Goal: Information Seeking & Learning: Check status

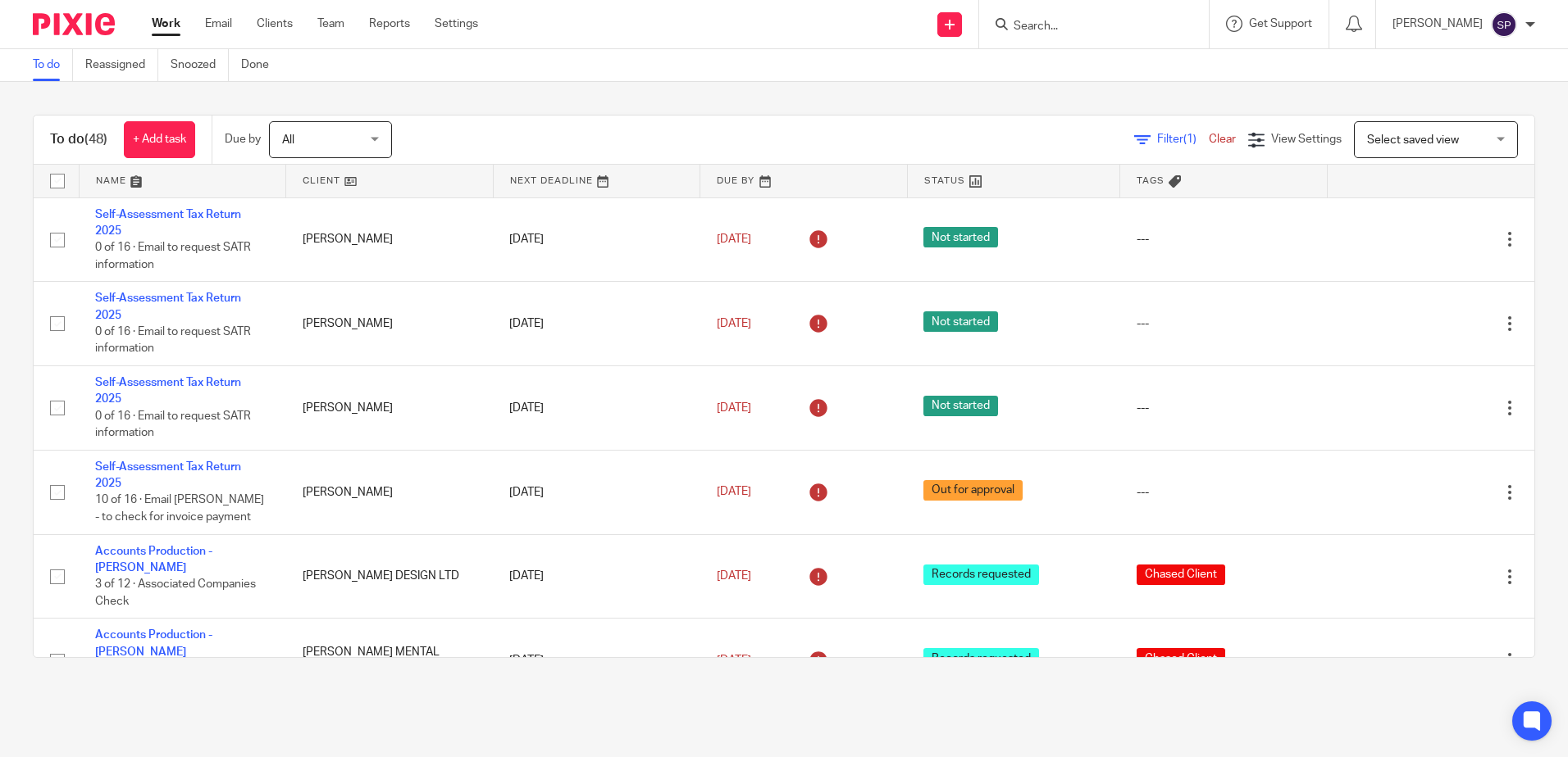
click at [857, 94] on div "To do (48) + Add task Due by All All Today Tomorrow This week Next week This mo…" at bounding box center [784, 386] width 1568 height 609
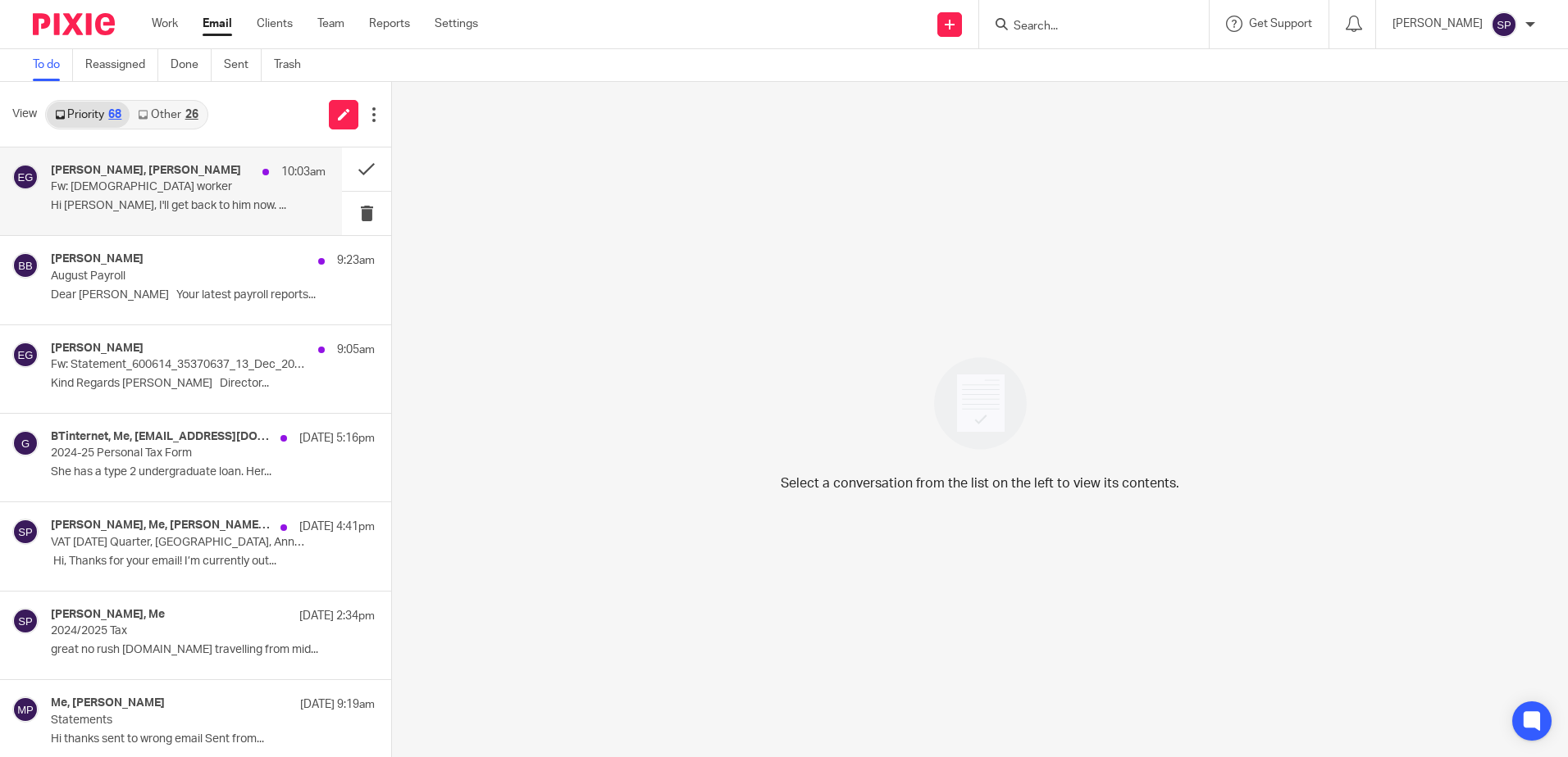
click at [175, 203] on p "Hi Esther, I'll get back to him now. ..." at bounding box center [188, 206] width 275 height 14
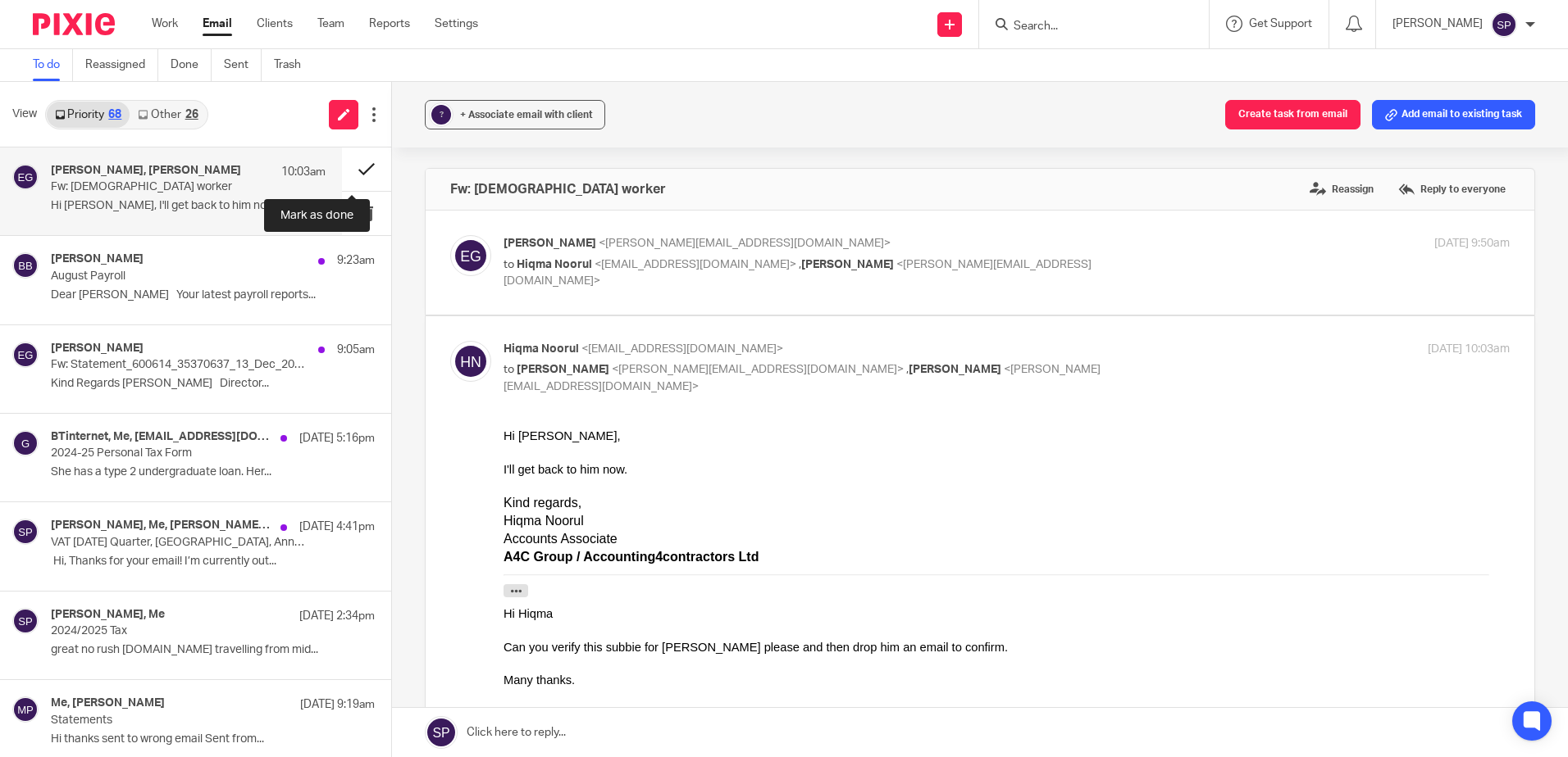
click at [353, 166] on button at bounding box center [366, 169] width 49 height 44
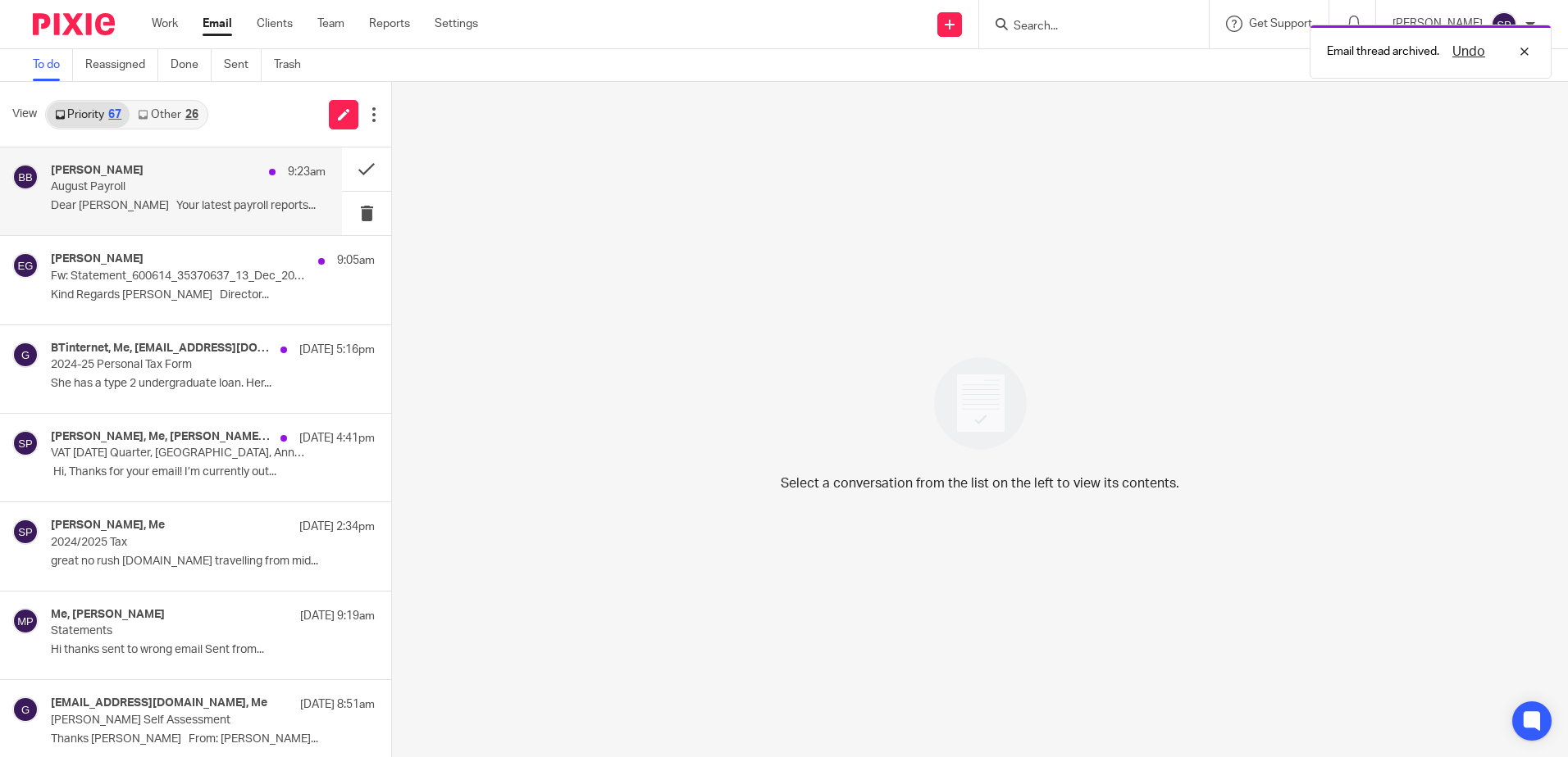
click at [264, 194] on div "Beverley Bell 9:23am August Payroll Dear Jovan Your latest payroll reports..." at bounding box center [188, 191] width 275 height 55
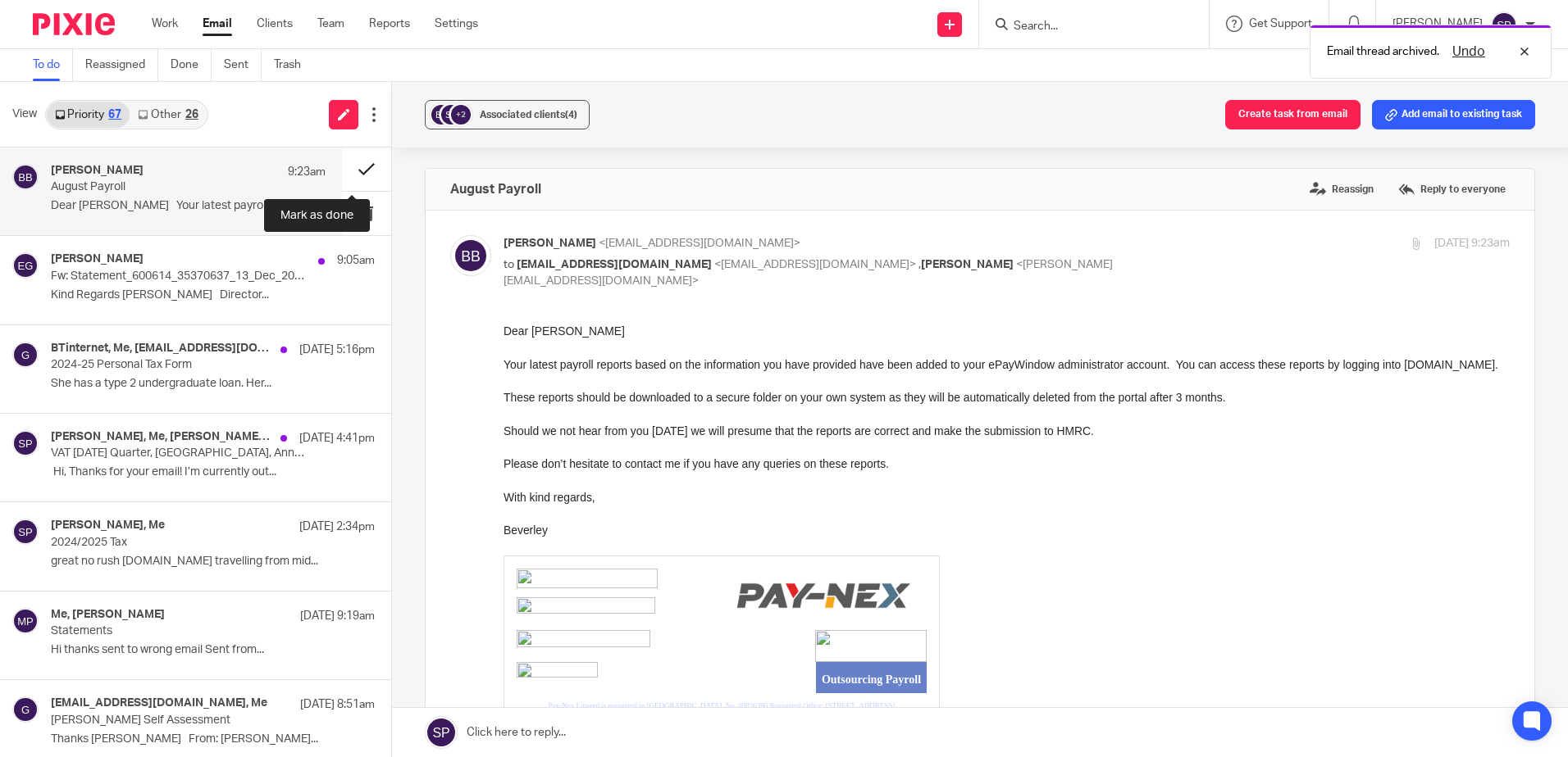
click at [345, 171] on button at bounding box center [366, 169] width 49 height 44
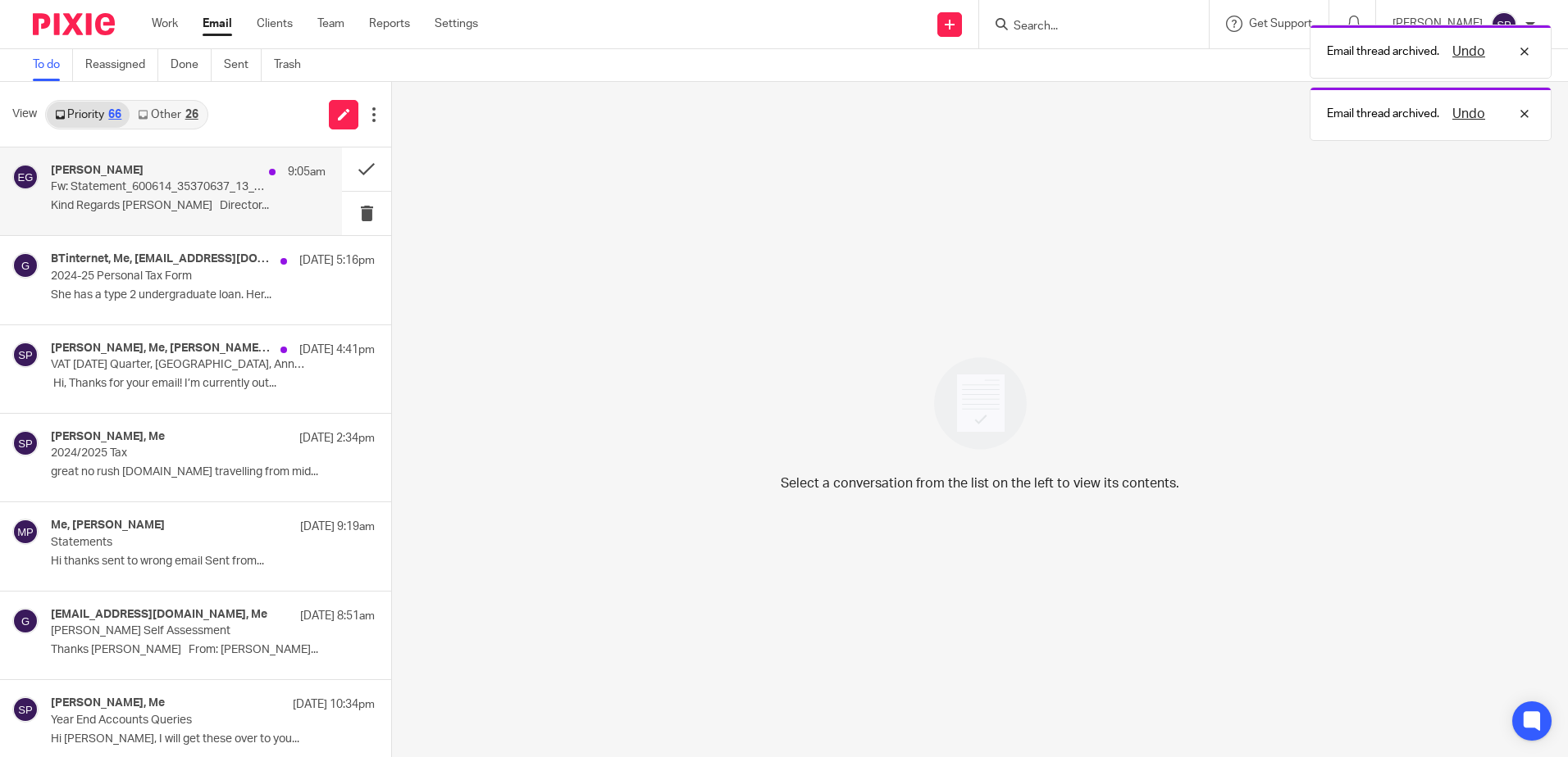
click at [229, 201] on p "Kind Regards Esther GUY Director..." at bounding box center [188, 206] width 275 height 14
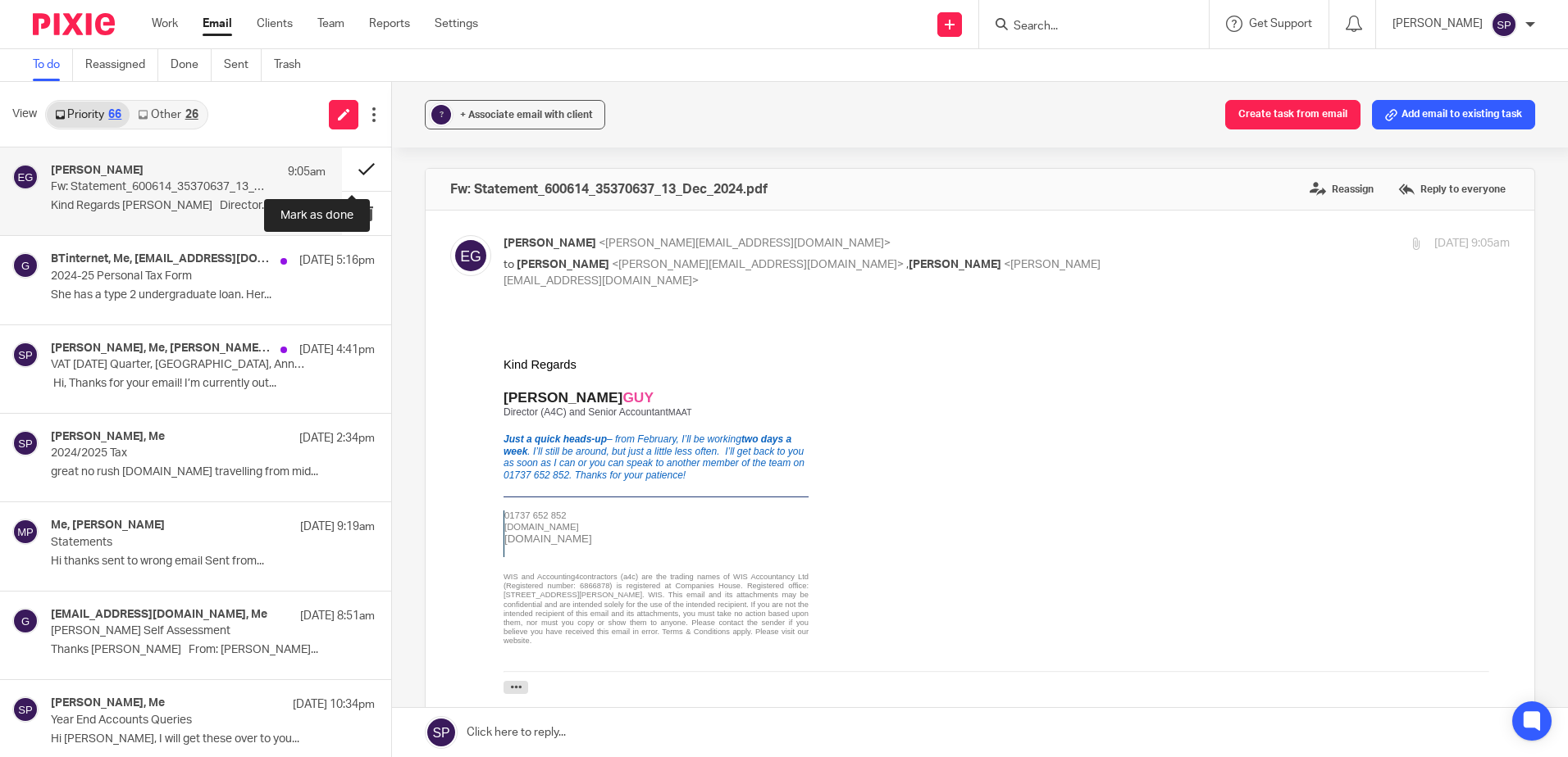
click at [347, 167] on button at bounding box center [366, 169] width 49 height 44
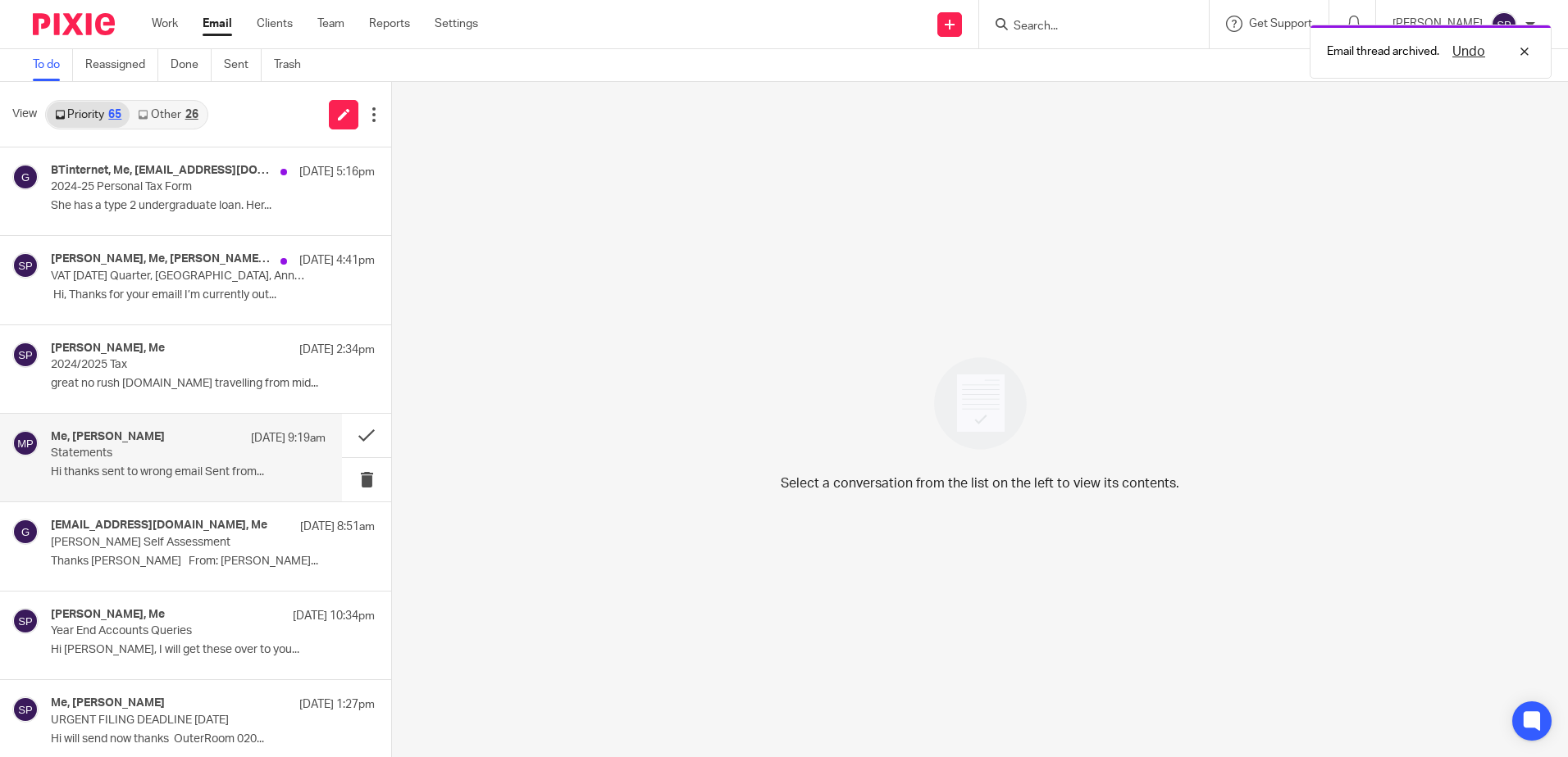
click at [226, 470] on p "Hi thanks sent to wrong email Sent from..." at bounding box center [188, 473] width 275 height 14
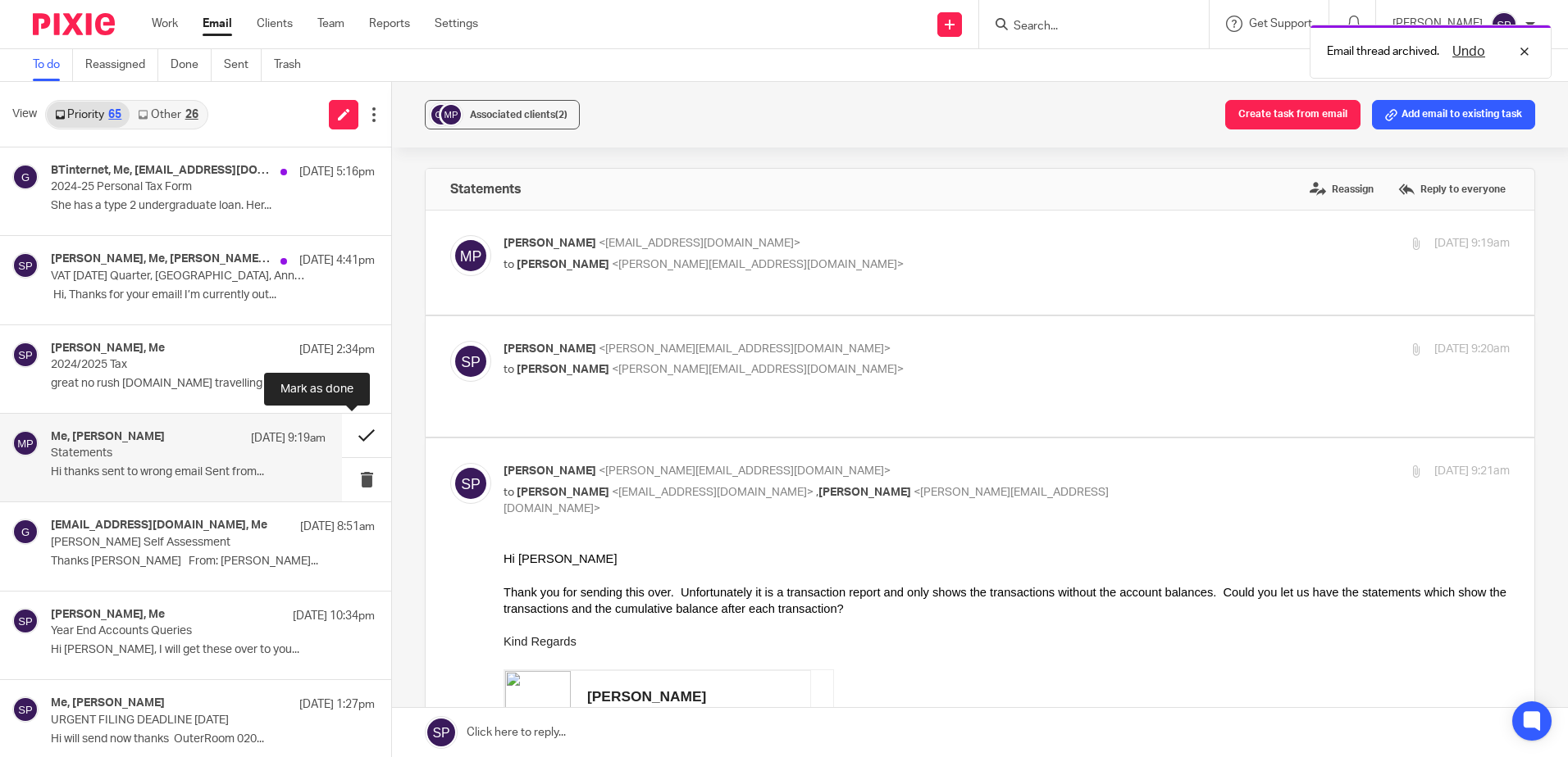
click at [346, 431] on button at bounding box center [366, 435] width 49 height 44
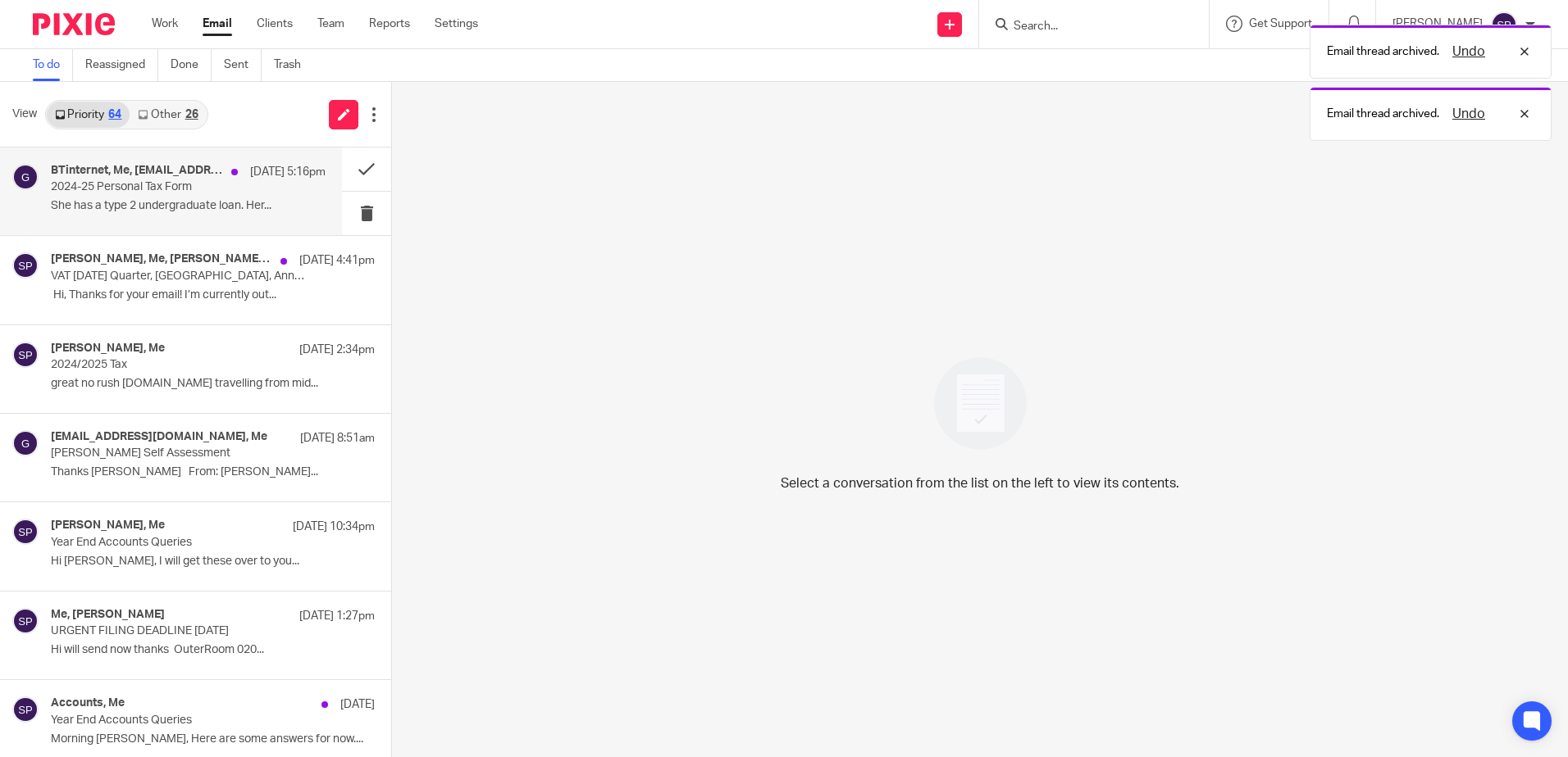
click at [209, 198] on div "BTinternet, Me, grahamjarvis75@btinternet.com 19 Aug 5:16pm 2024-25 Personal Ta…" at bounding box center [188, 191] width 275 height 55
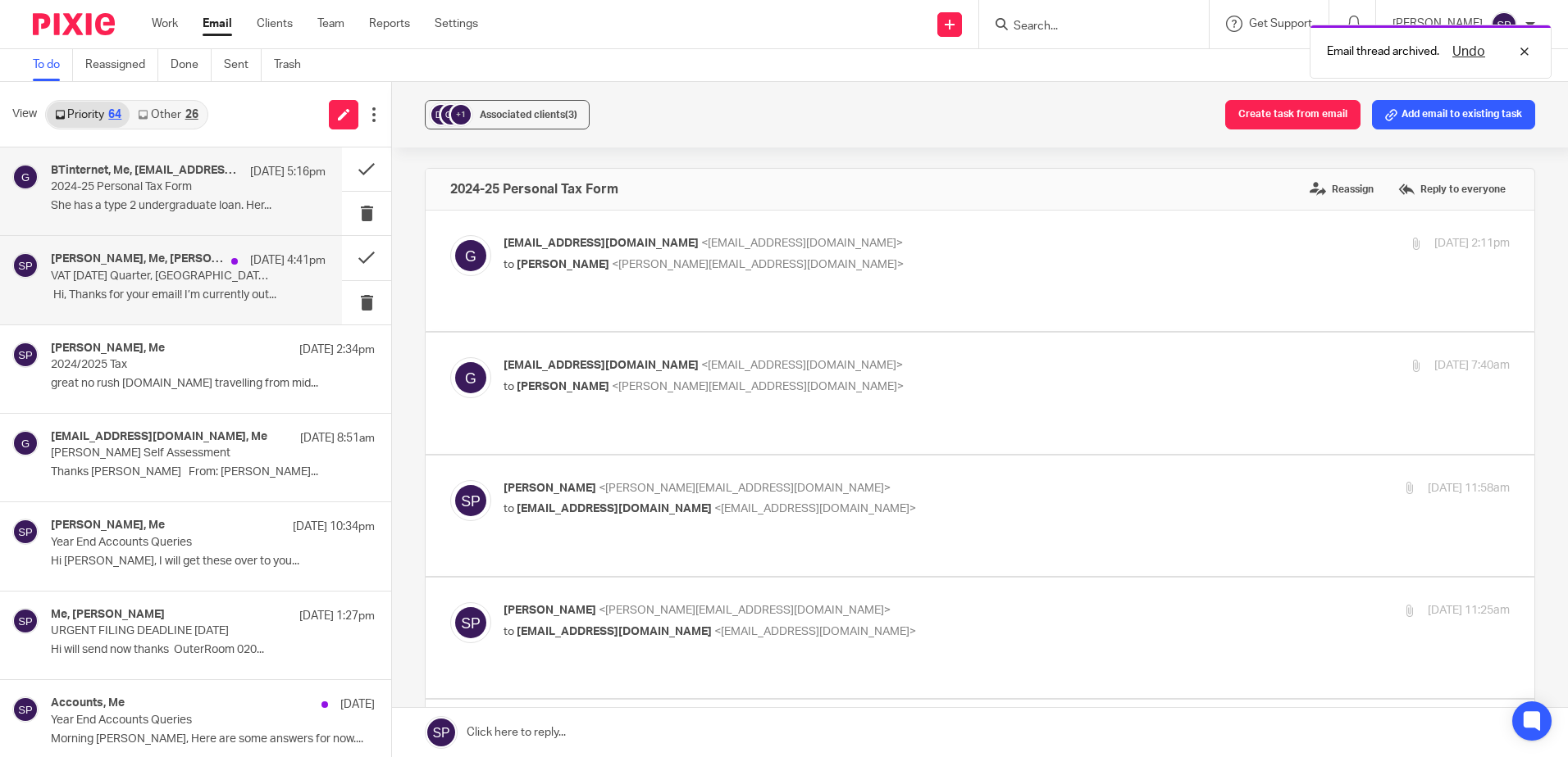
click at [202, 289] on p "﻿ Hi, Thanks for your email! I’m currently out..." at bounding box center [188, 295] width 275 height 14
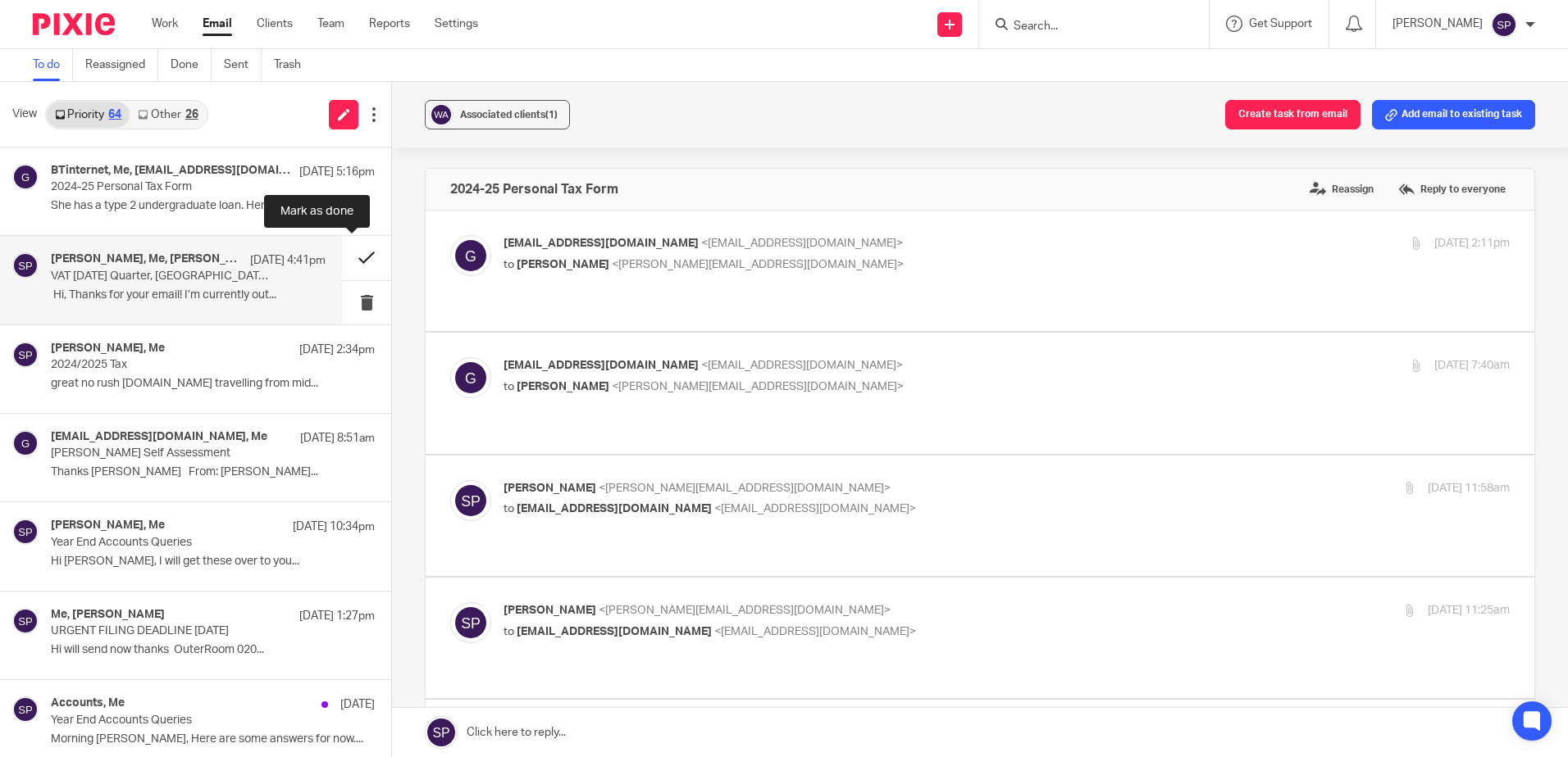
click at [349, 257] on button at bounding box center [366, 258] width 49 height 44
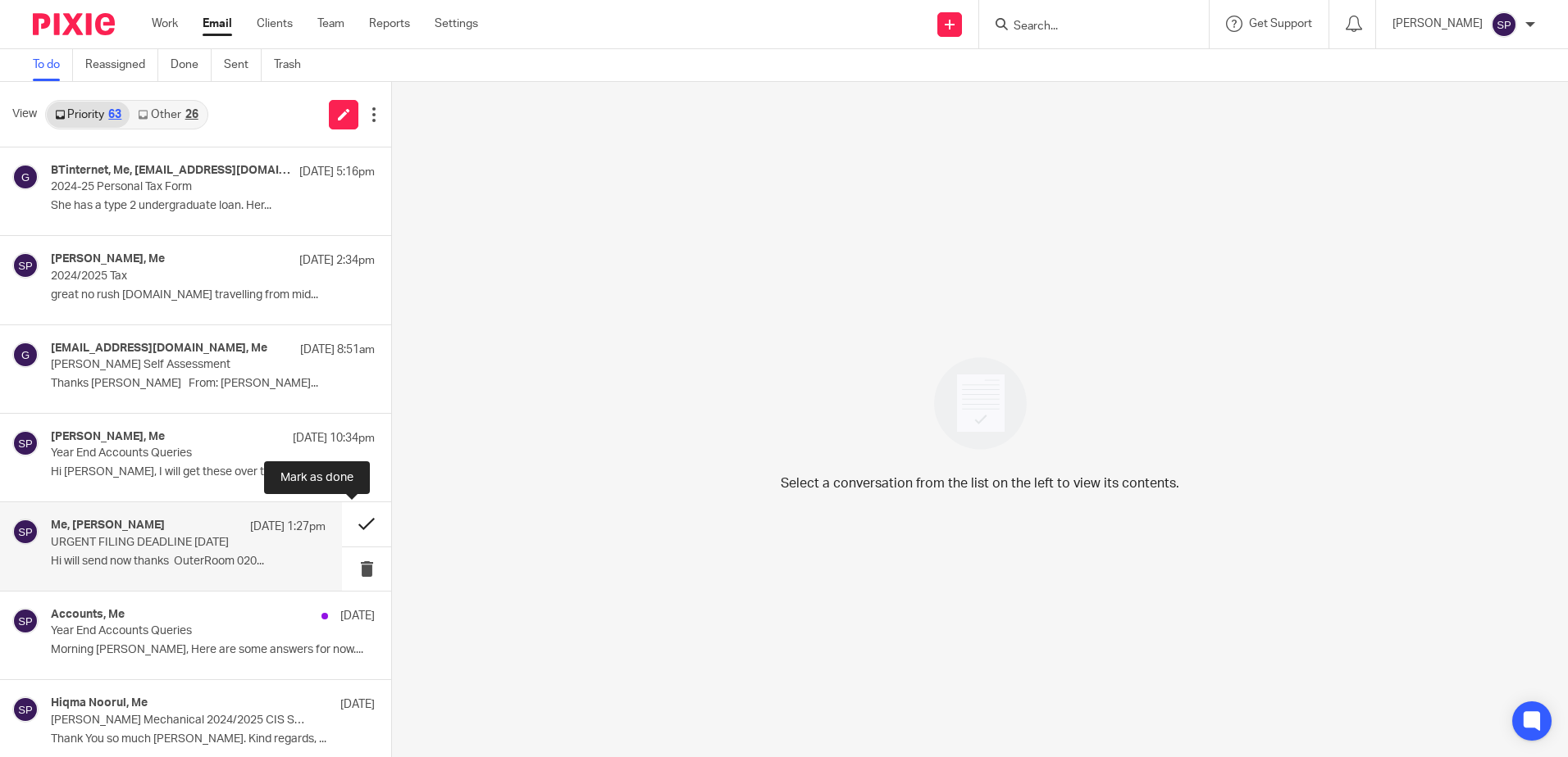
click at [344, 526] on button at bounding box center [366, 524] width 49 height 44
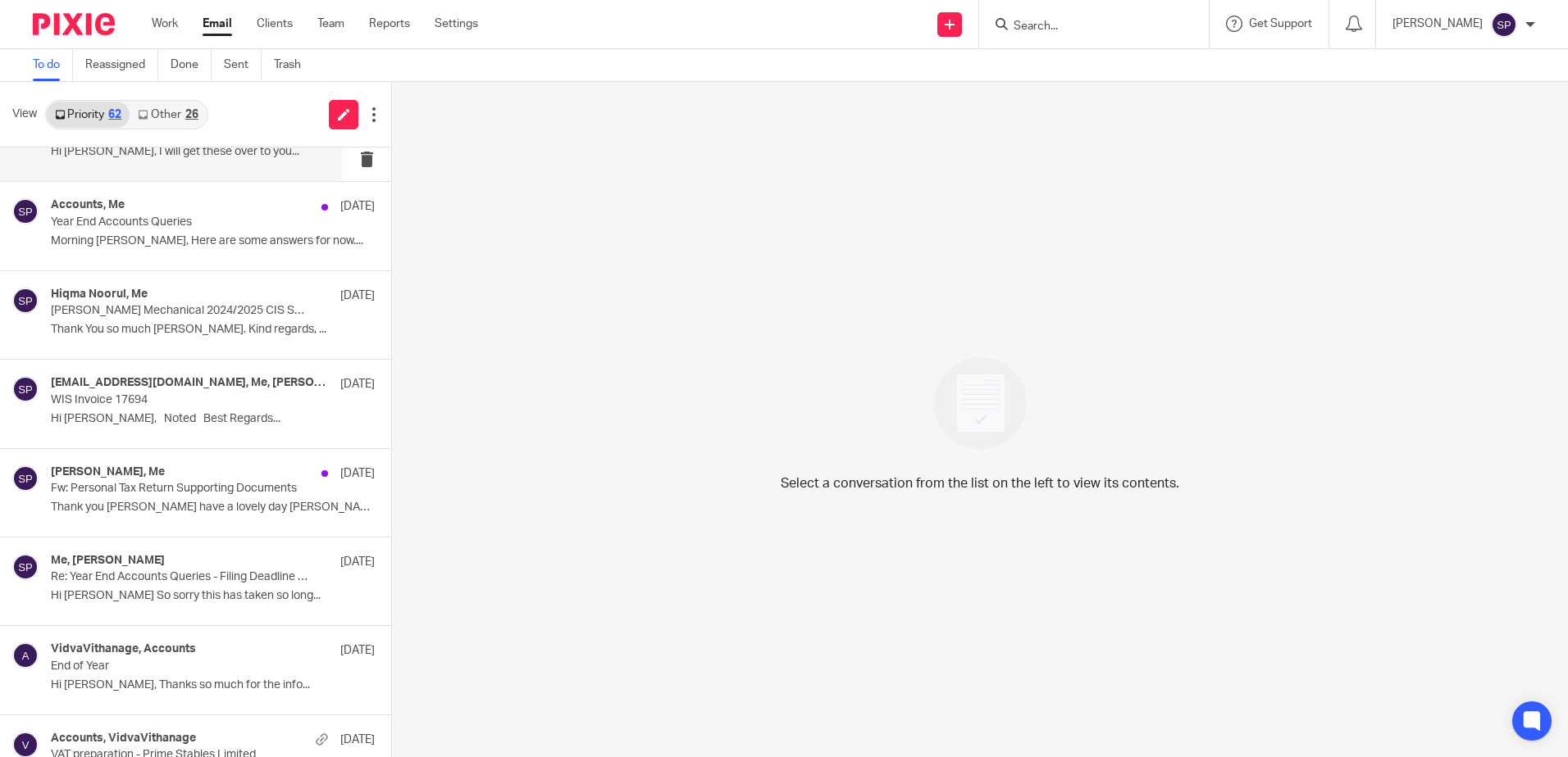
scroll to position [328, 0]
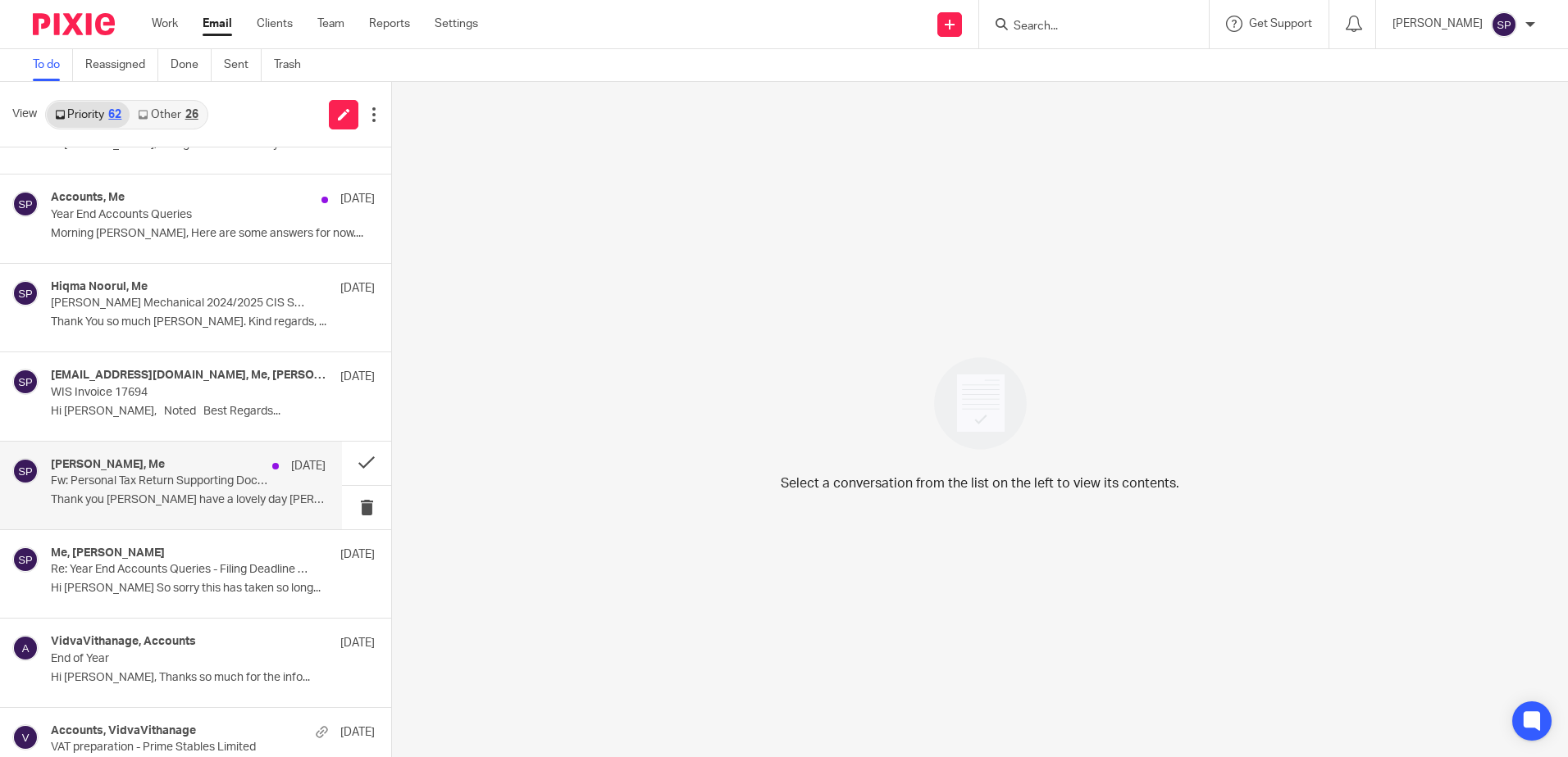
click at [177, 483] on p "Fw: Personal Tax Return Supporting Documents" at bounding box center [160, 481] width 220 height 14
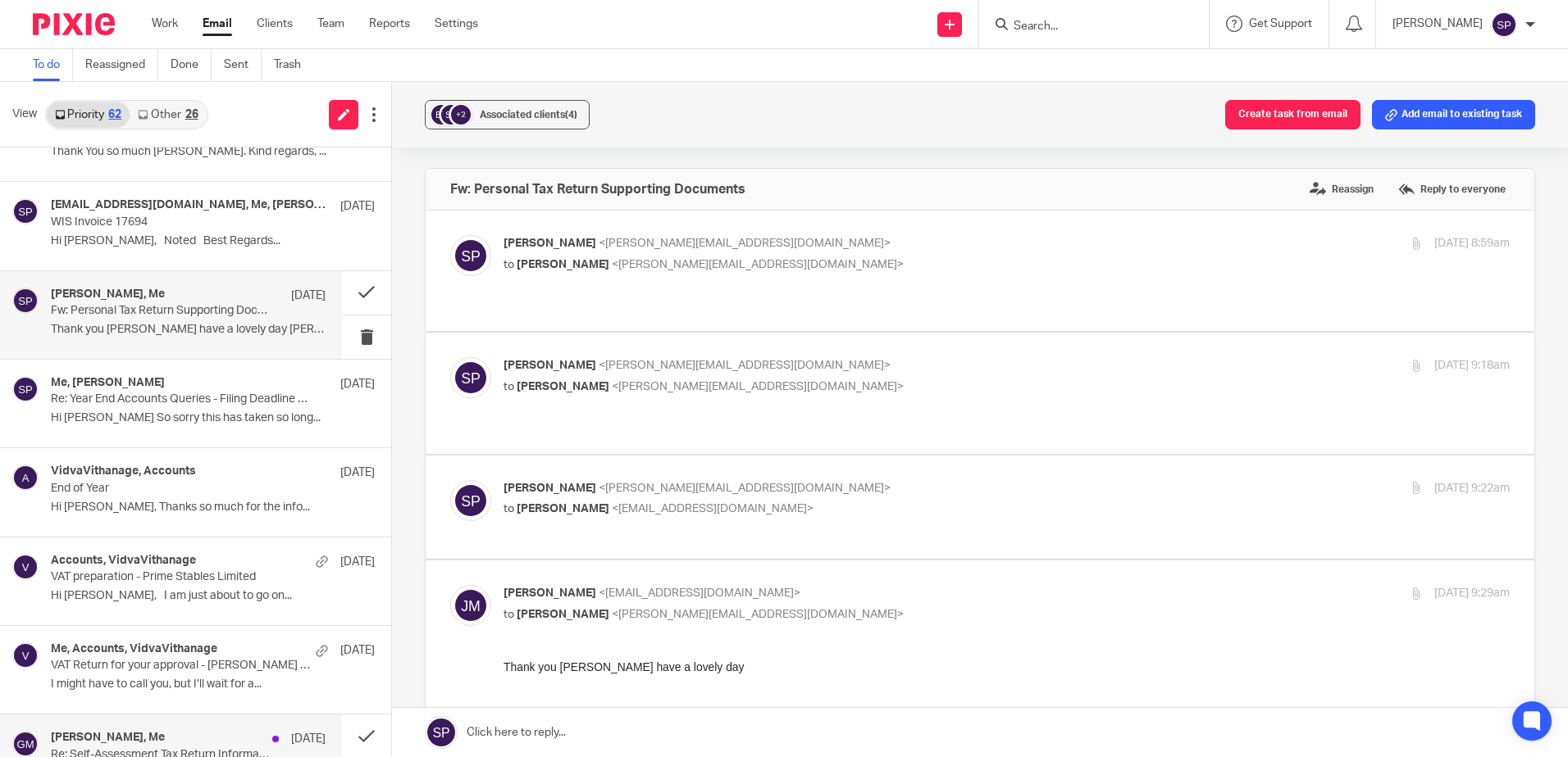
scroll to position [246, 0]
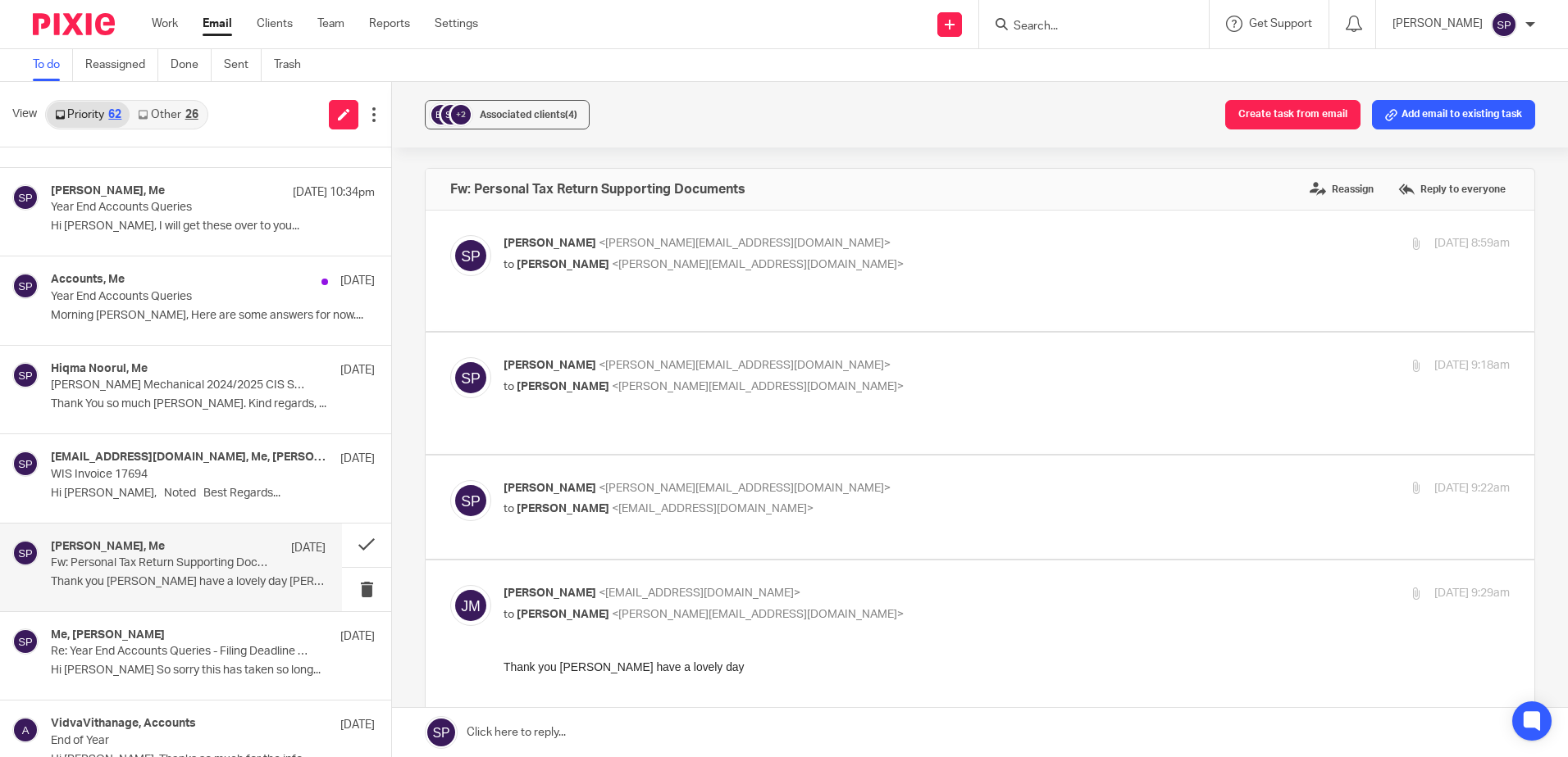
click at [160, 126] on link "Other 26" at bounding box center [167, 115] width 76 height 27
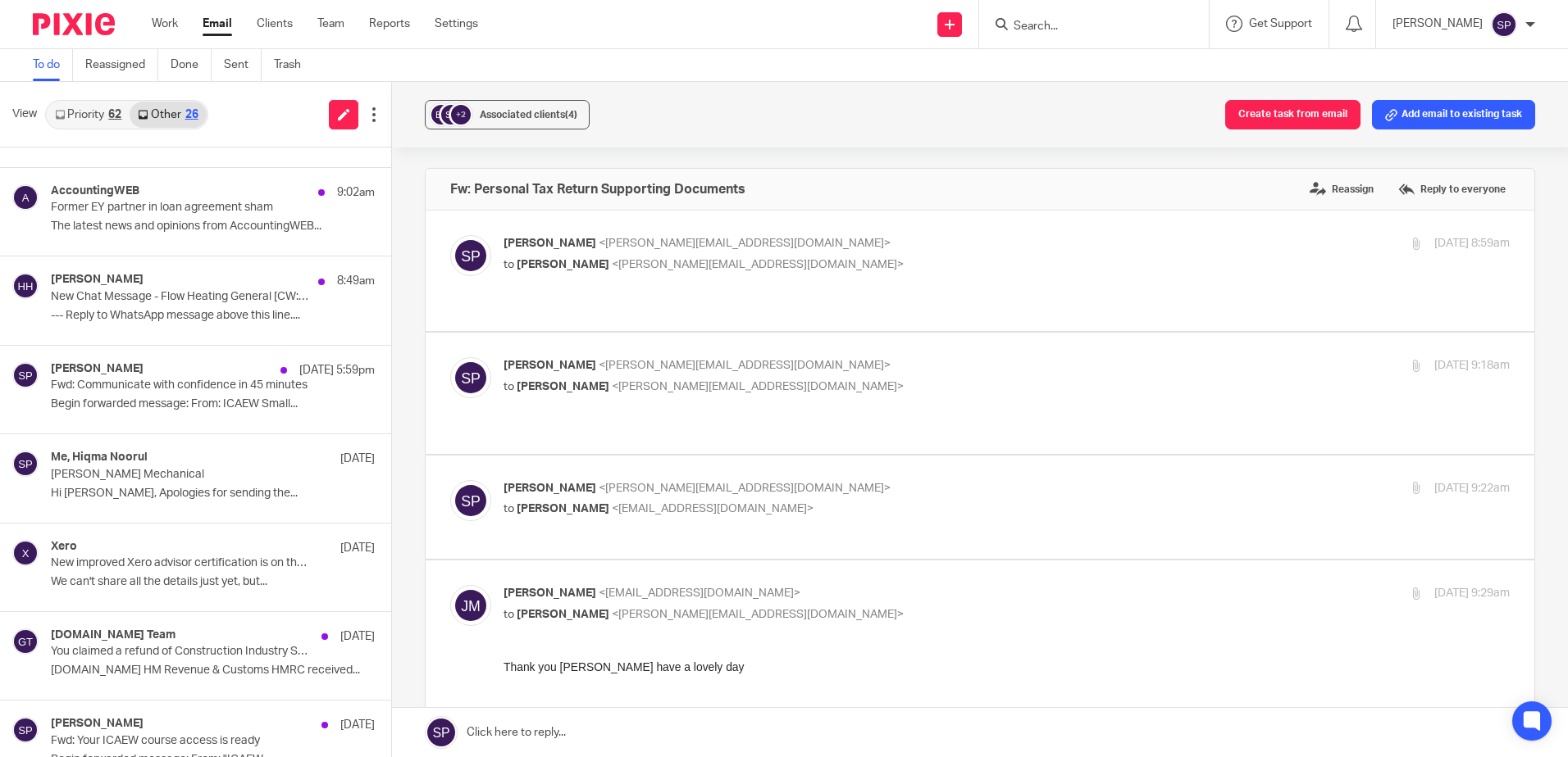
scroll to position [0, 0]
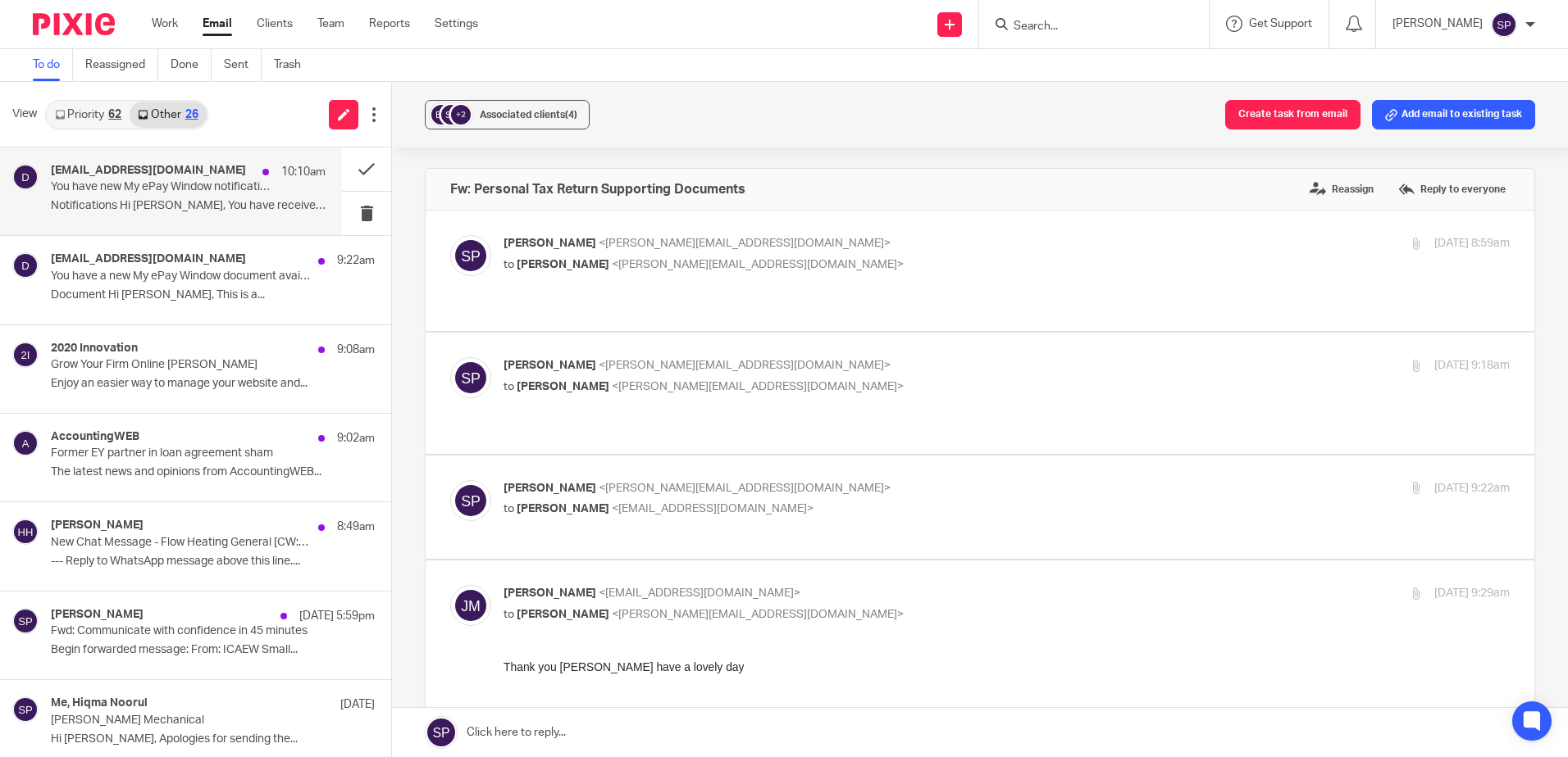
click at [157, 182] on p "You have new My ePay Window notifications" at bounding box center [160, 188] width 220 height 14
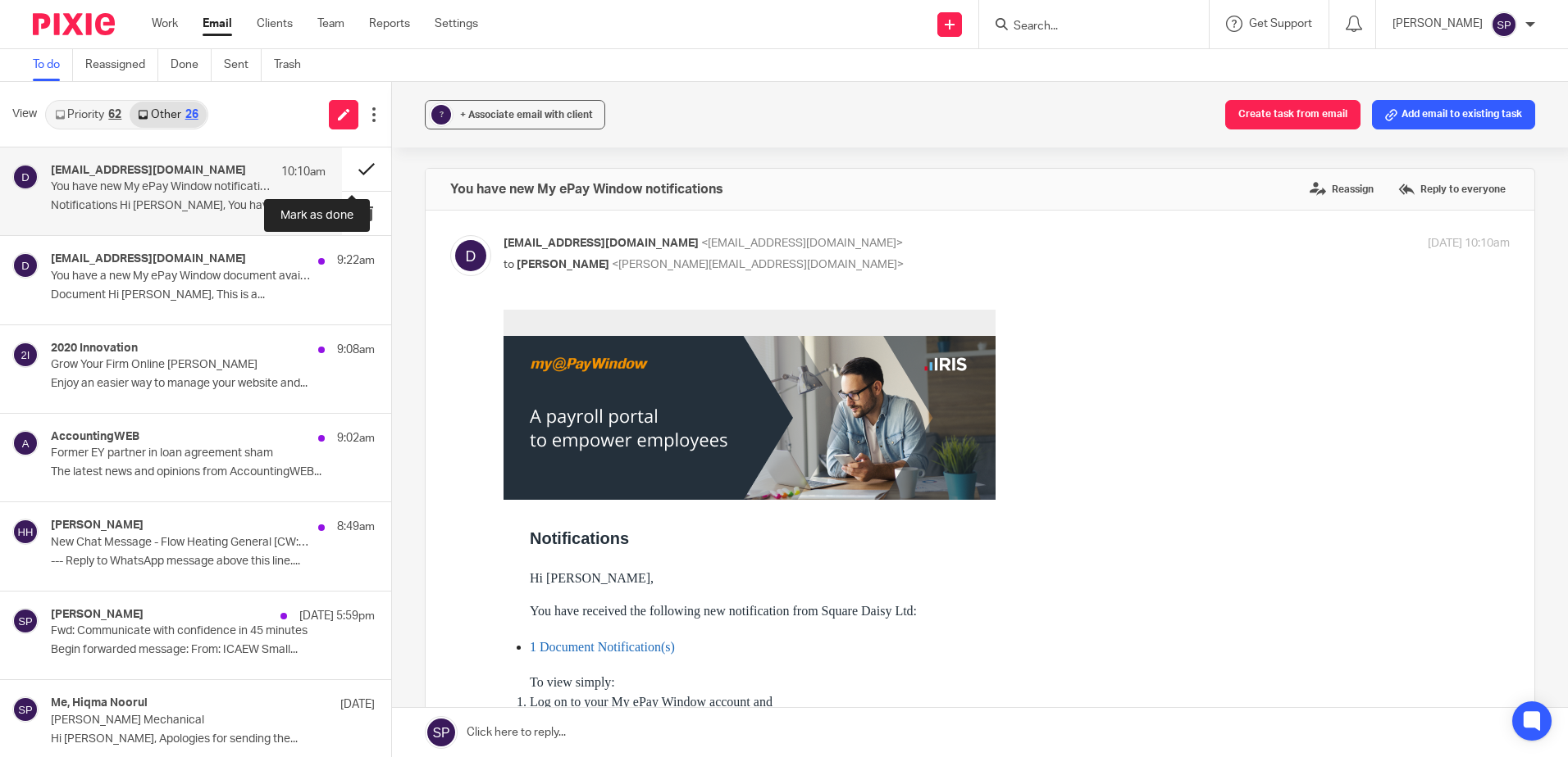
click at [355, 169] on button at bounding box center [366, 169] width 49 height 44
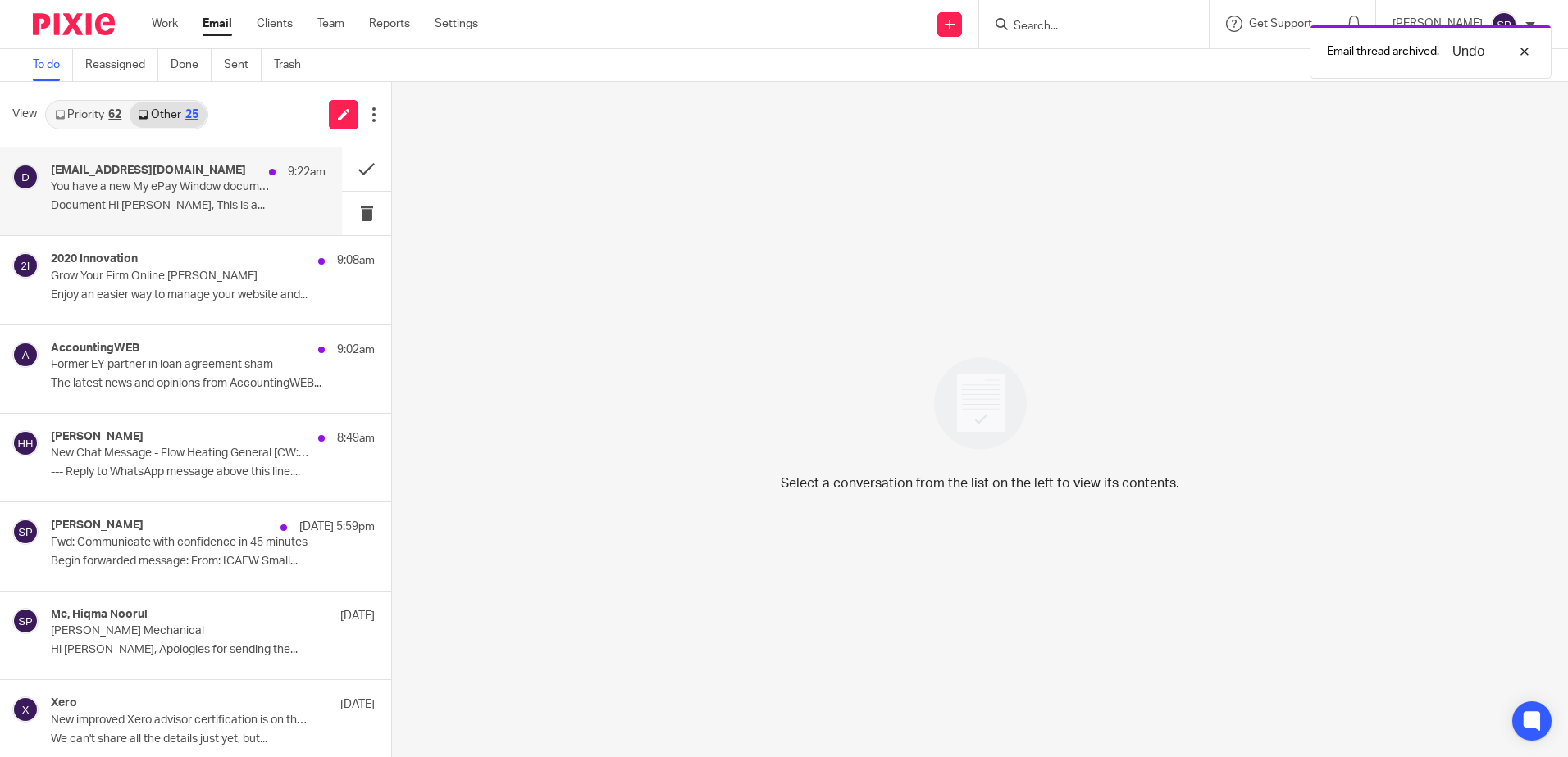
click at [272, 214] on div "donotreply@myepaywindow.com 9:22am You have a new My ePay Window document avail…" at bounding box center [188, 191] width 275 height 55
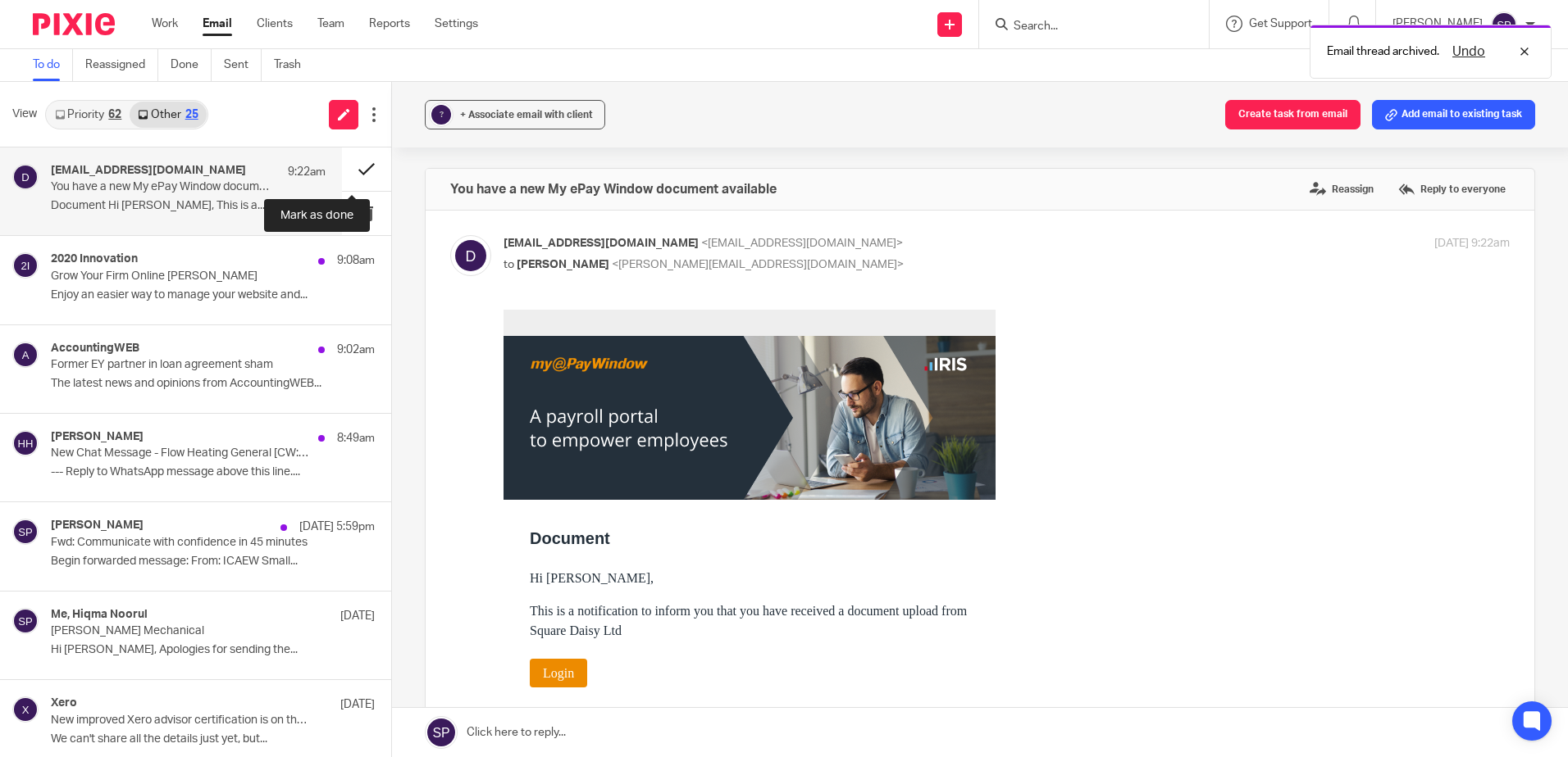
click at [346, 171] on button at bounding box center [366, 169] width 49 height 44
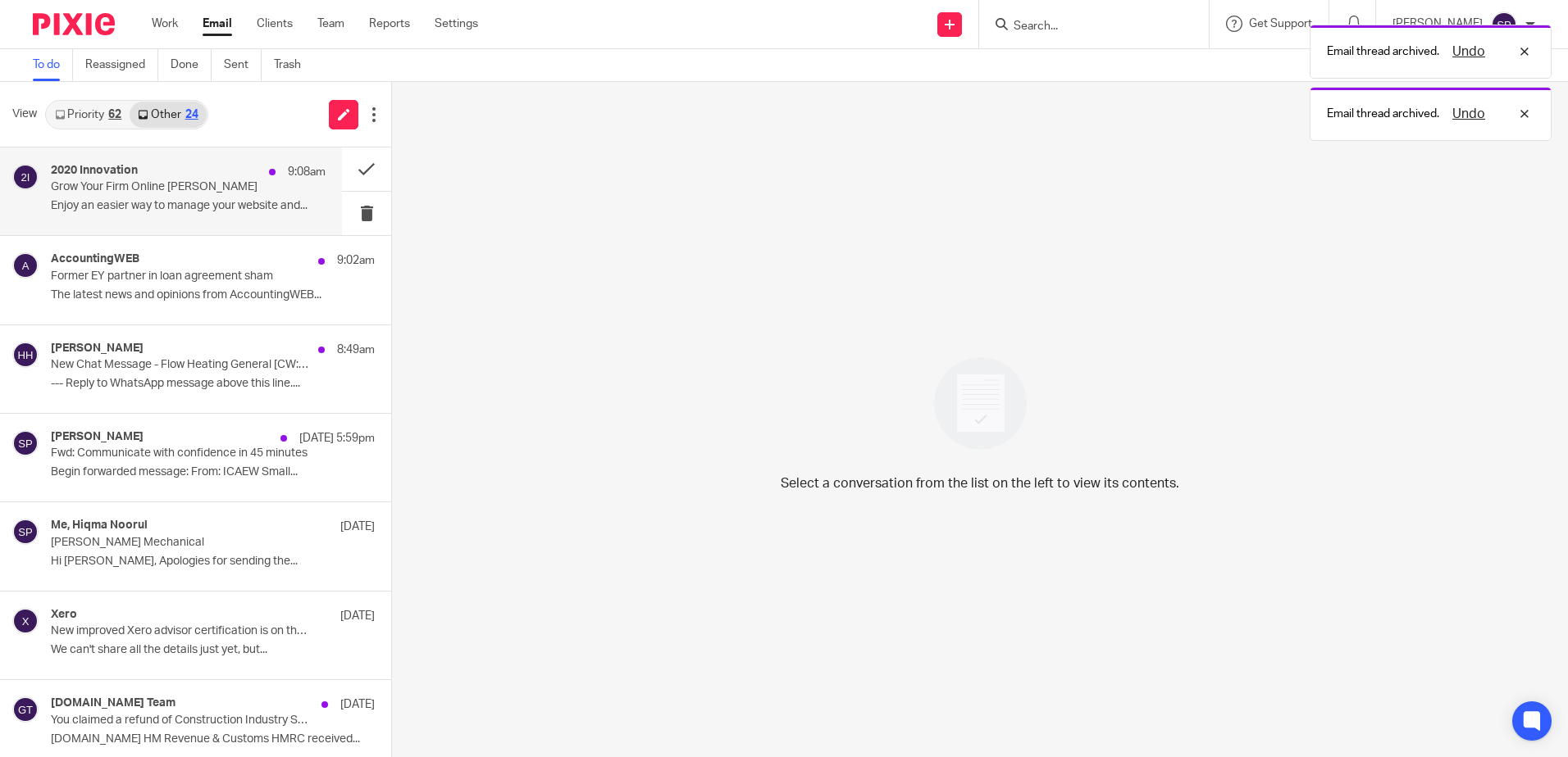
click at [256, 208] on p "Enjoy an easier way to manage your website and..." at bounding box center [188, 206] width 275 height 14
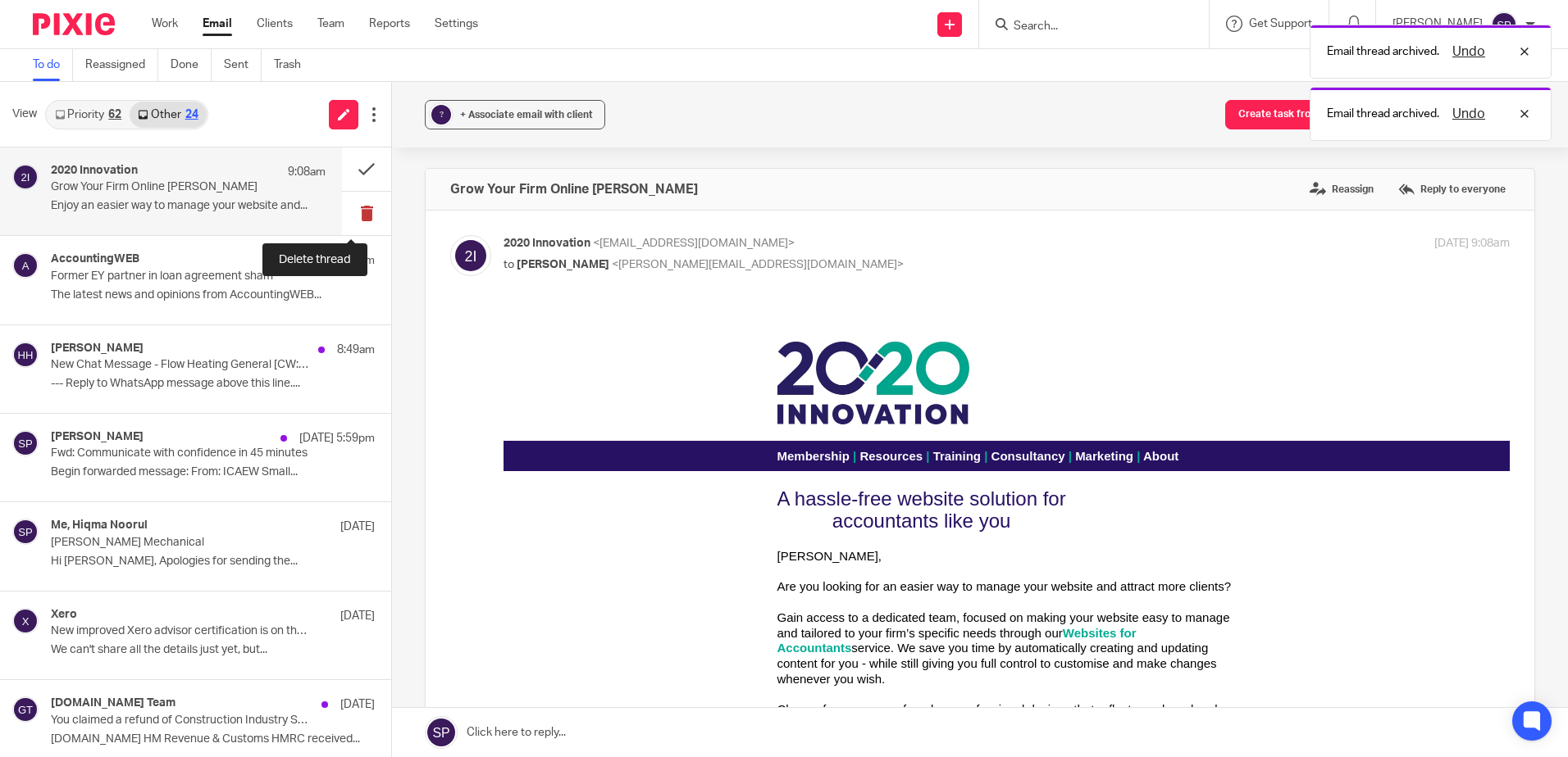
click at [348, 212] on button at bounding box center [366, 213] width 49 height 44
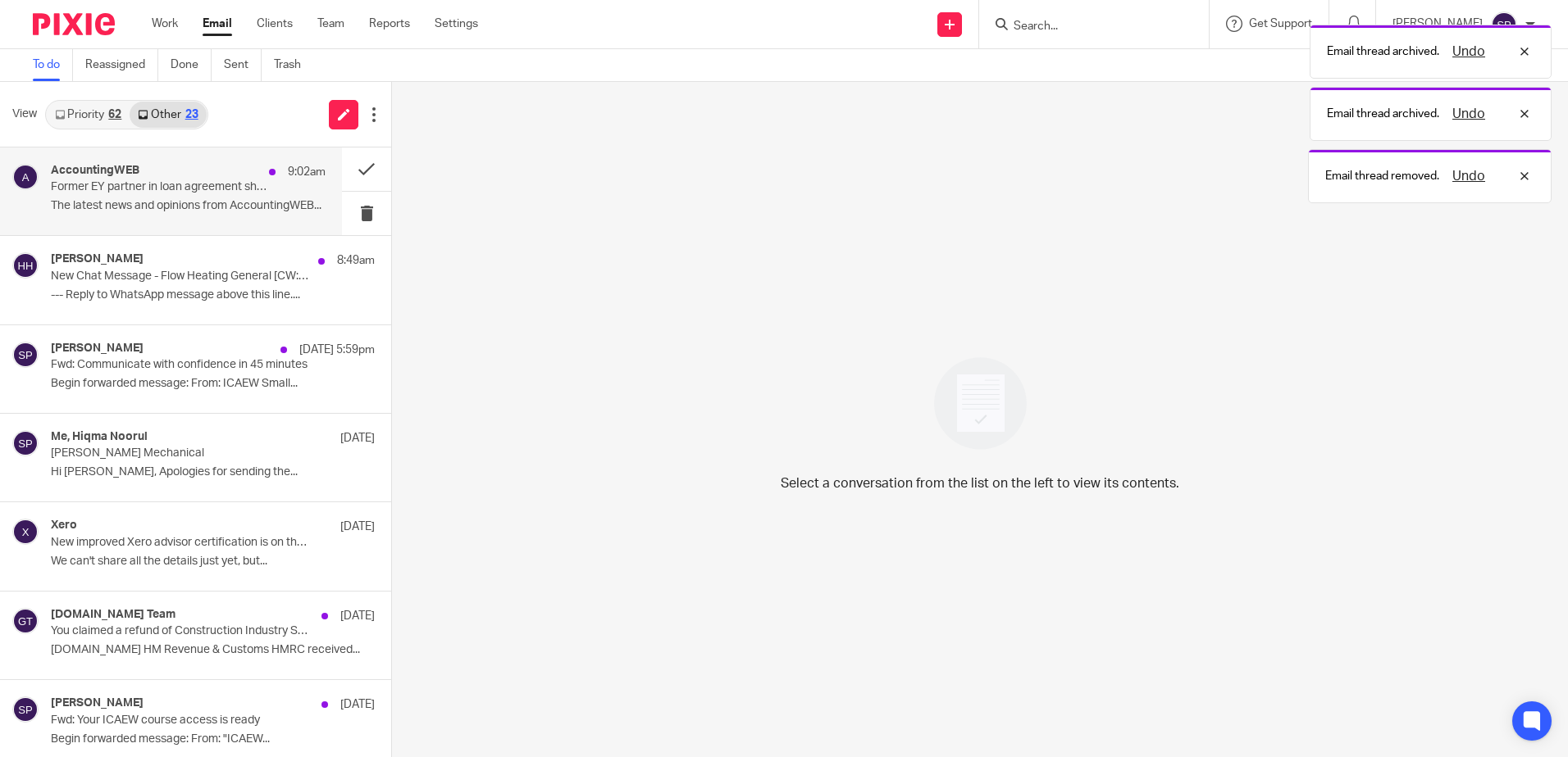
click at [249, 212] on p "The latest news and opinions from AccountingWEB..." at bounding box center [188, 206] width 275 height 14
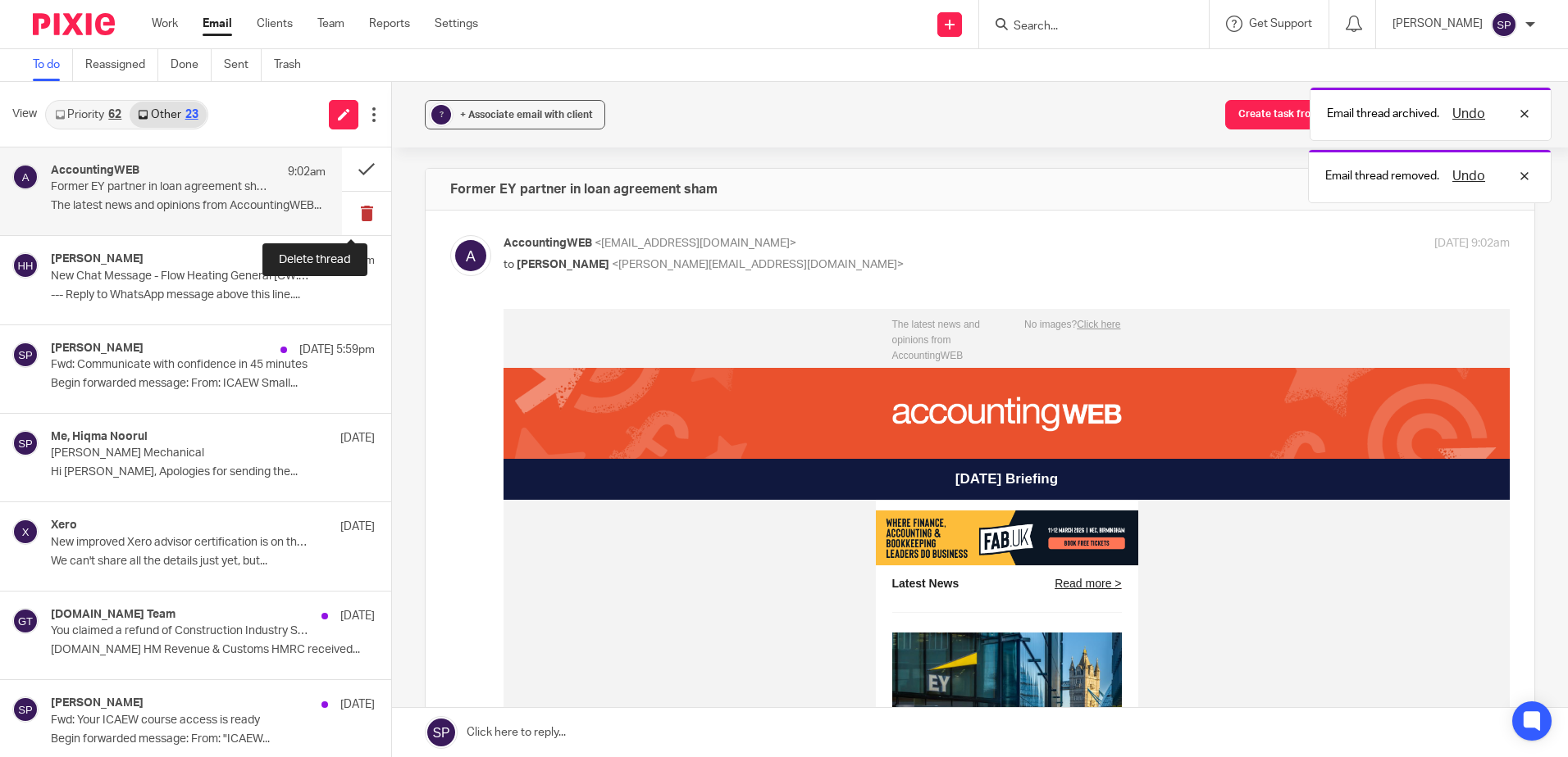
click at [355, 212] on button at bounding box center [366, 213] width 49 height 44
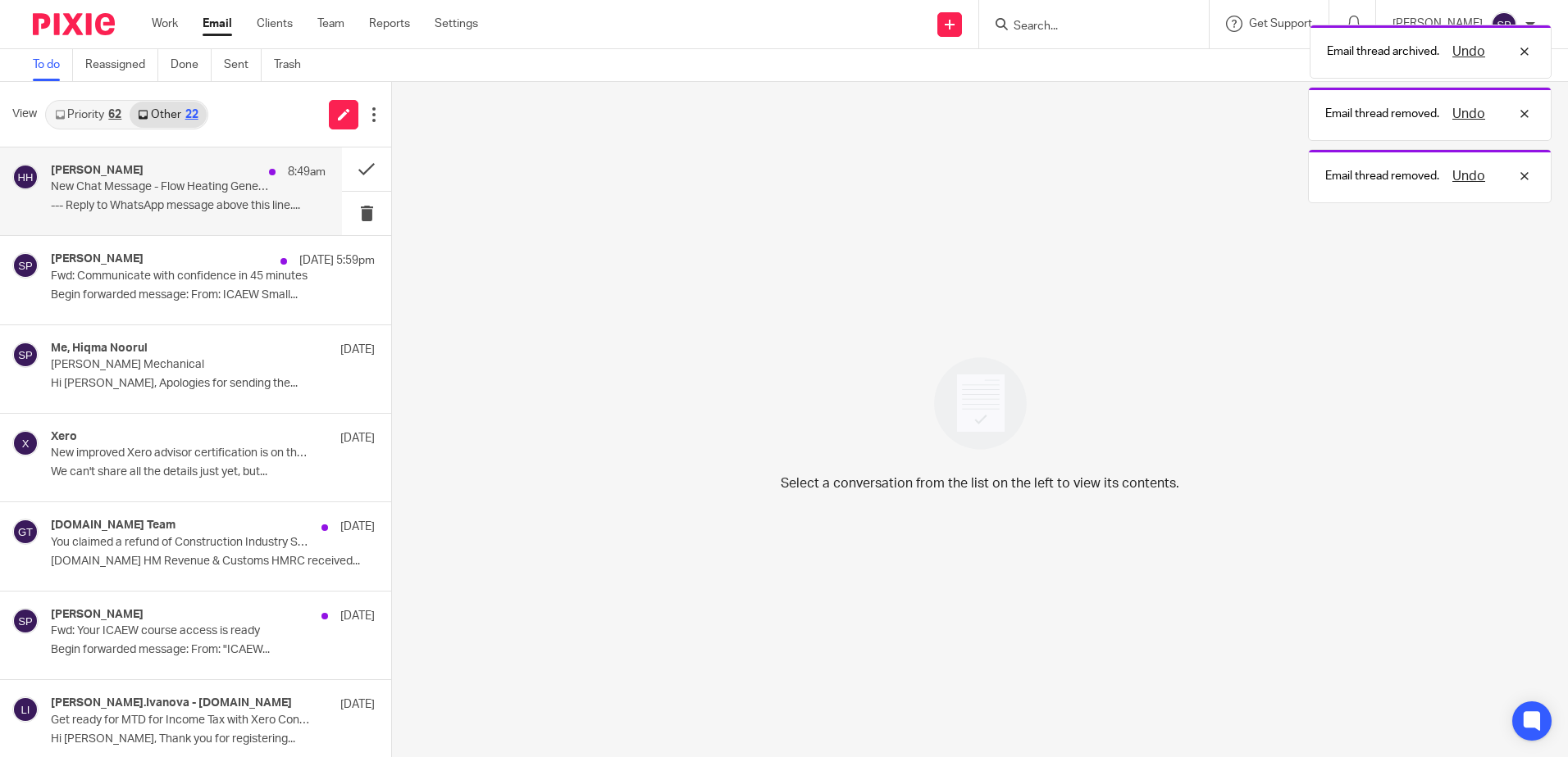
click at [261, 205] on p "--- Reply to WhatsApp message above this line...." at bounding box center [188, 206] width 275 height 14
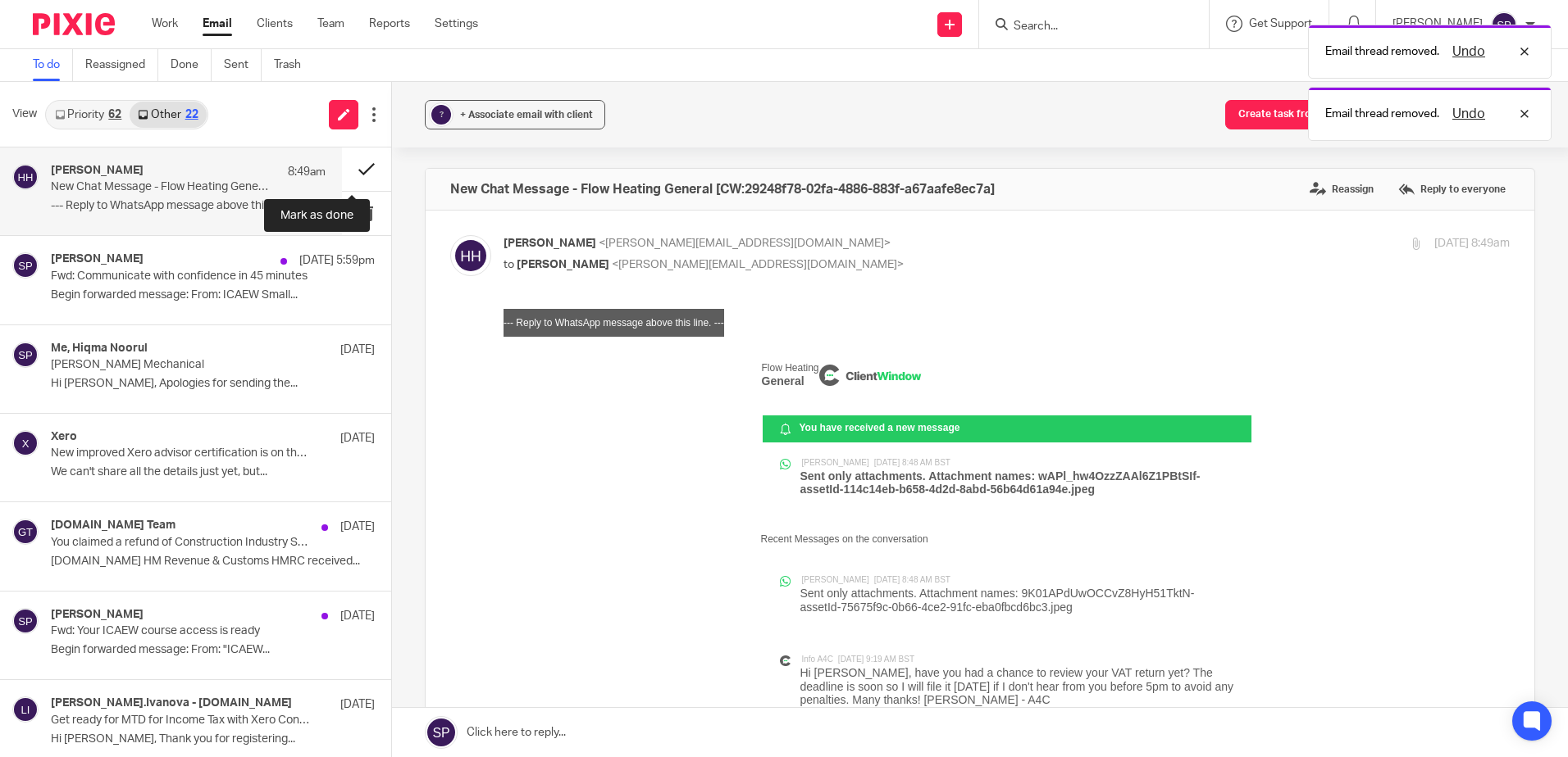
click at [343, 168] on button at bounding box center [366, 169] width 49 height 44
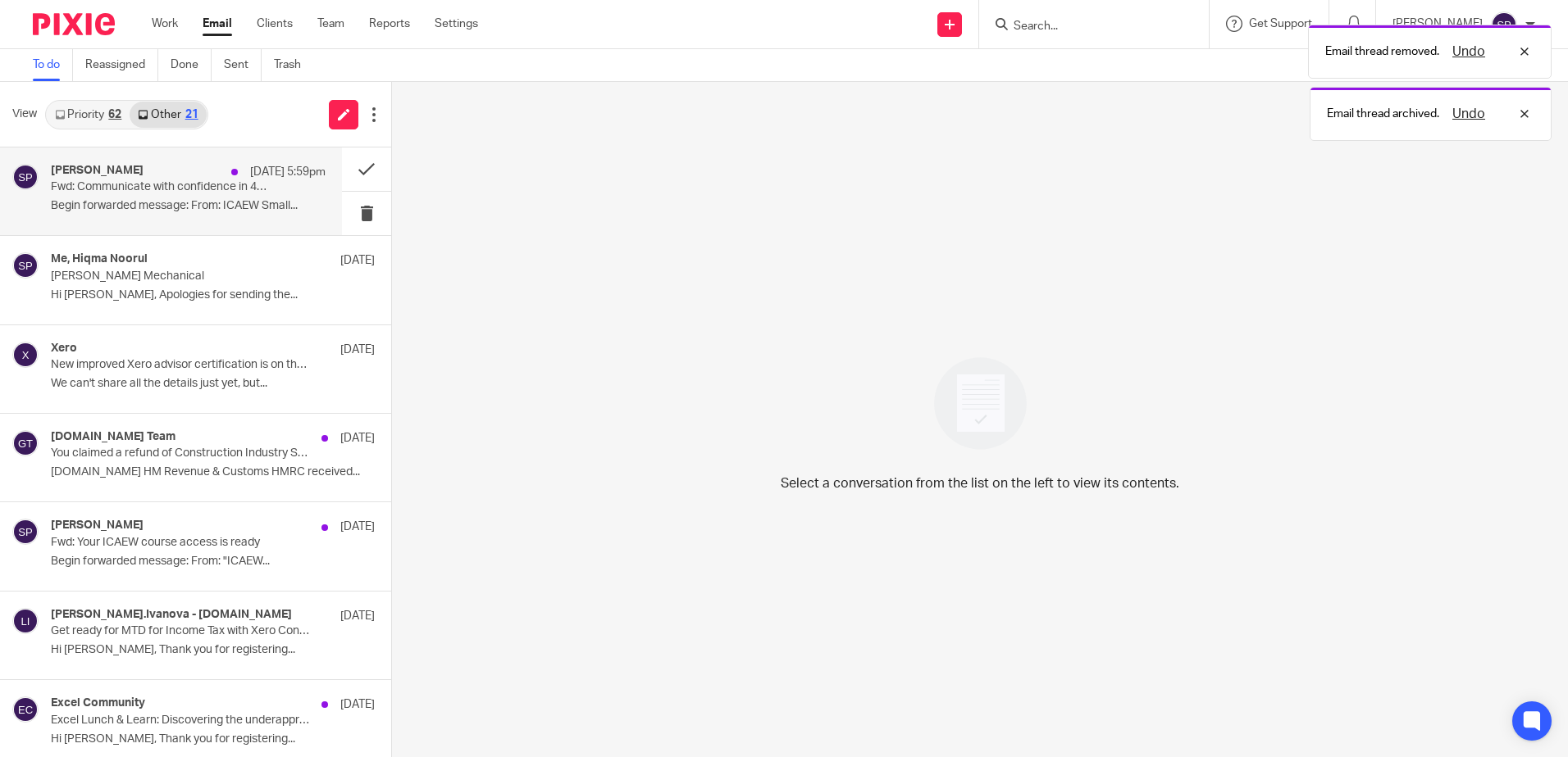
click at [274, 204] on p "Begin forwarded message: From: ICAEW Small..." at bounding box center [188, 206] width 275 height 14
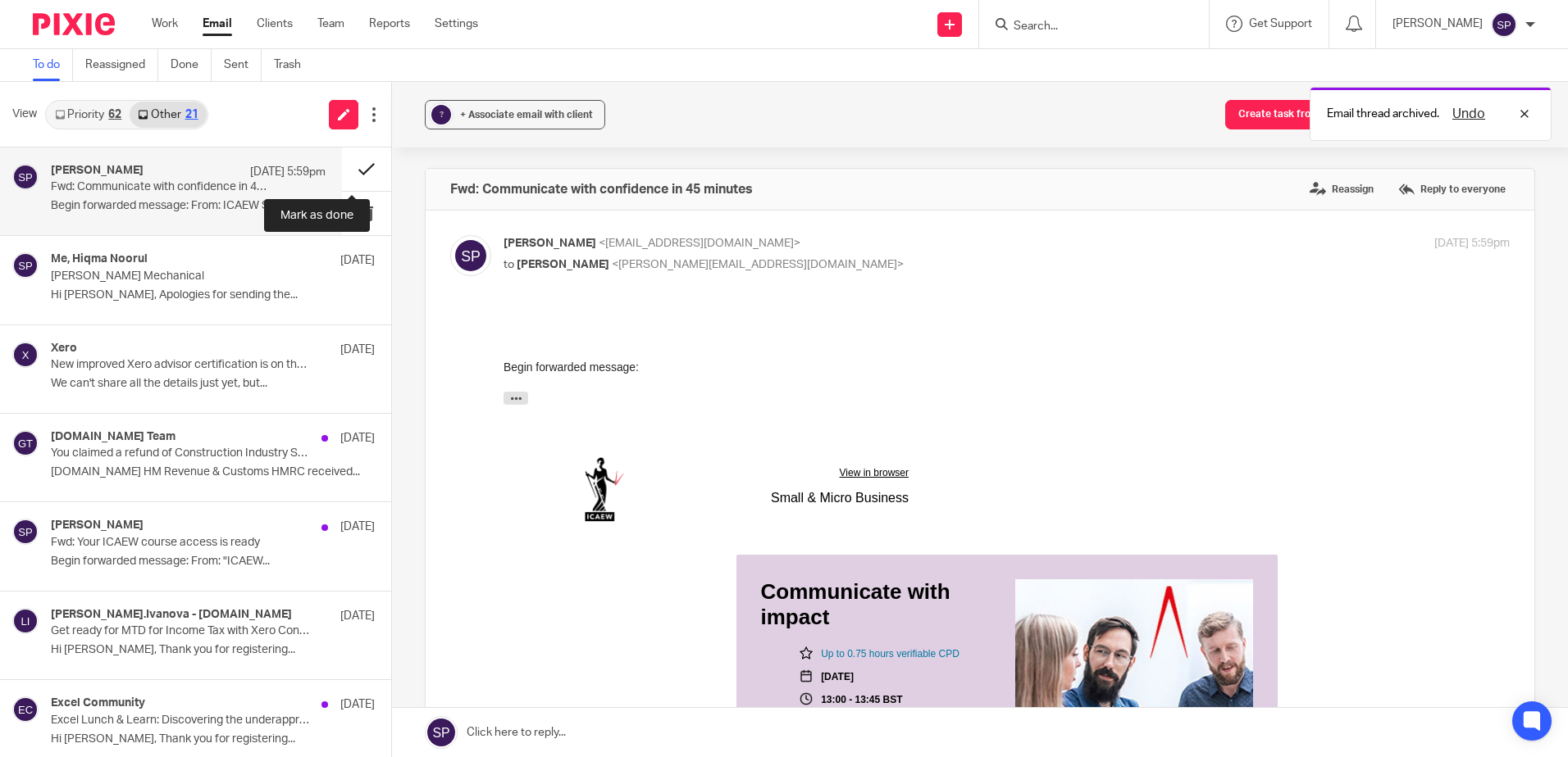
click at [342, 175] on button at bounding box center [366, 169] width 49 height 44
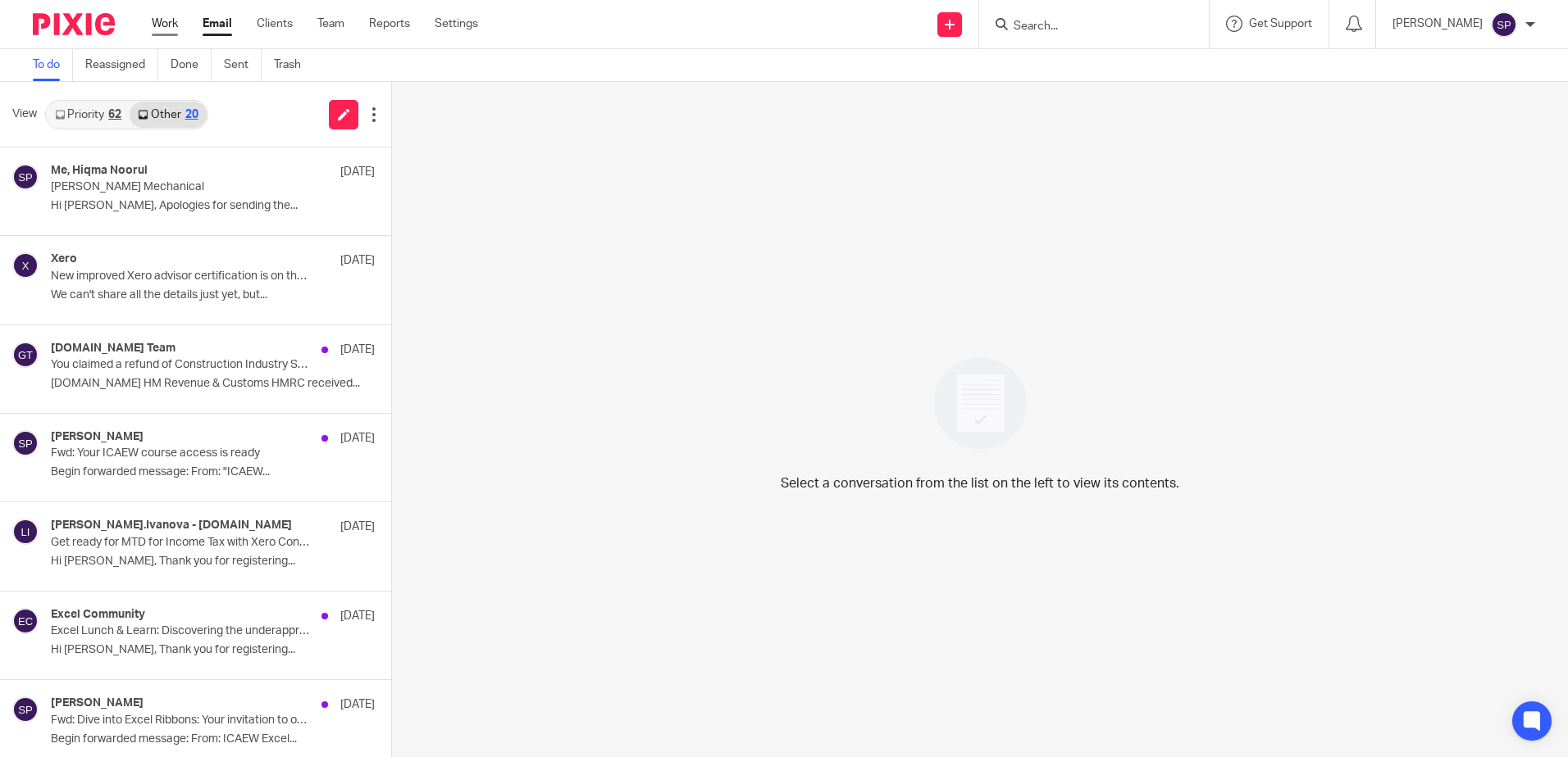
click at [178, 26] on link "Work" at bounding box center [165, 23] width 27 height 16
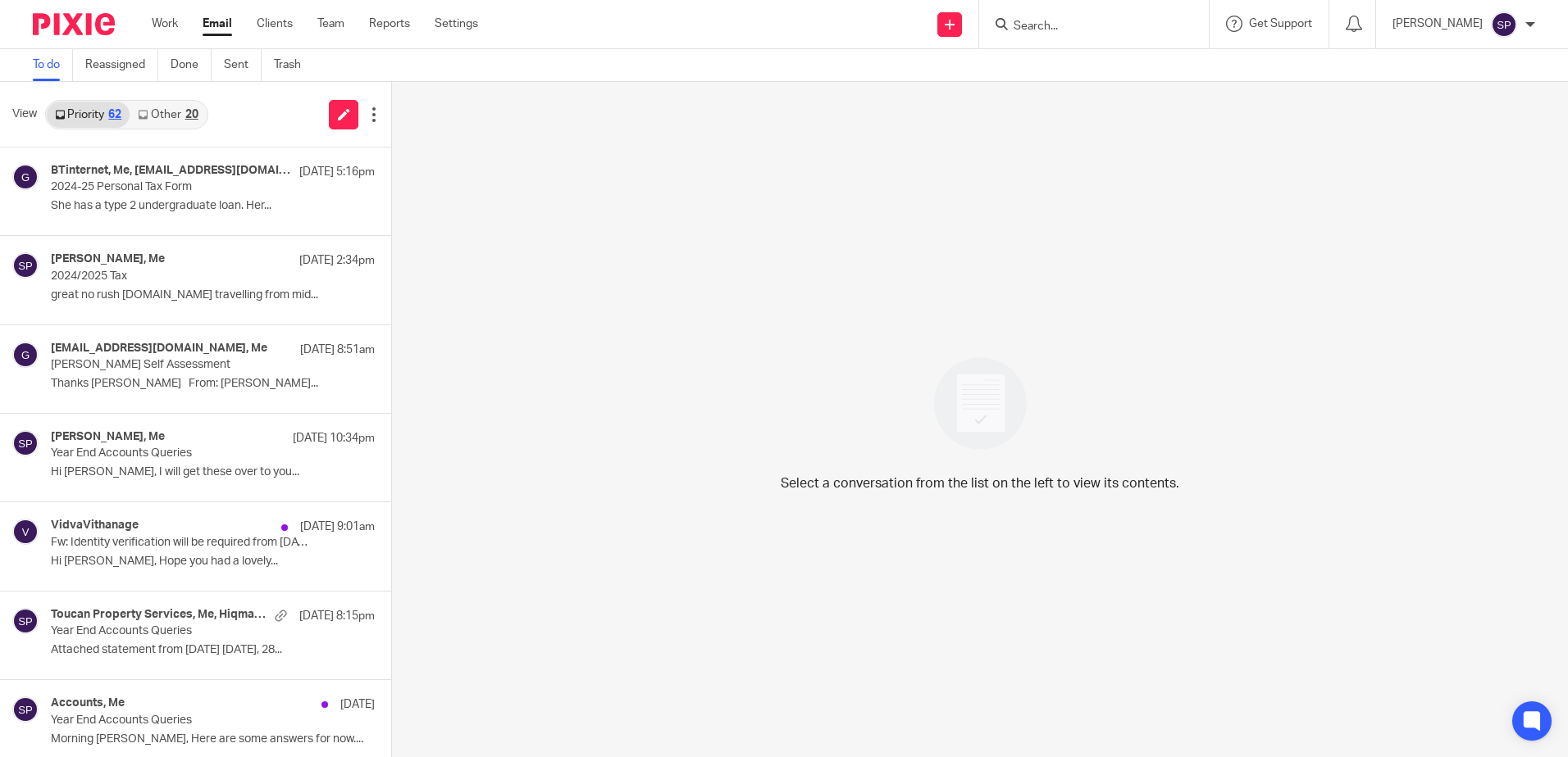
click at [169, 113] on link "Other 20" at bounding box center [167, 115] width 76 height 27
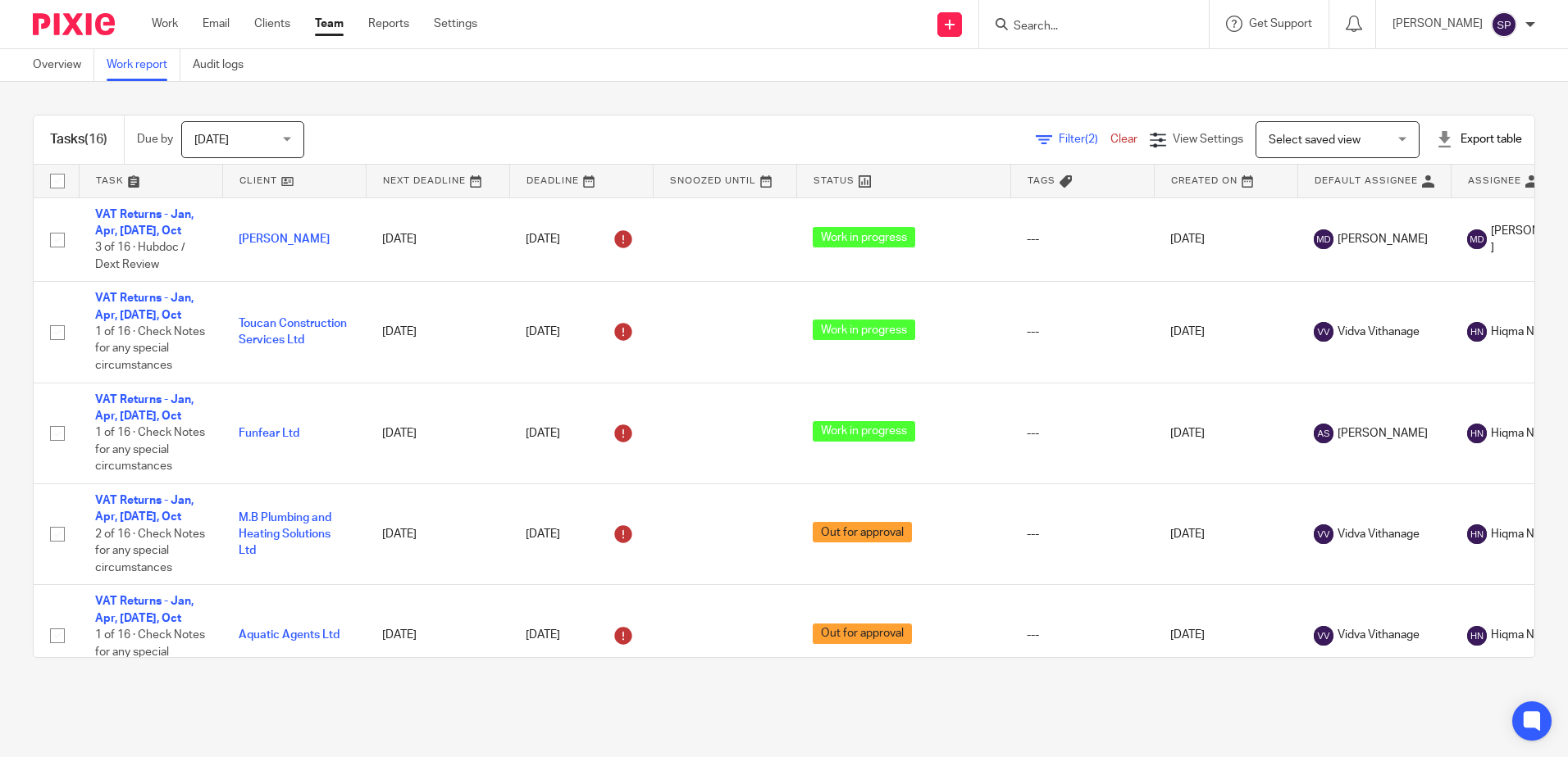
click at [1059, 139] on span "Filter (2)" at bounding box center [1085, 139] width 51 height 11
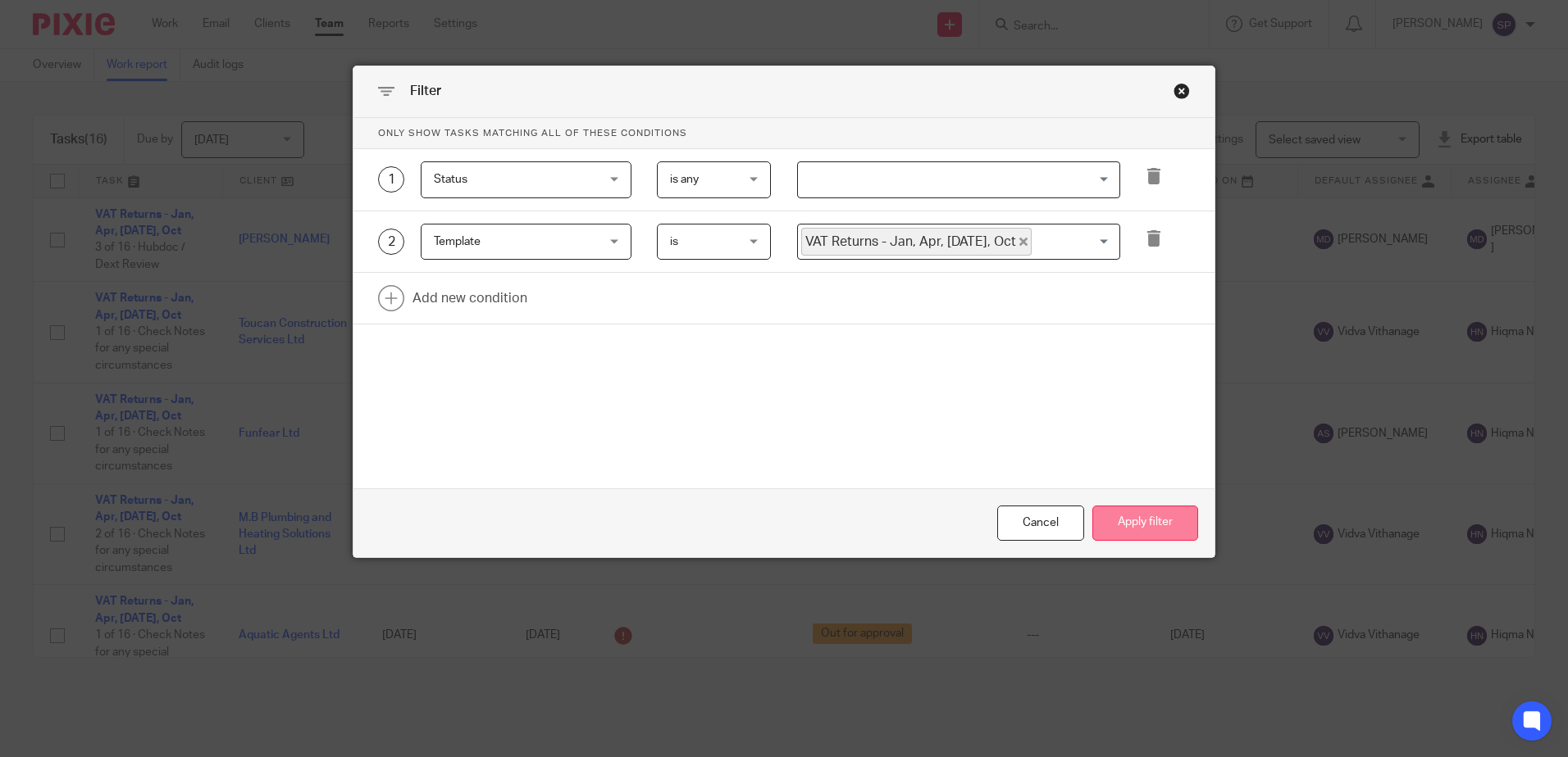
click at [1134, 525] on button "Apply filter" at bounding box center [1145, 523] width 105 height 35
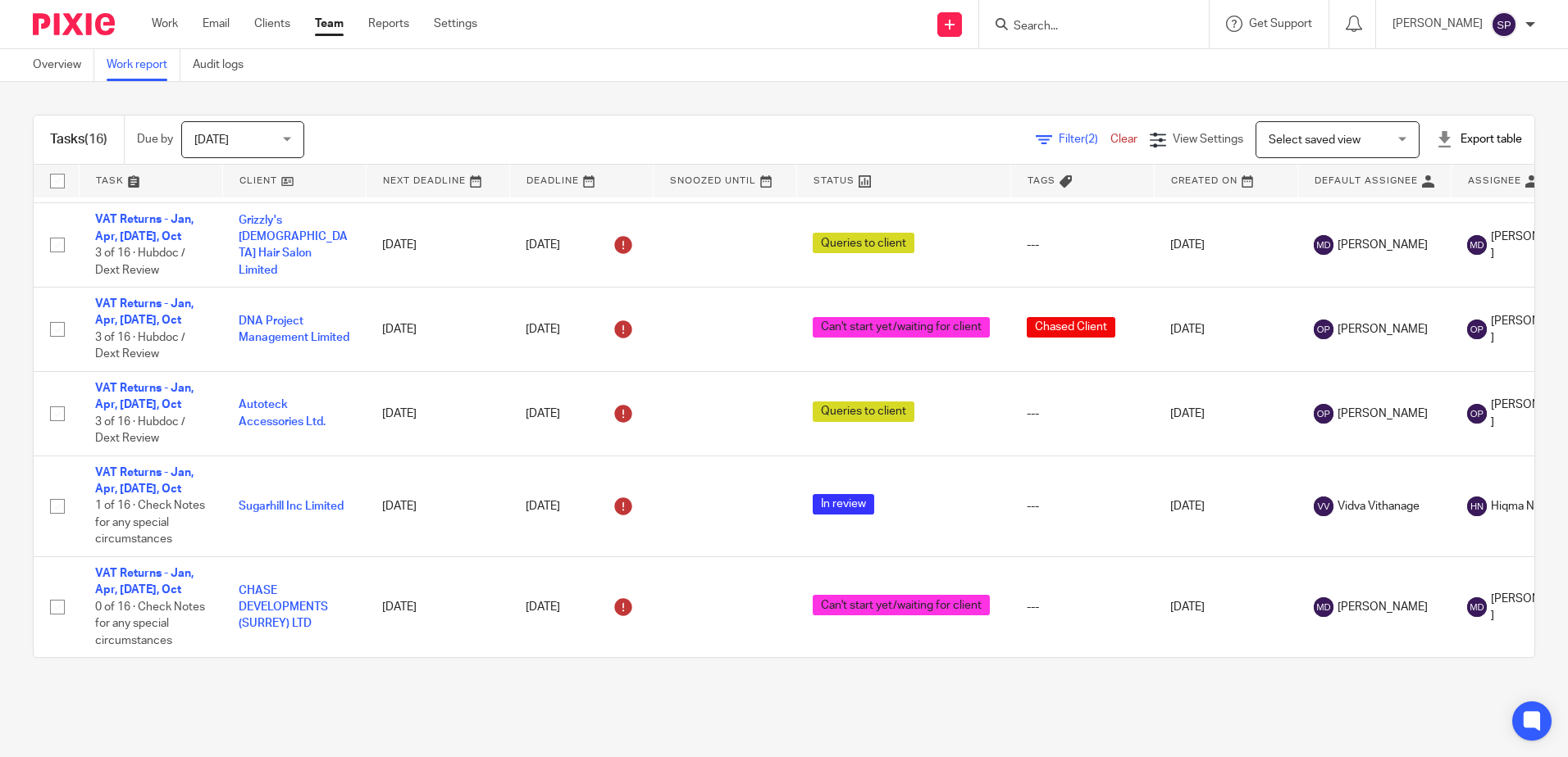
scroll to position [1118, 0]
click at [1050, 26] on input "Search" at bounding box center [1086, 27] width 147 height 15
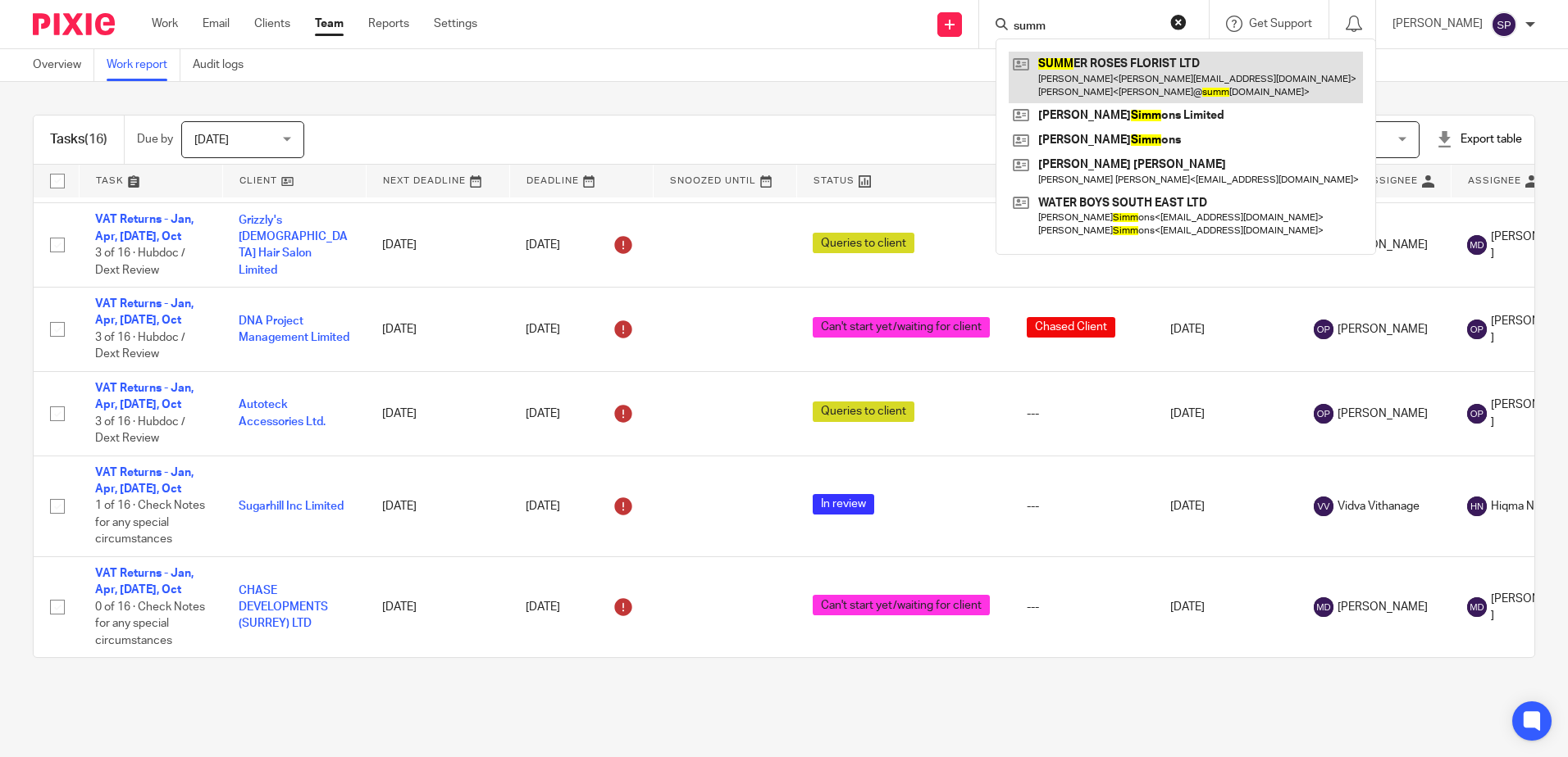
type input "summ"
click at [1112, 73] on link at bounding box center [1186, 76] width 355 height 51
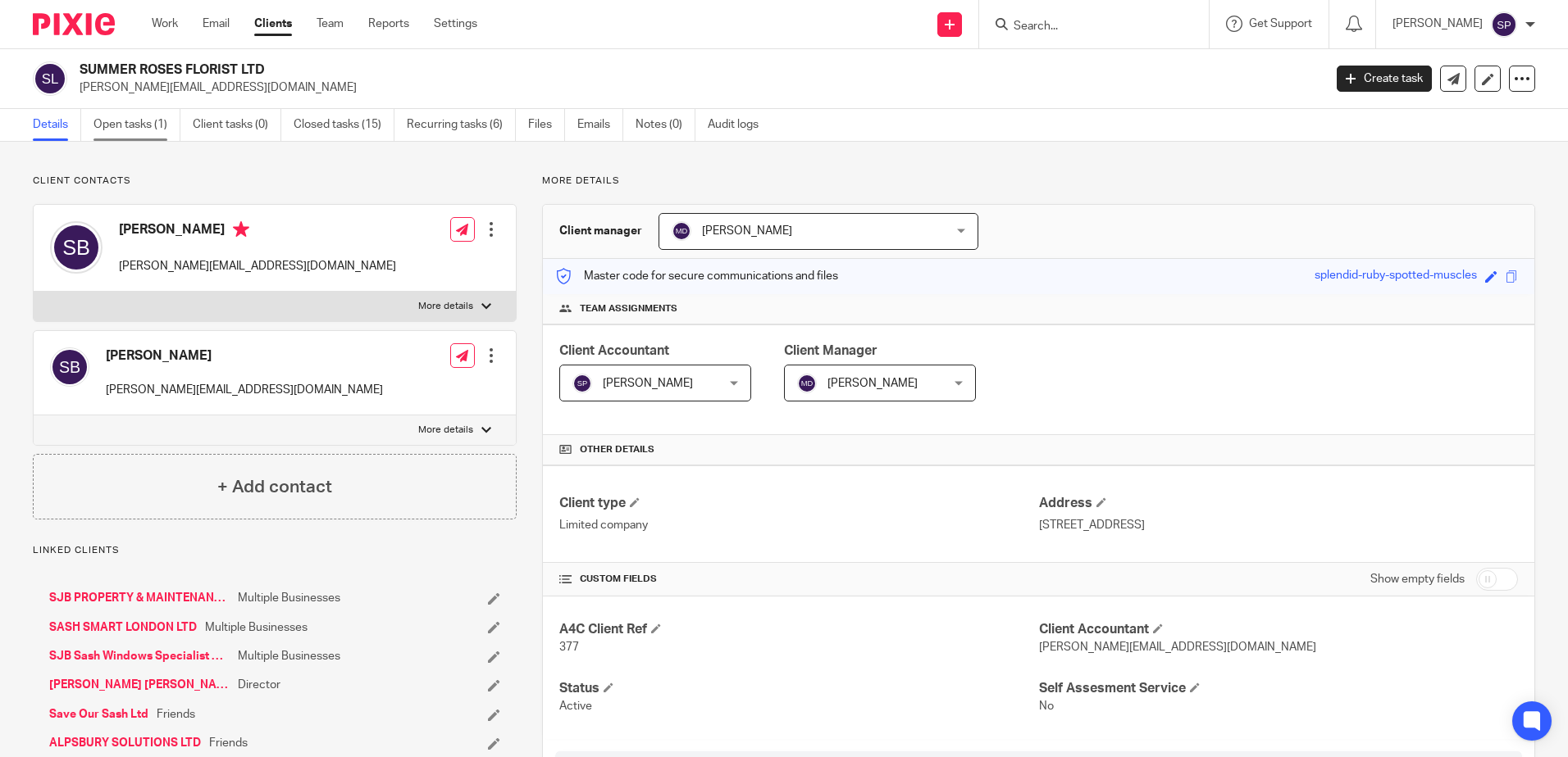
click at [111, 125] on link "Open tasks (1)" at bounding box center [136, 124] width 87 height 32
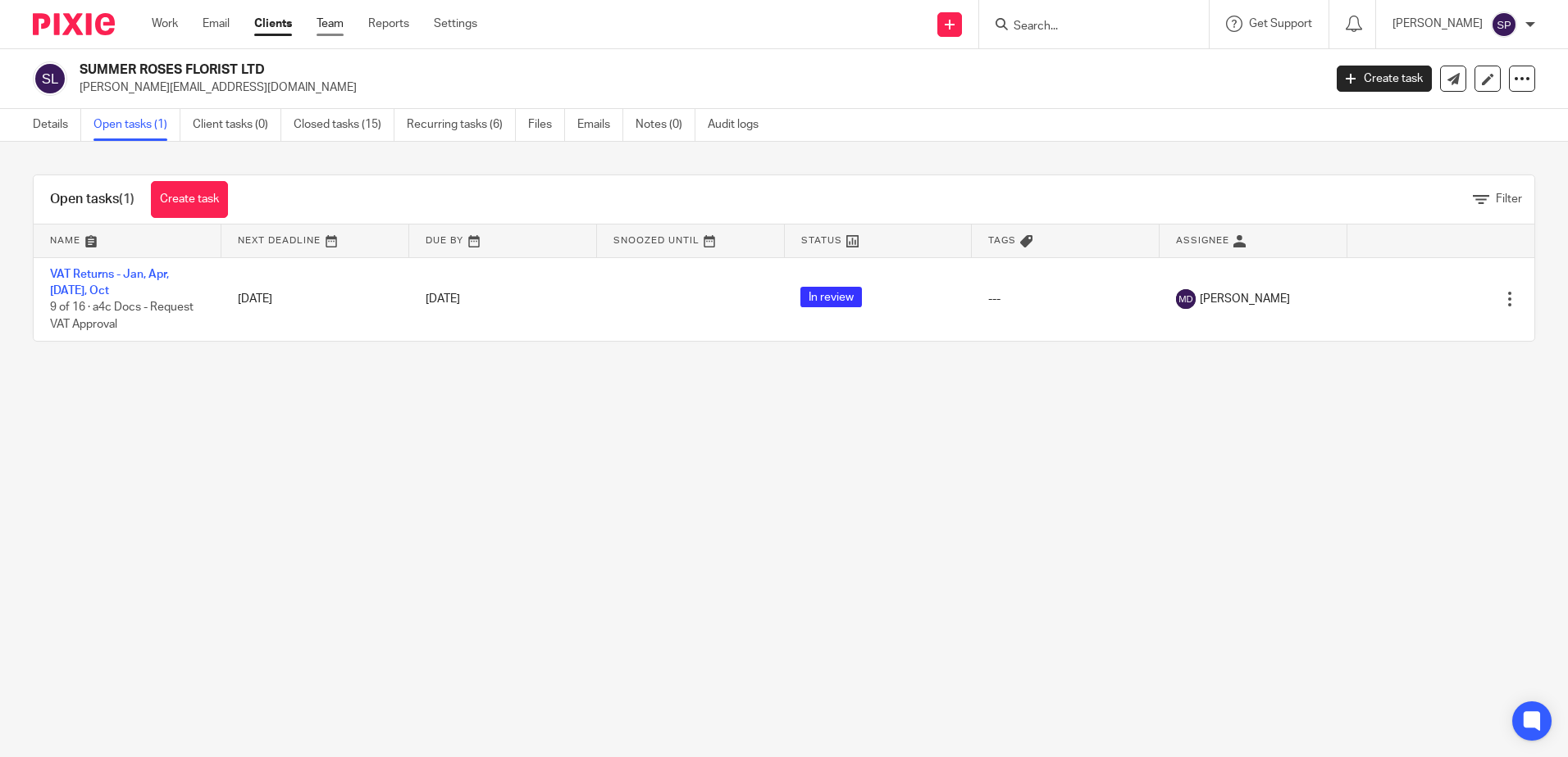
click at [326, 19] on link "Team" at bounding box center [330, 23] width 27 height 16
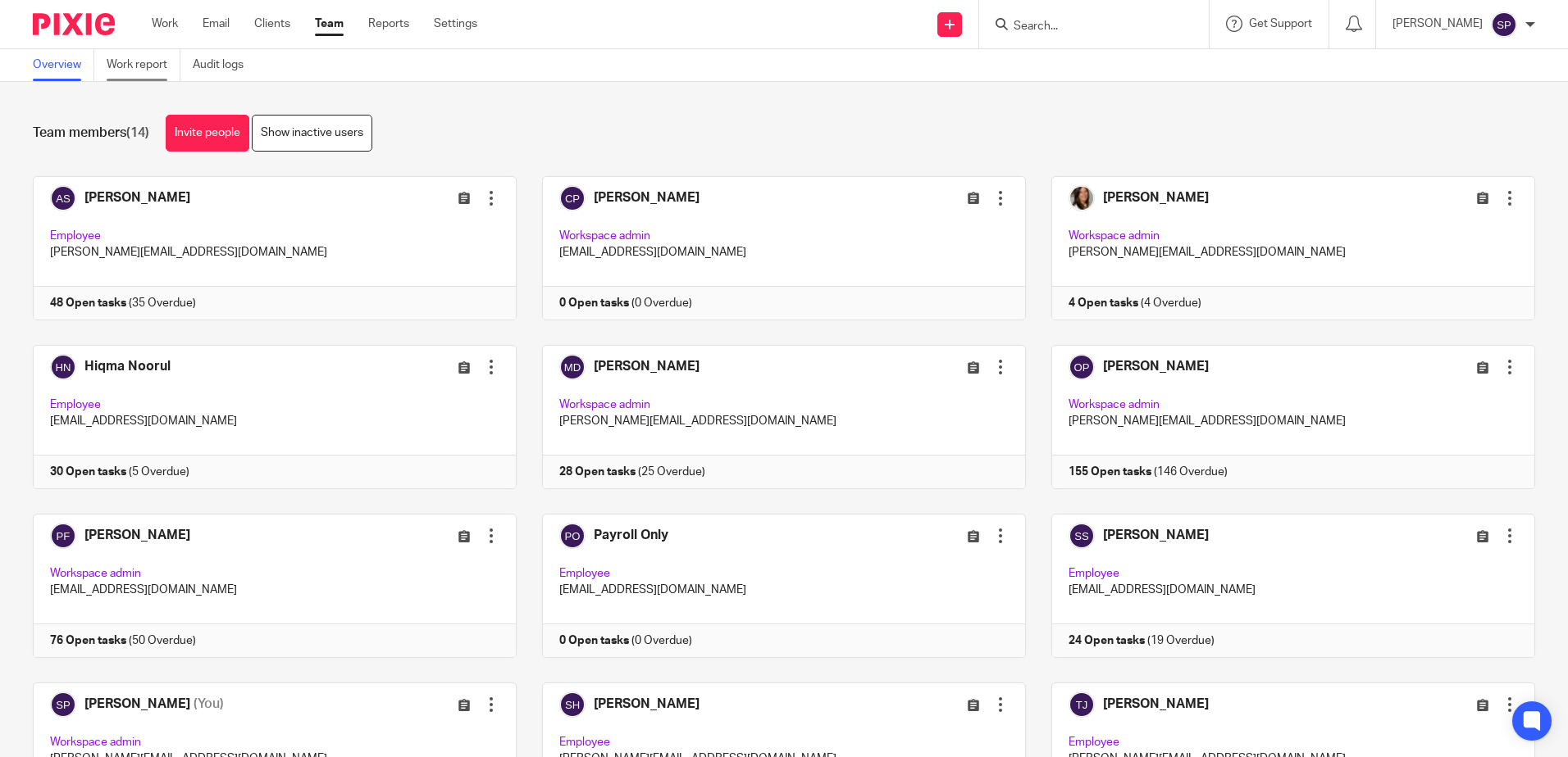
click at [138, 62] on link "Work report" at bounding box center [143, 64] width 74 height 32
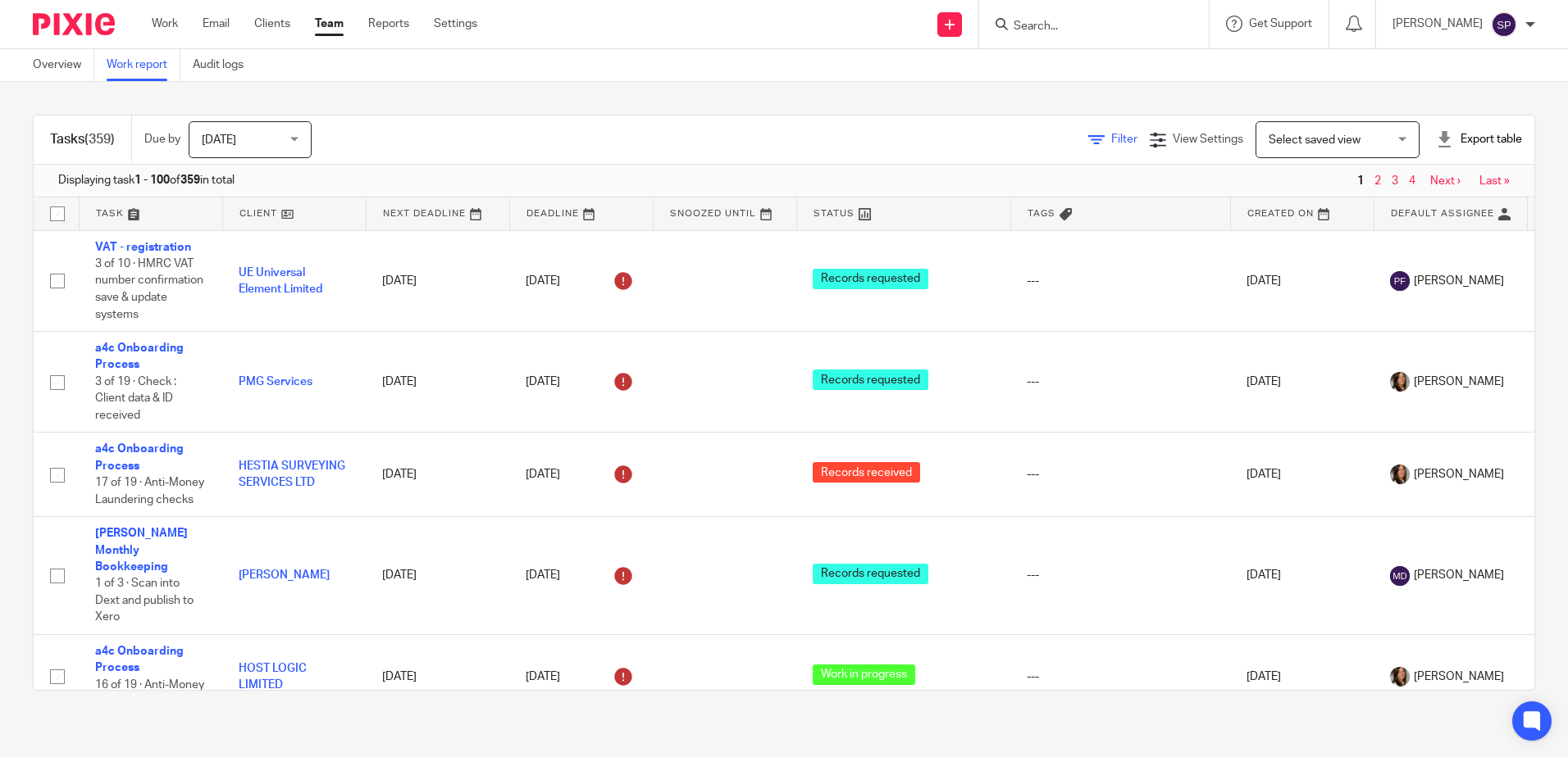
click at [1111, 143] on span "Filter" at bounding box center [1124, 139] width 27 height 11
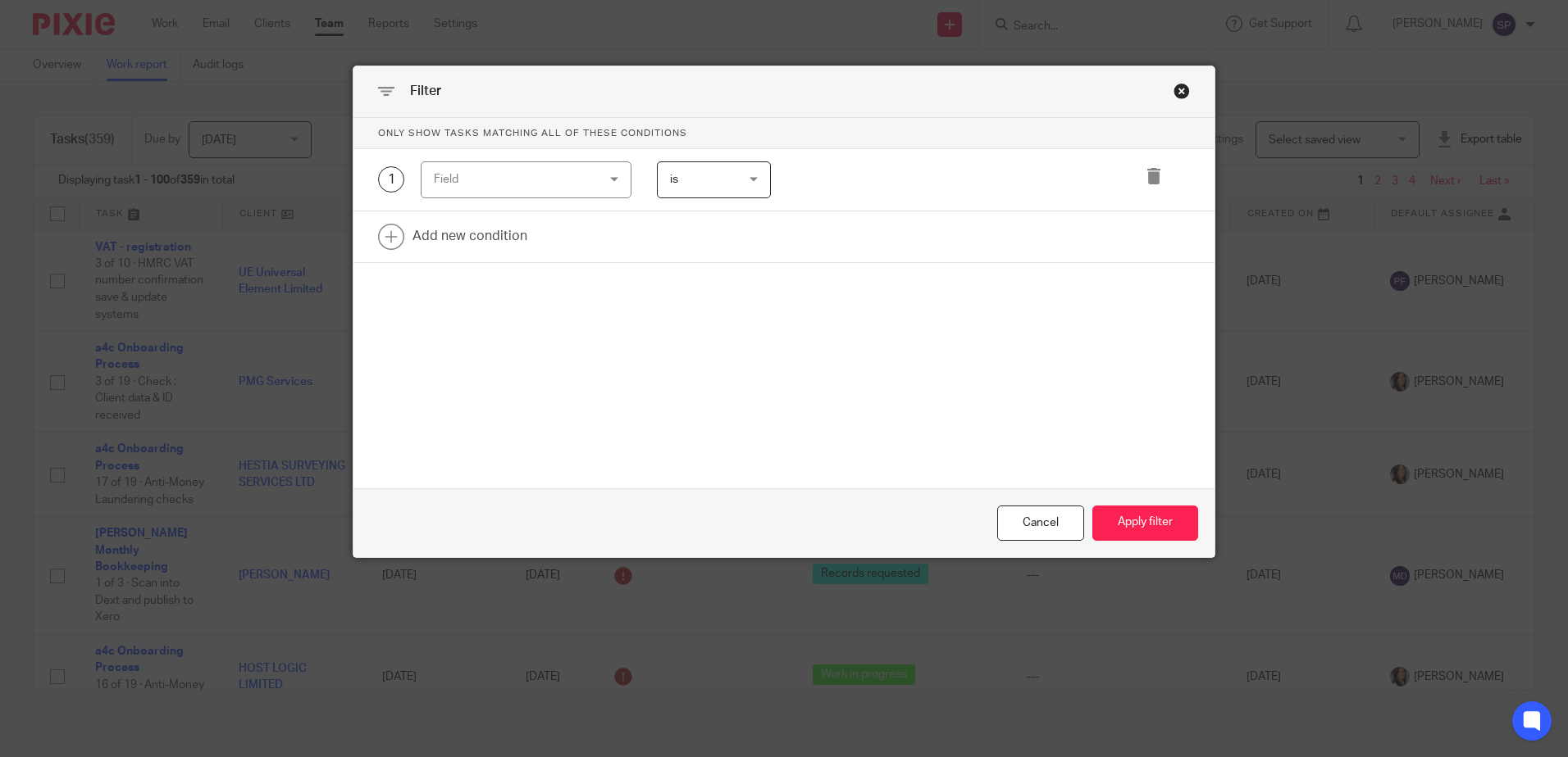
click at [612, 179] on div "Field" at bounding box center [526, 180] width 211 height 37
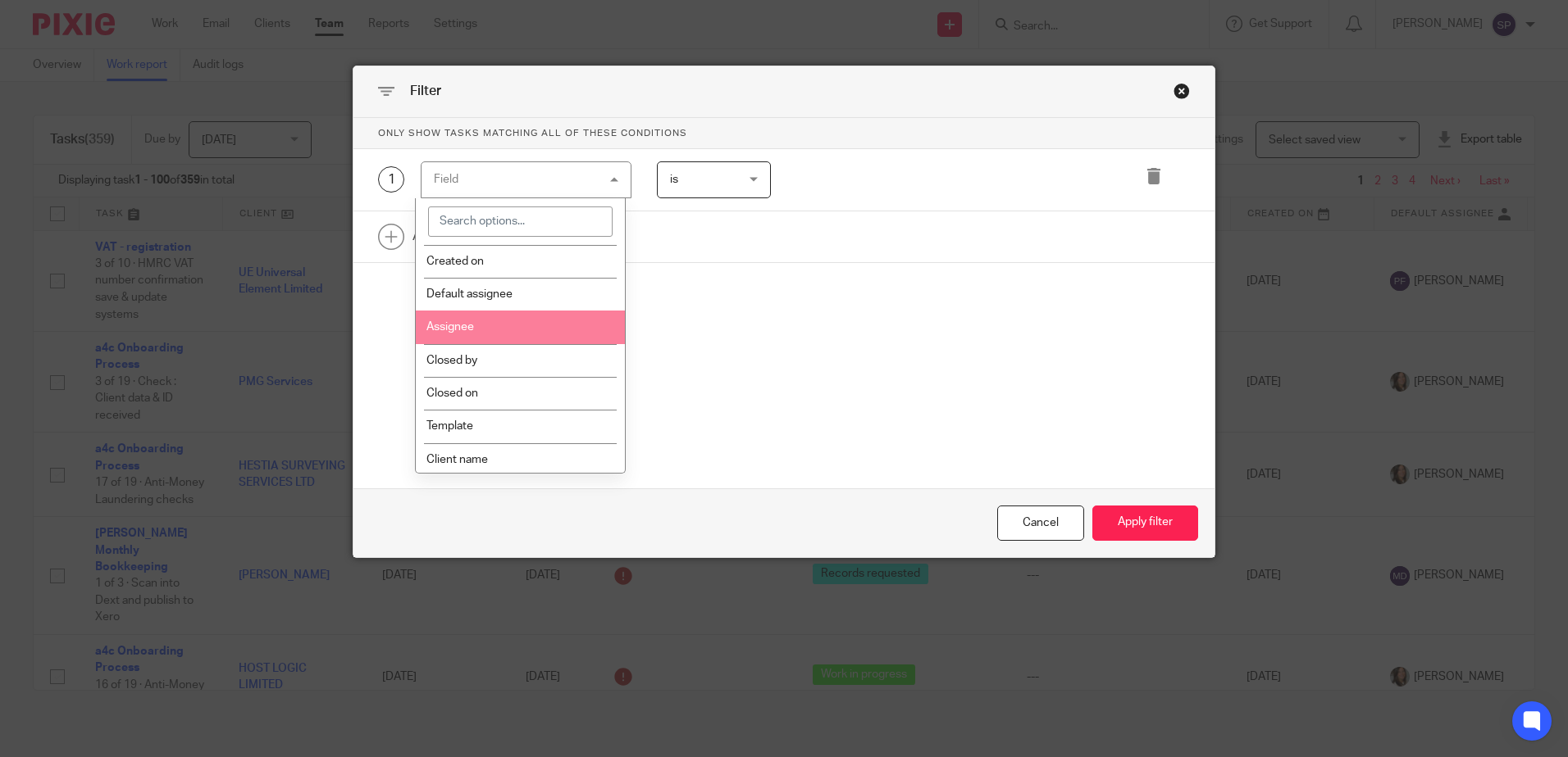
scroll to position [164, 0]
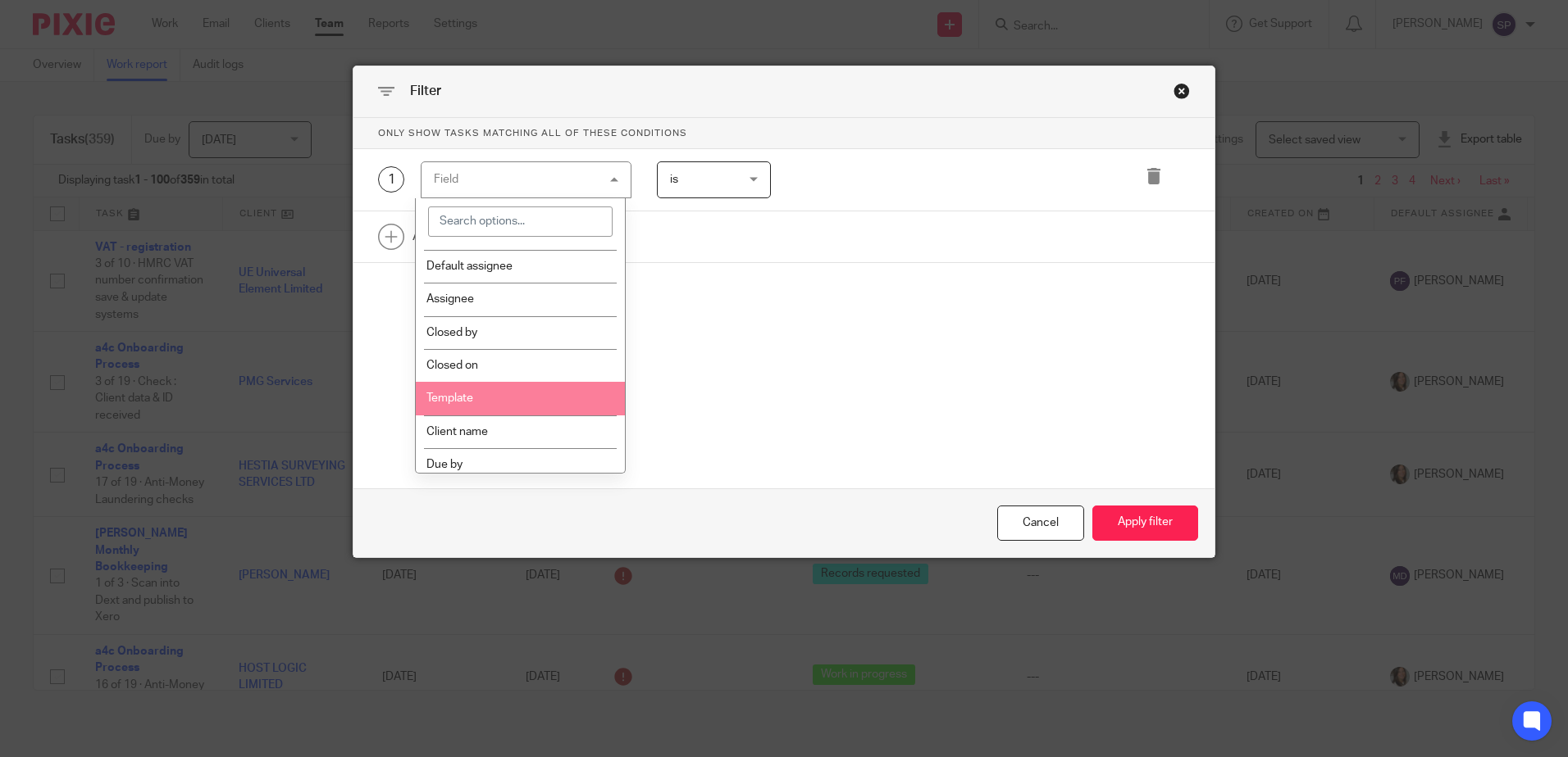
click at [518, 396] on li "Template" at bounding box center [520, 398] width 209 height 33
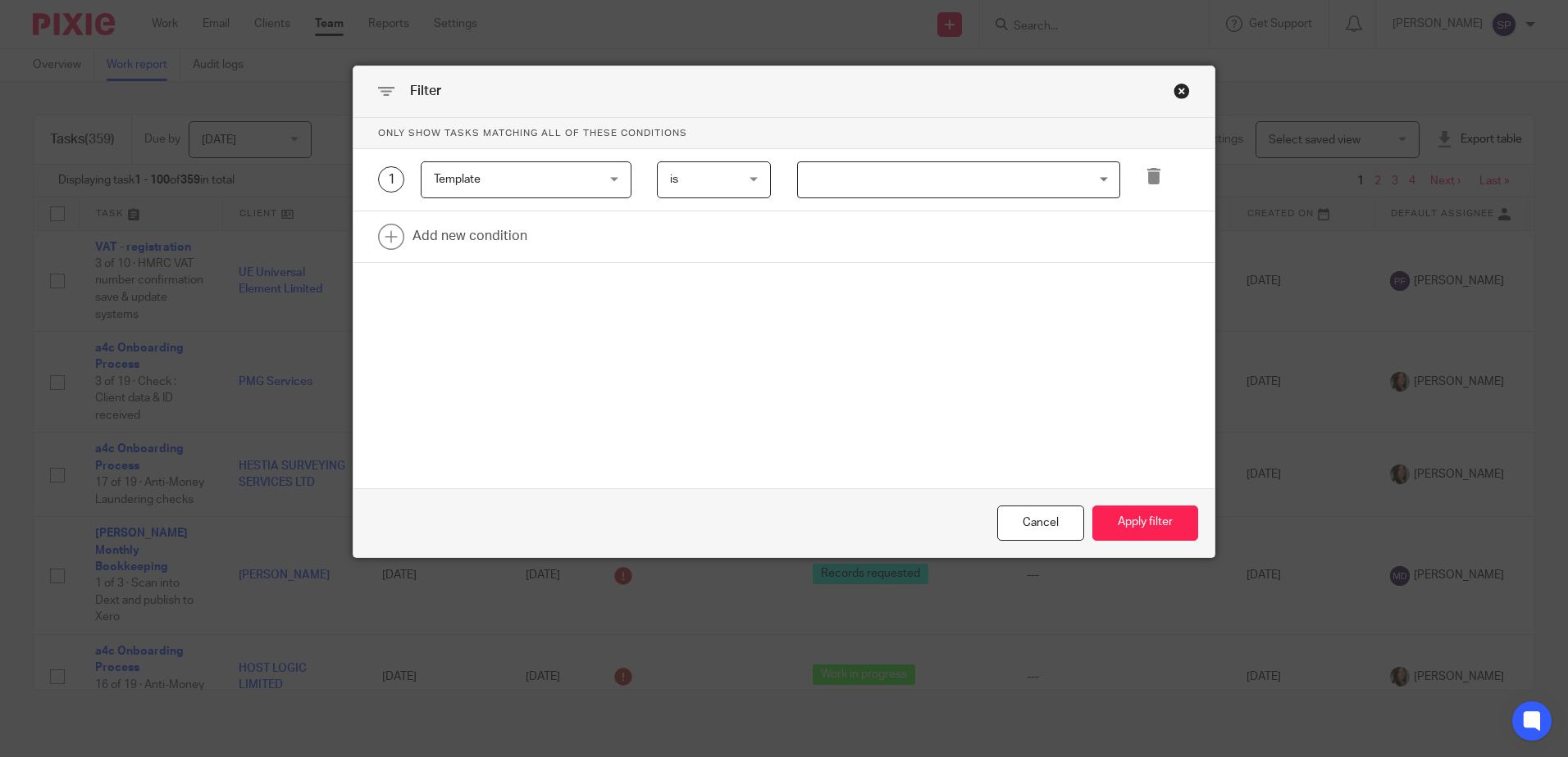
click at [831, 188] on input "Search for option" at bounding box center [955, 180] width 311 height 29
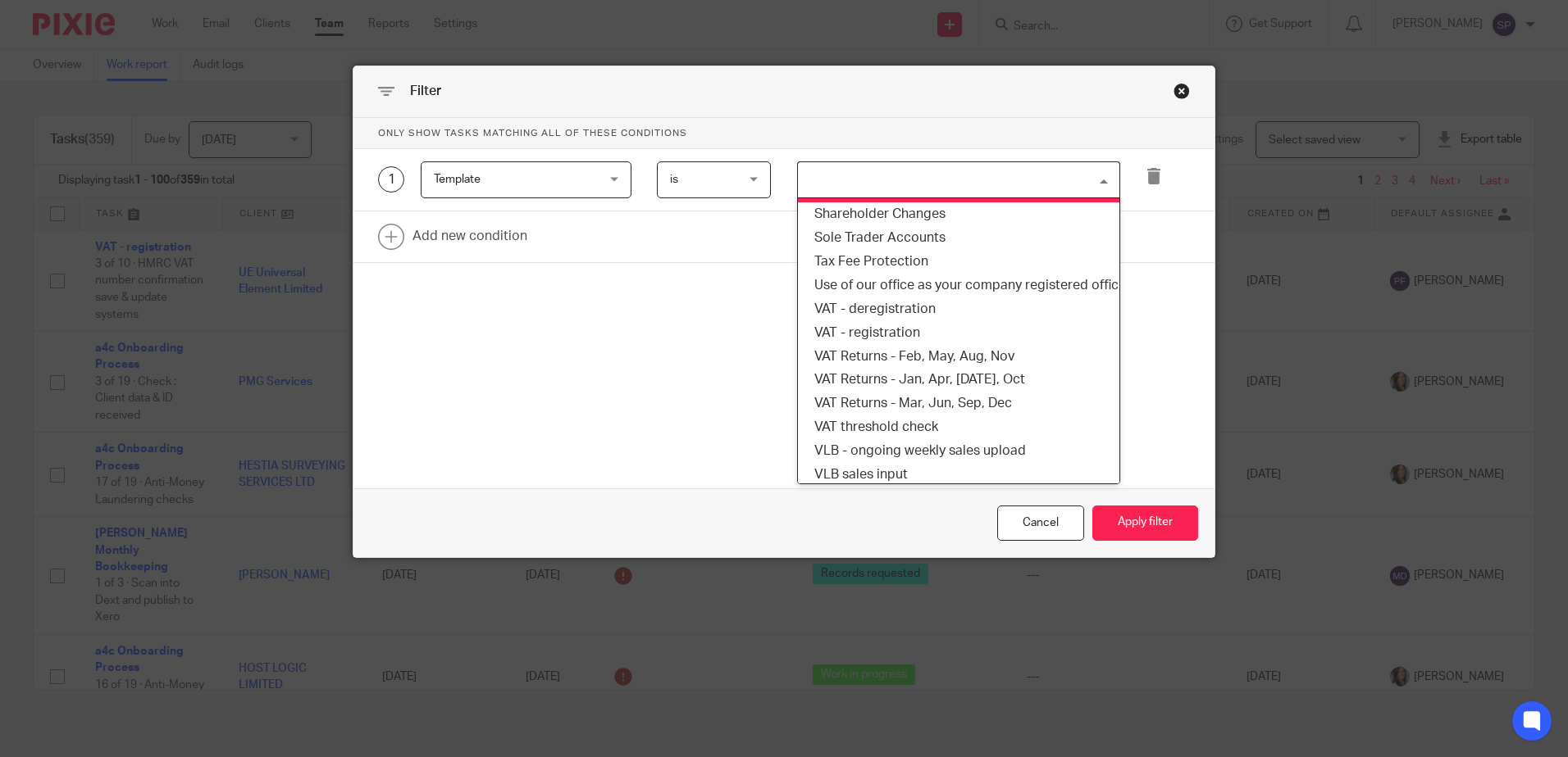
scroll to position [1230, 0]
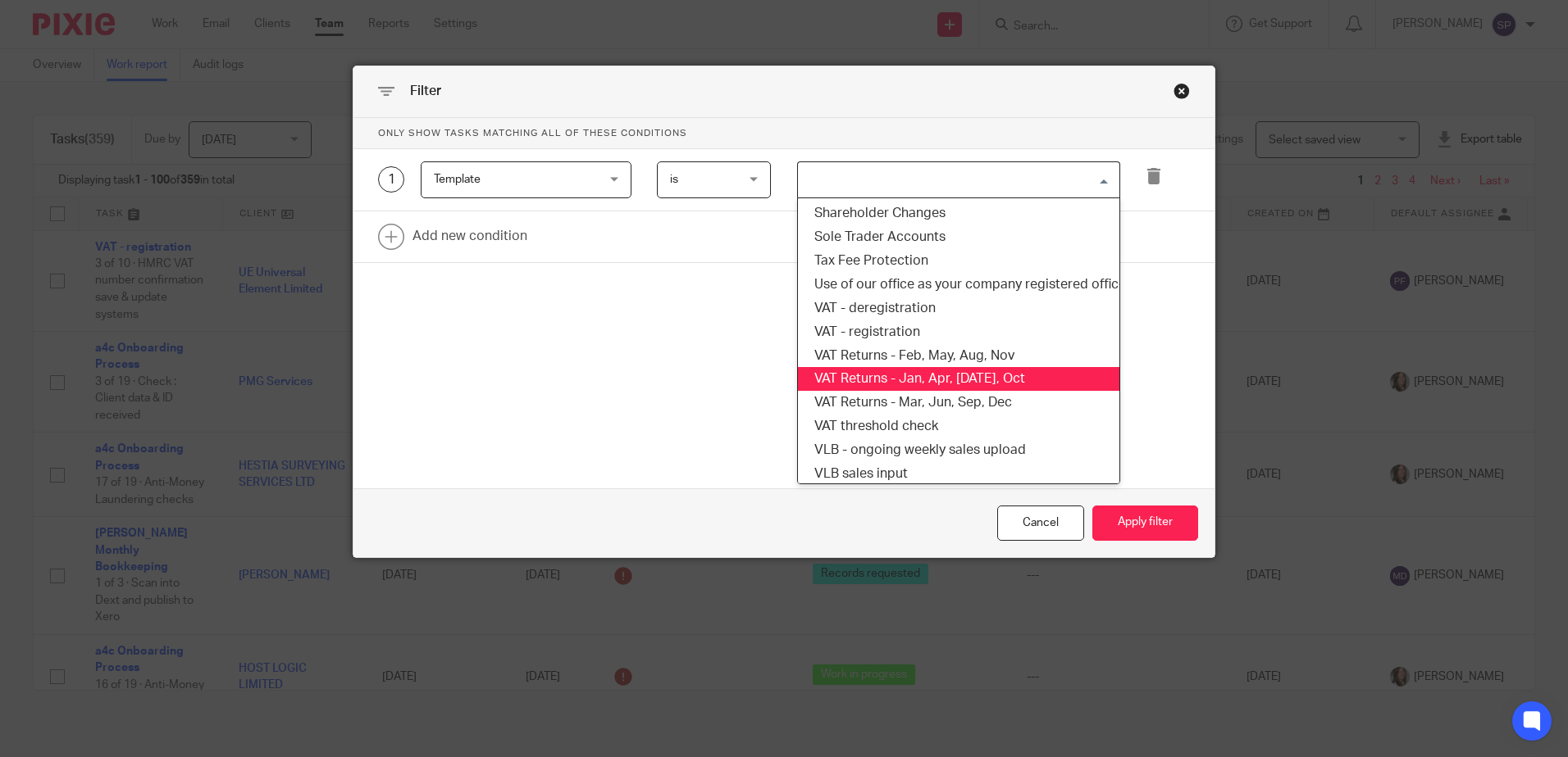
click at [892, 374] on li "VAT Returns - Jan, Apr, [DATE], Oct" at bounding box center [958, 379] width 321 height 24
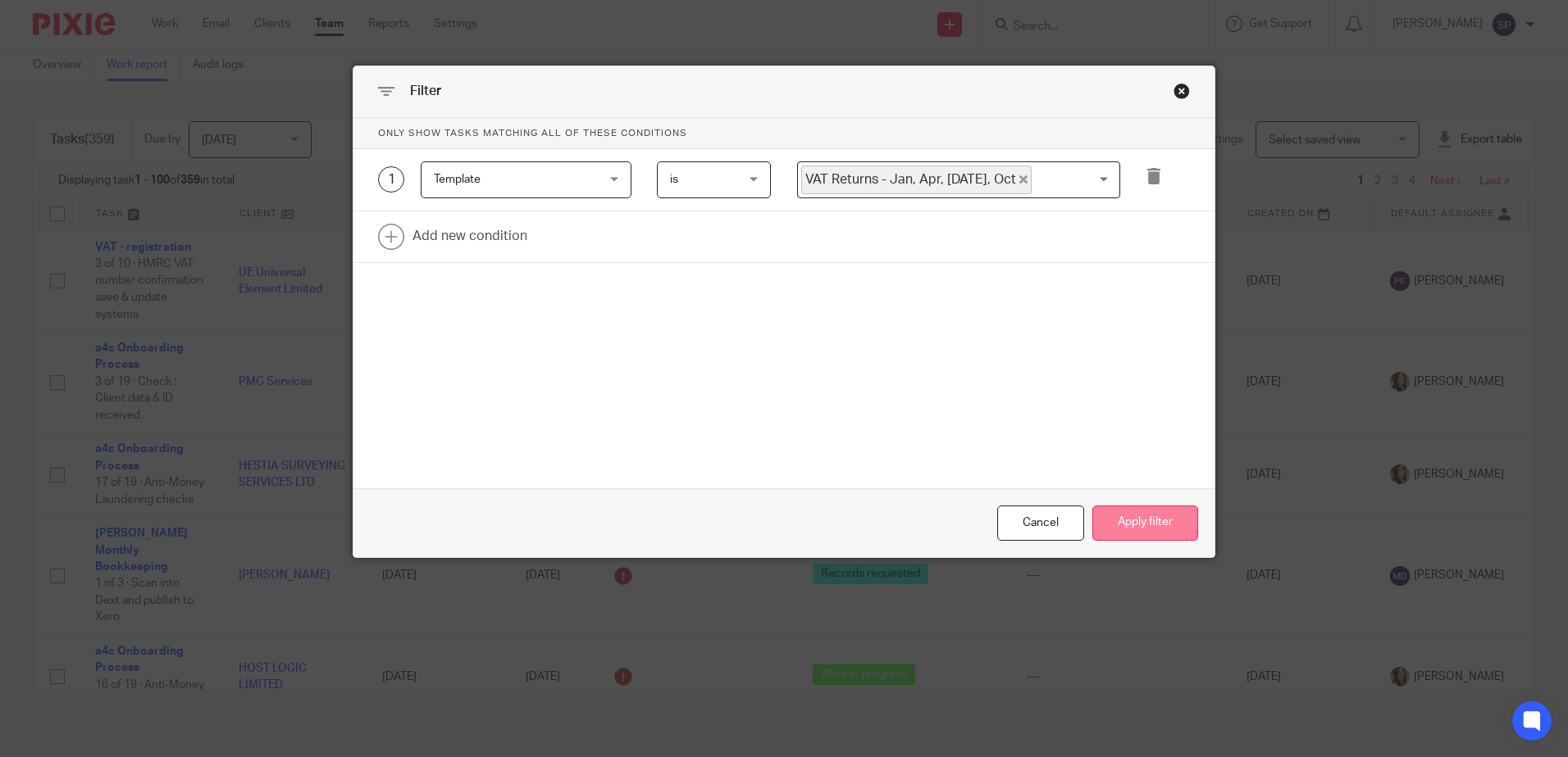
click at [1124, 522] on button "Apply filter" at bounding box center [1145, 523] width 105 height 35
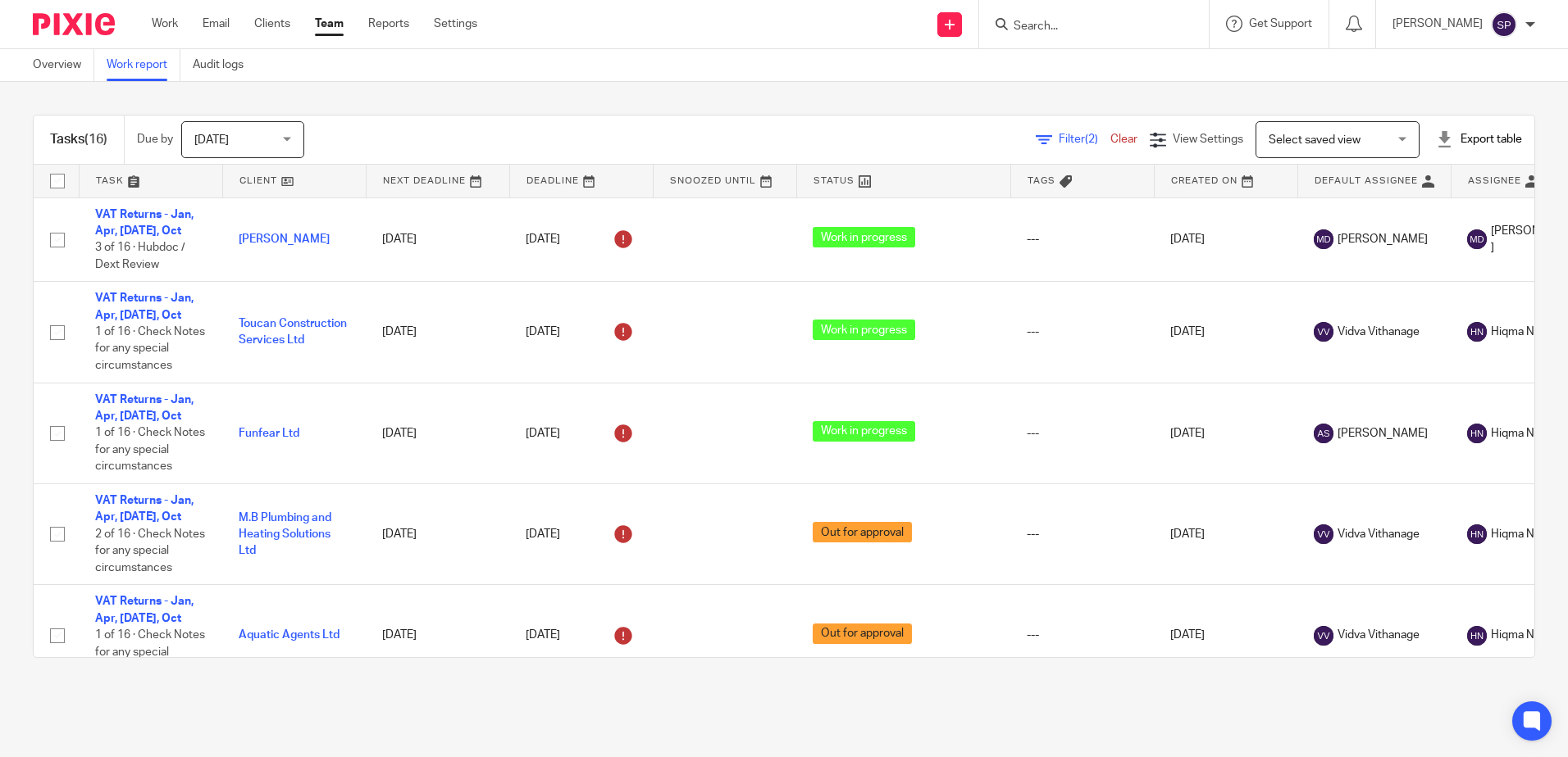
click at [275, 144] on span "[DATE]" at bounding box center [237, 140] width 87 height 34
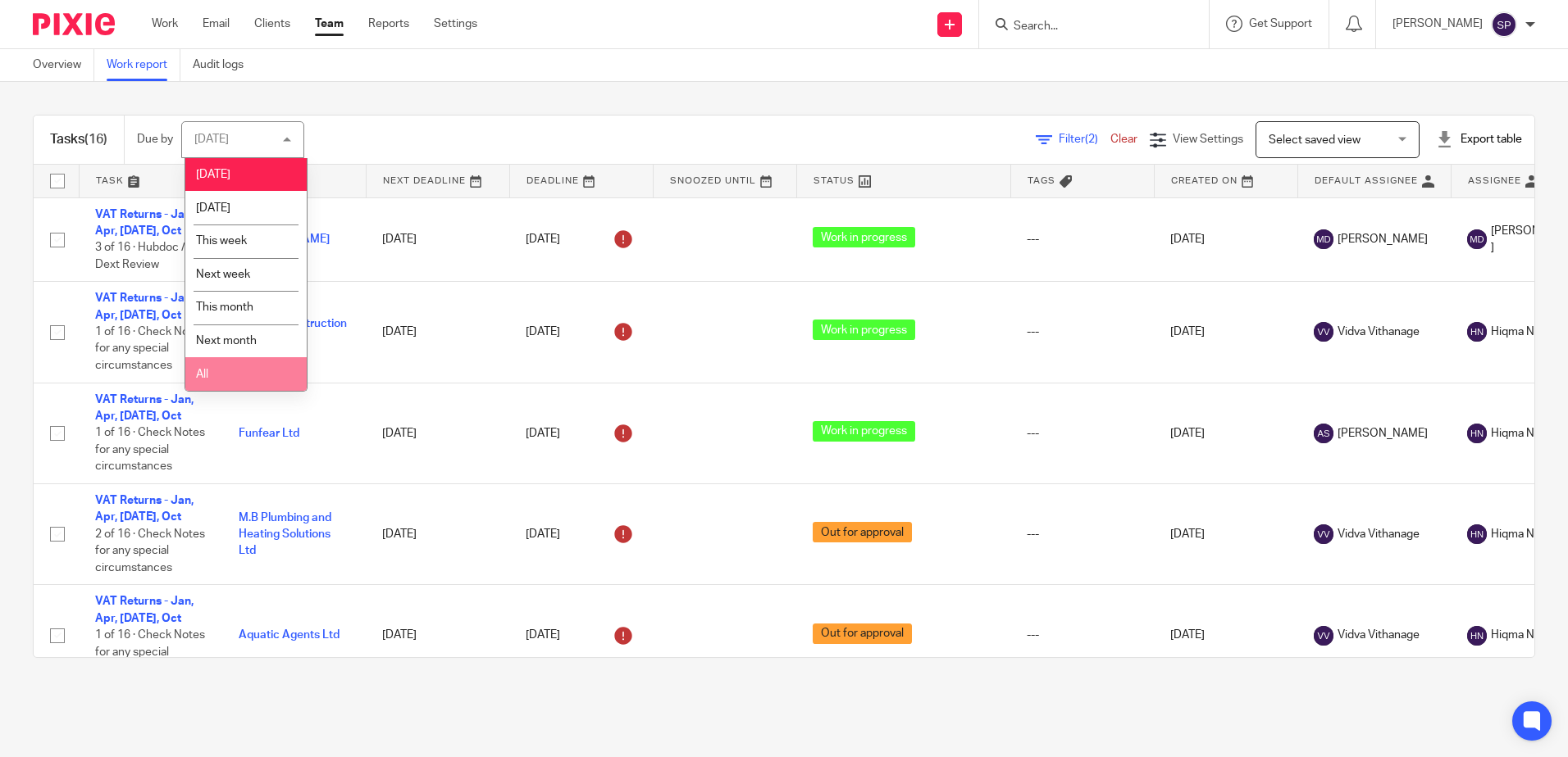
click at [238, 388] on li "All" at bounding box center [246, 373] width 122 height 33
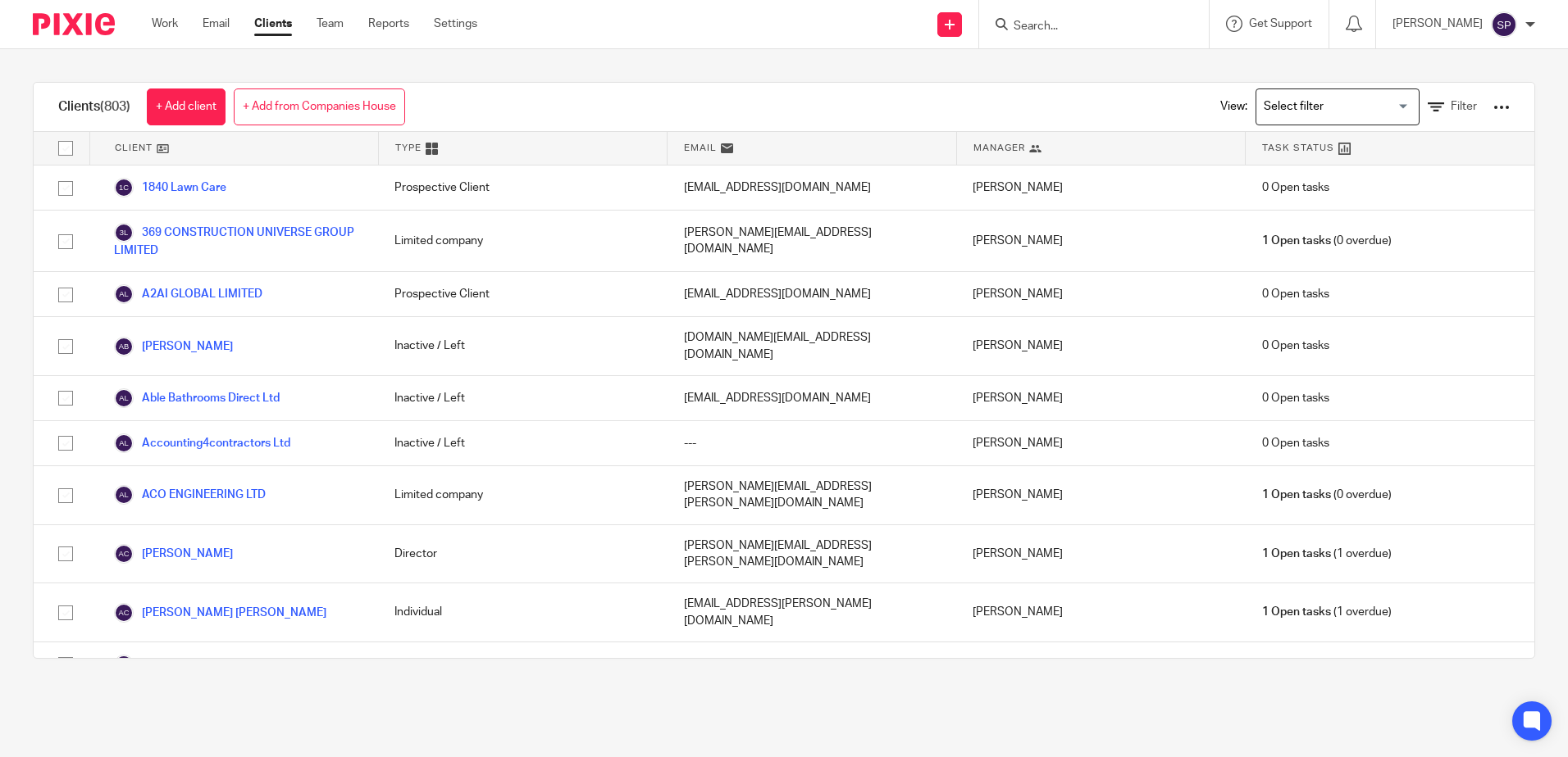
click at [1046, 27] on input "Search" at bounding box center [1086, 27] width 147 height 15
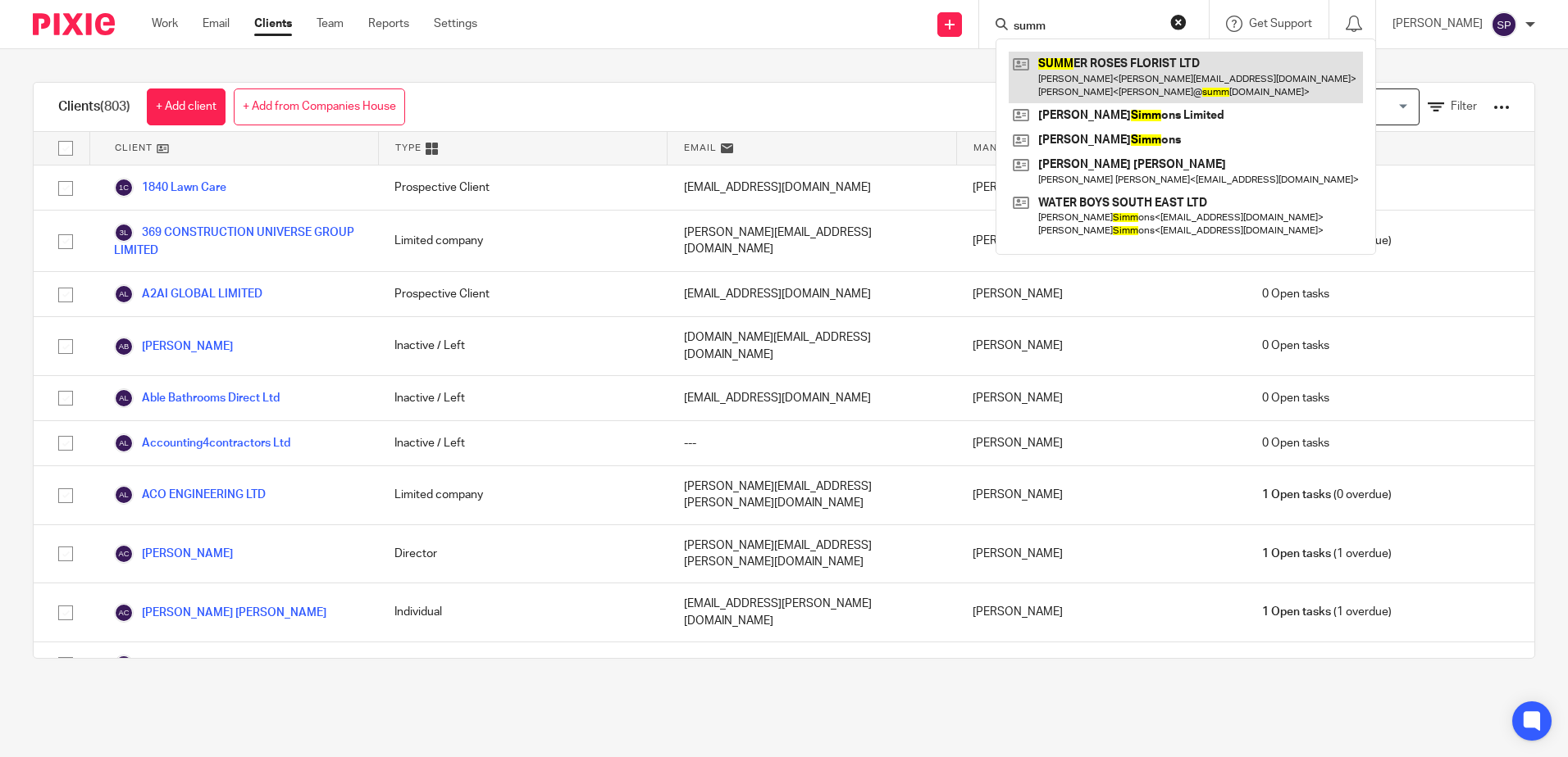
type input "summ"
click at [1095, 85] on link at bounding box center [1186, 76] width 355 height 51
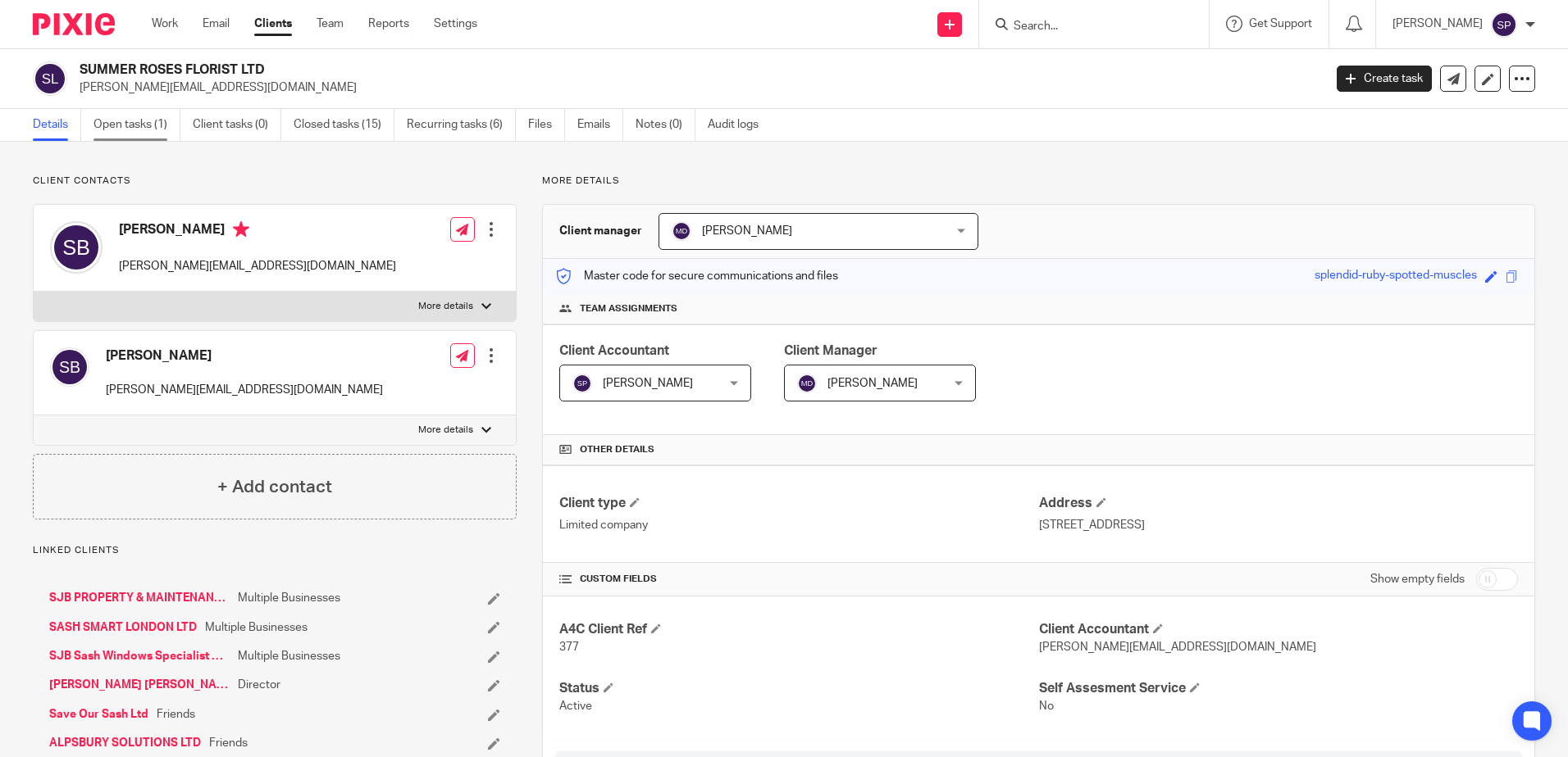
click at [124, 123] on link "Open tasks (1)" at bounding box center [136, 124] width 87 height 32
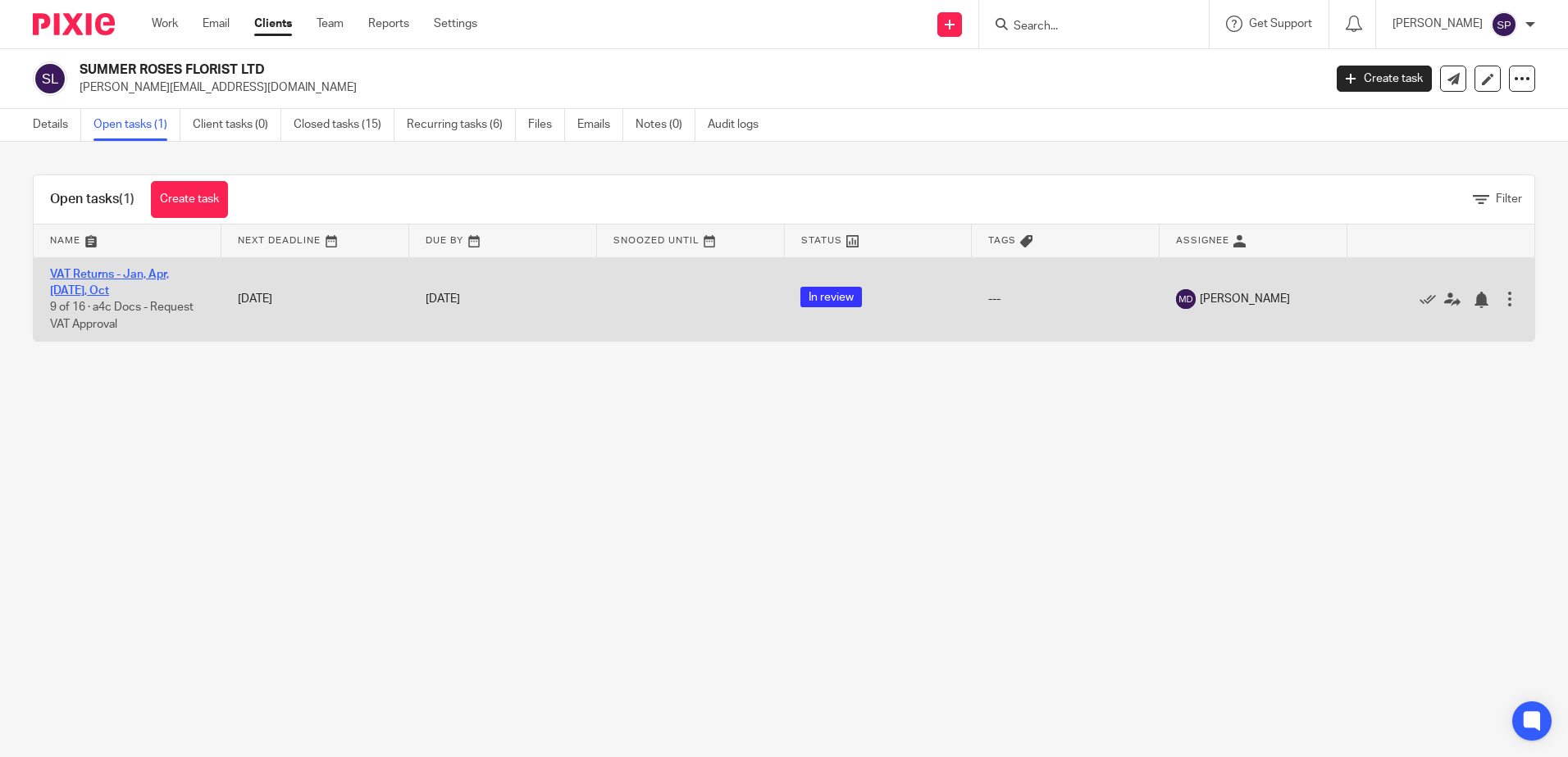
click at [137, 279] on link "VAT Returns - Jan, Apr, [DATE], Oct" at bounding box center [109, 283] width 119 height 28
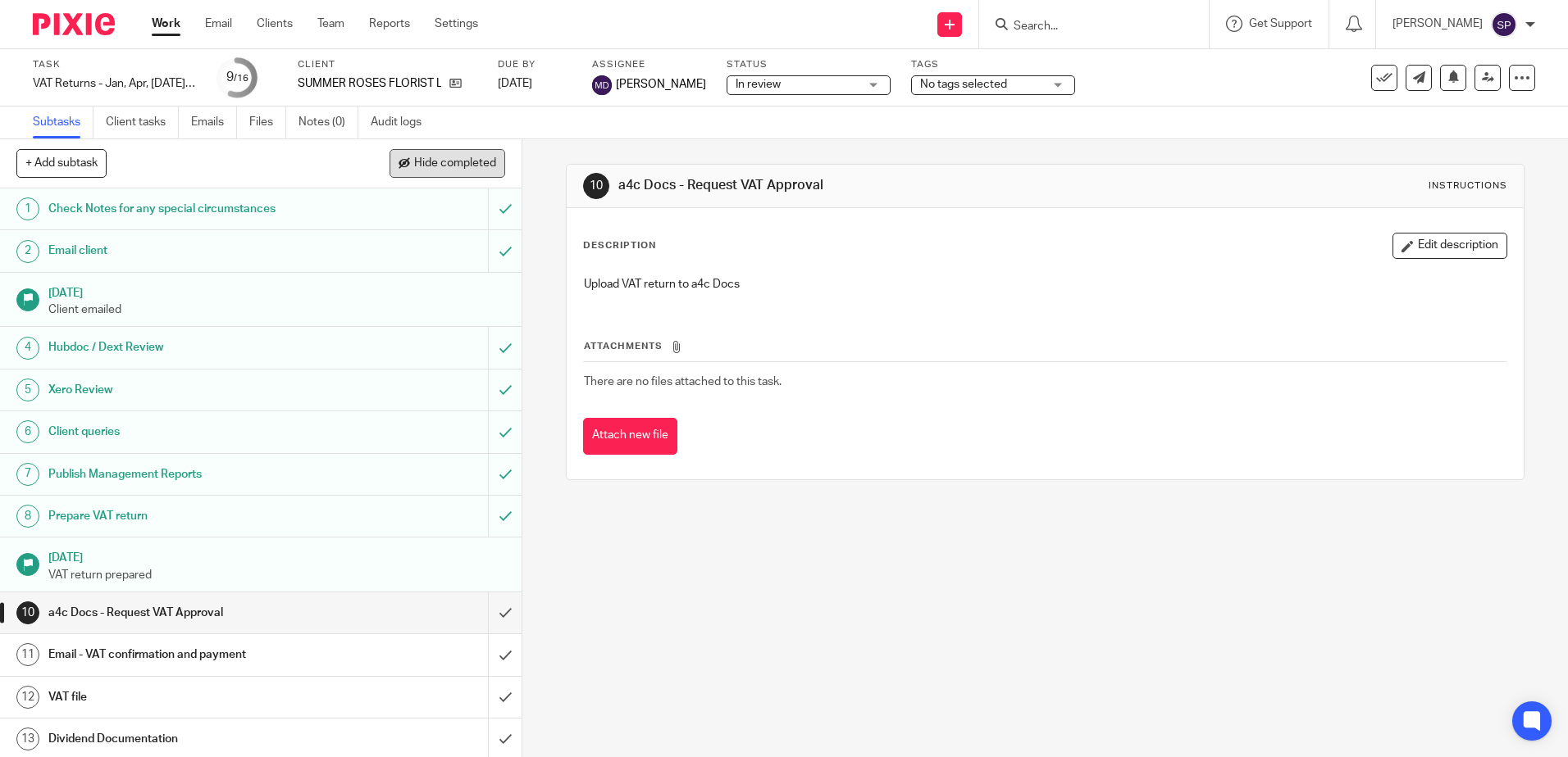
click at [454, 164] on span "Hide completed" at bounding box center [455, 164] width 82 height 13
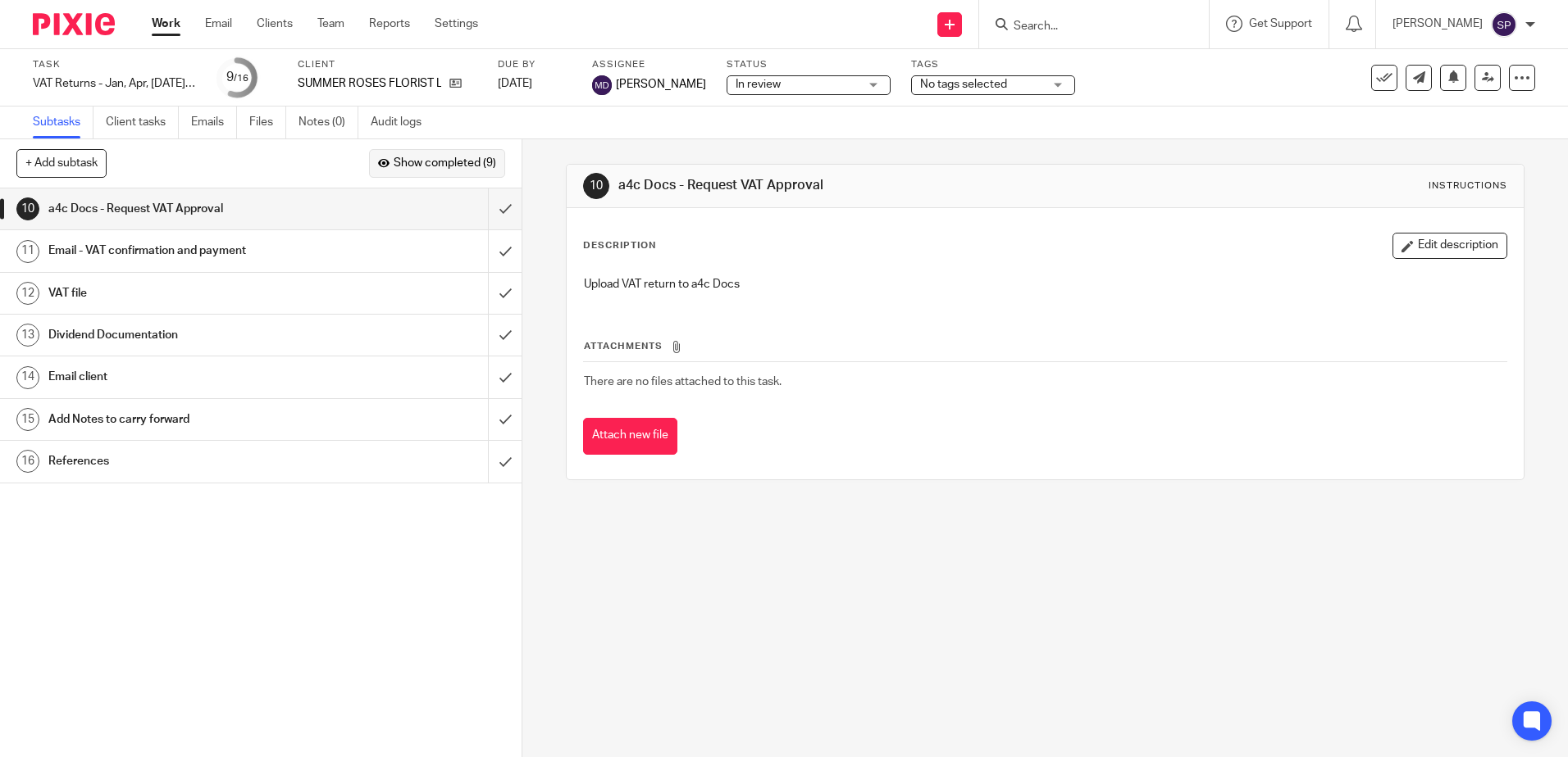
click at [431, 166] on span "Show completed (9)" at bounding box center [445, 164] width 103 height 13
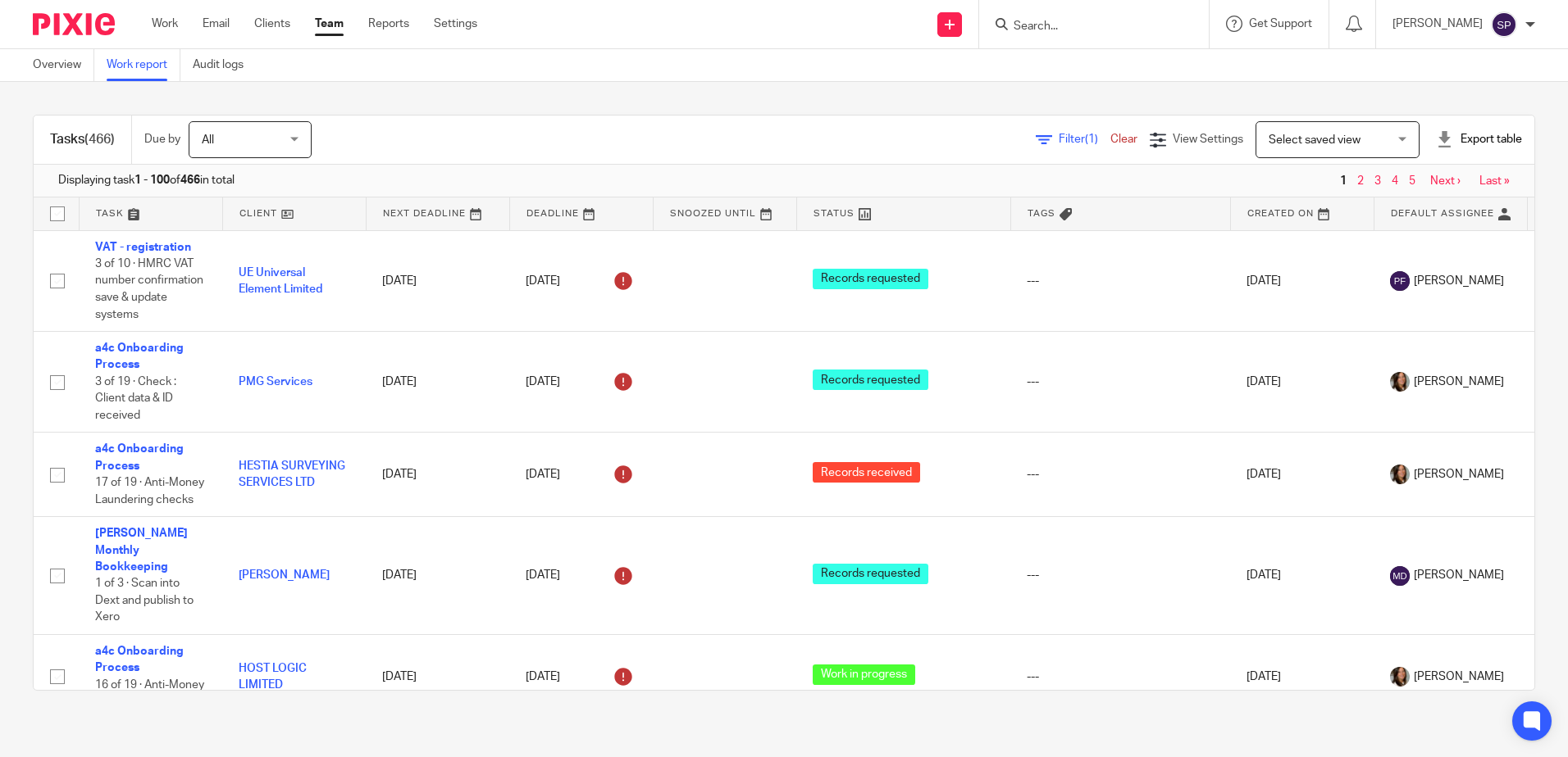
click at [1059, 143] on span "Filter (1)" at bounding box center [1085, 139] width 51 height 11
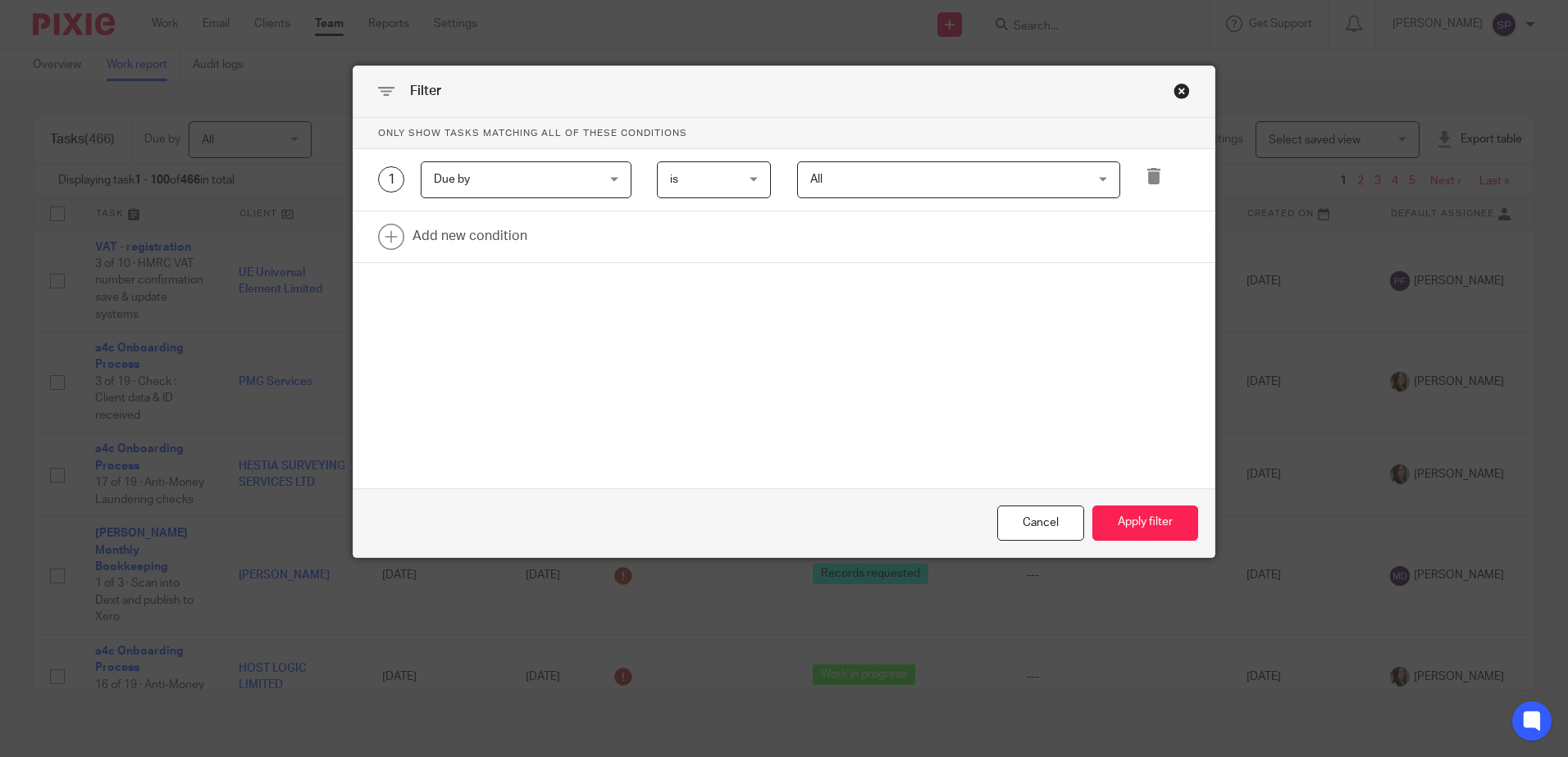
click at [609, 182] on div "Due by Due by" at bounding box center [526, 180] width 211 height 37
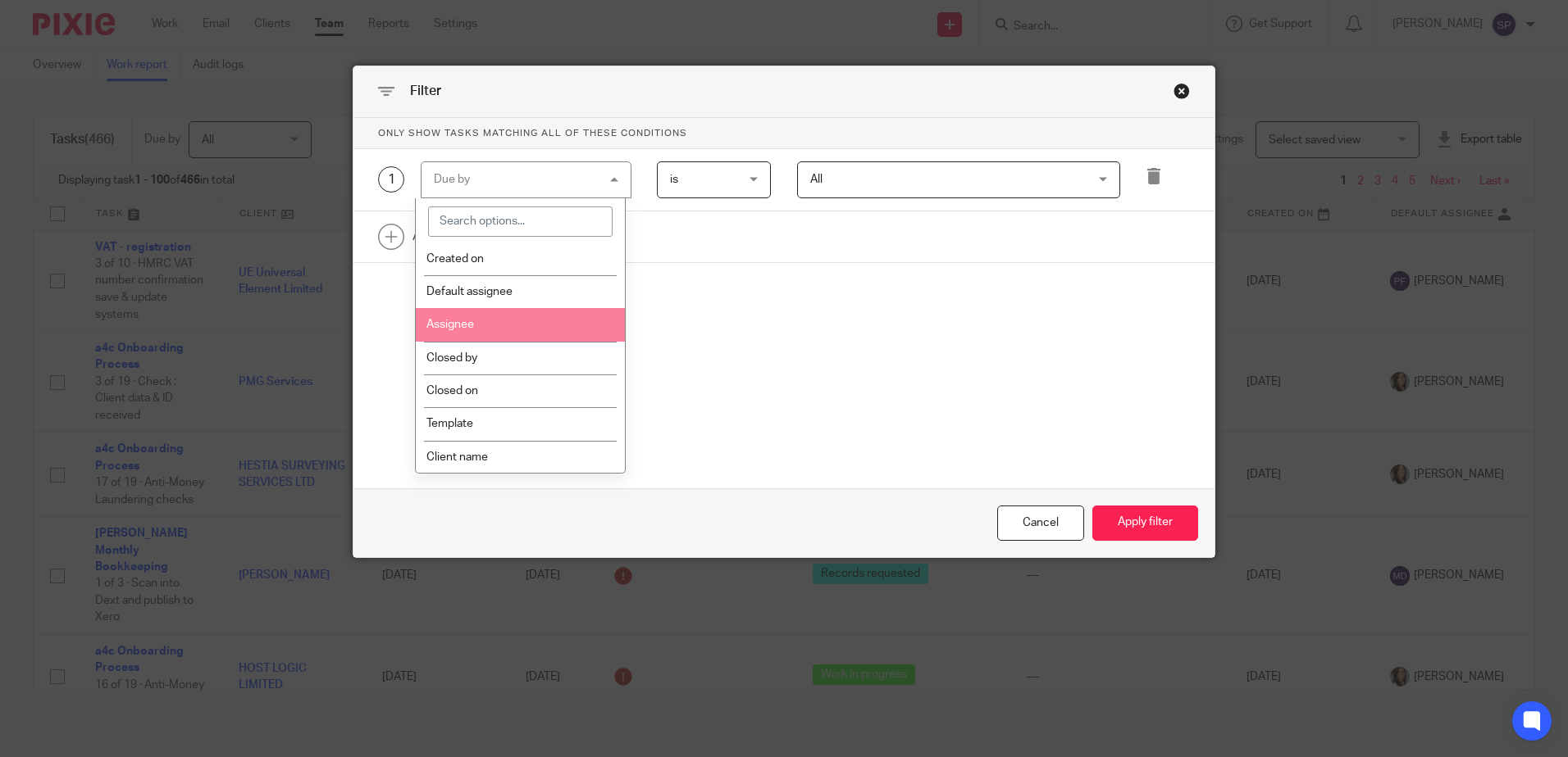
scroll to position [164, 0]
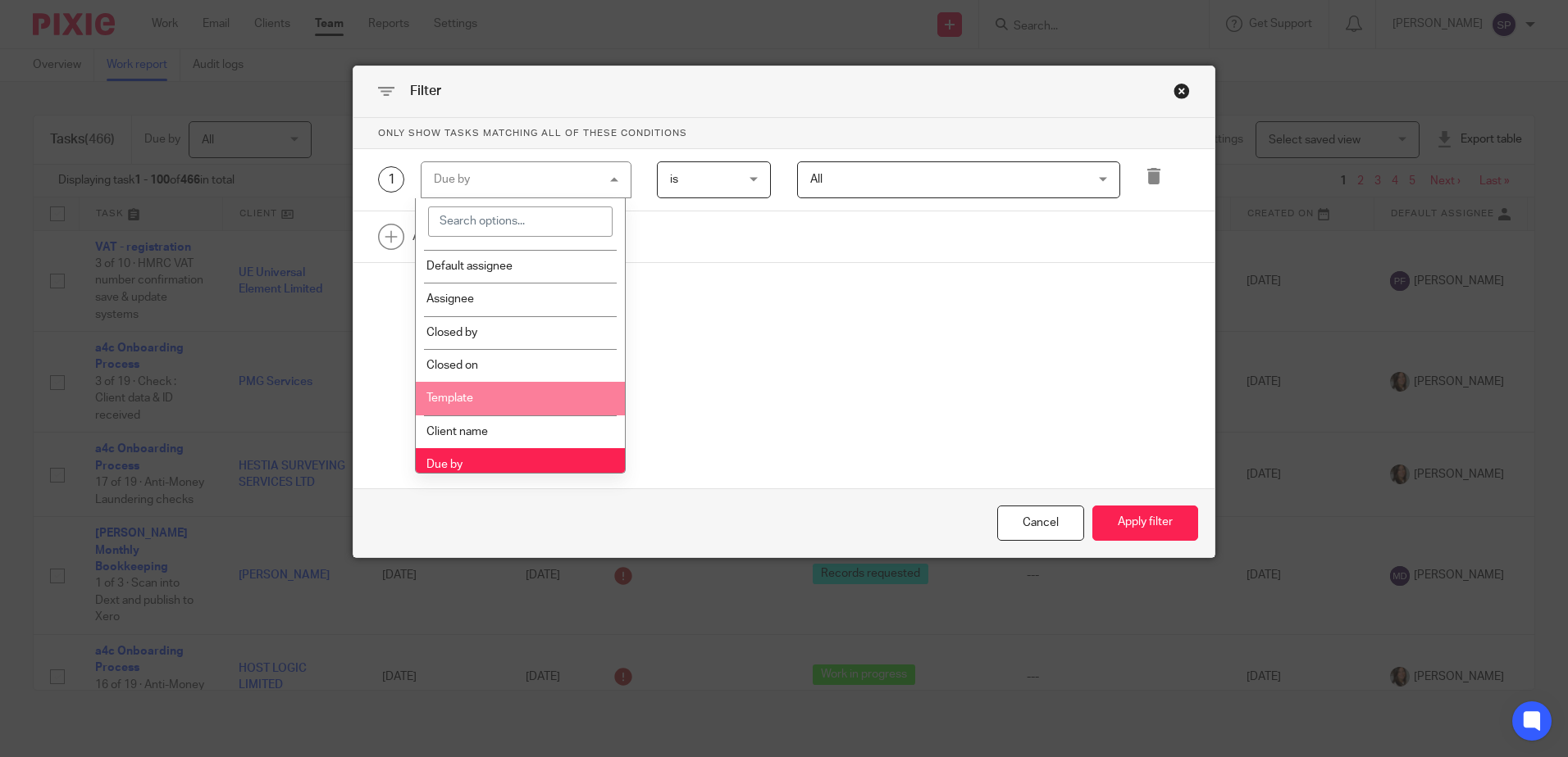
click at [559, 394] on li "Template" at bounding box center [520, 398] width 209 height 33
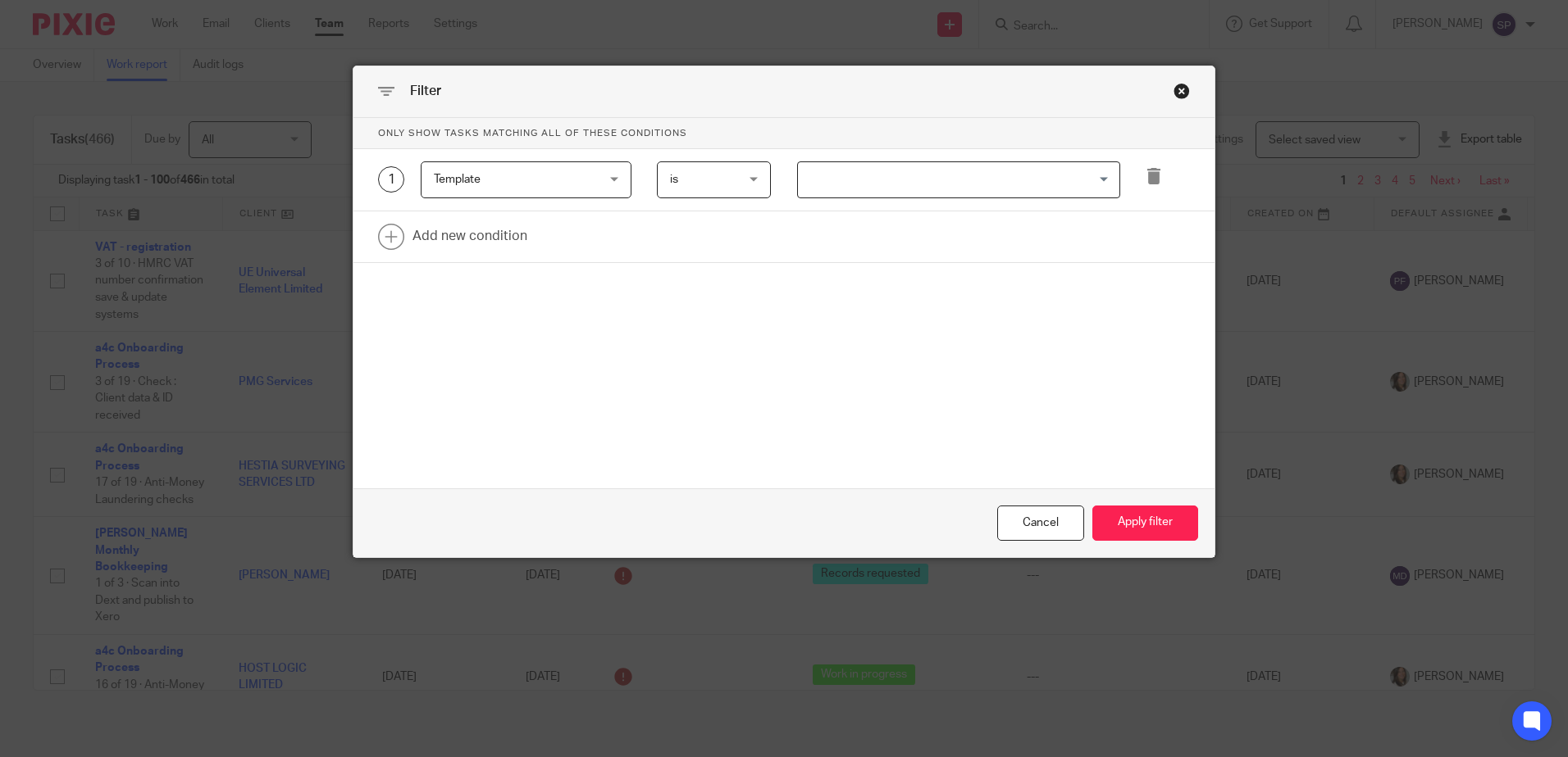
click at [847, 170] on input "Search for option" at bounding box center [955, 180] width 311 height 29
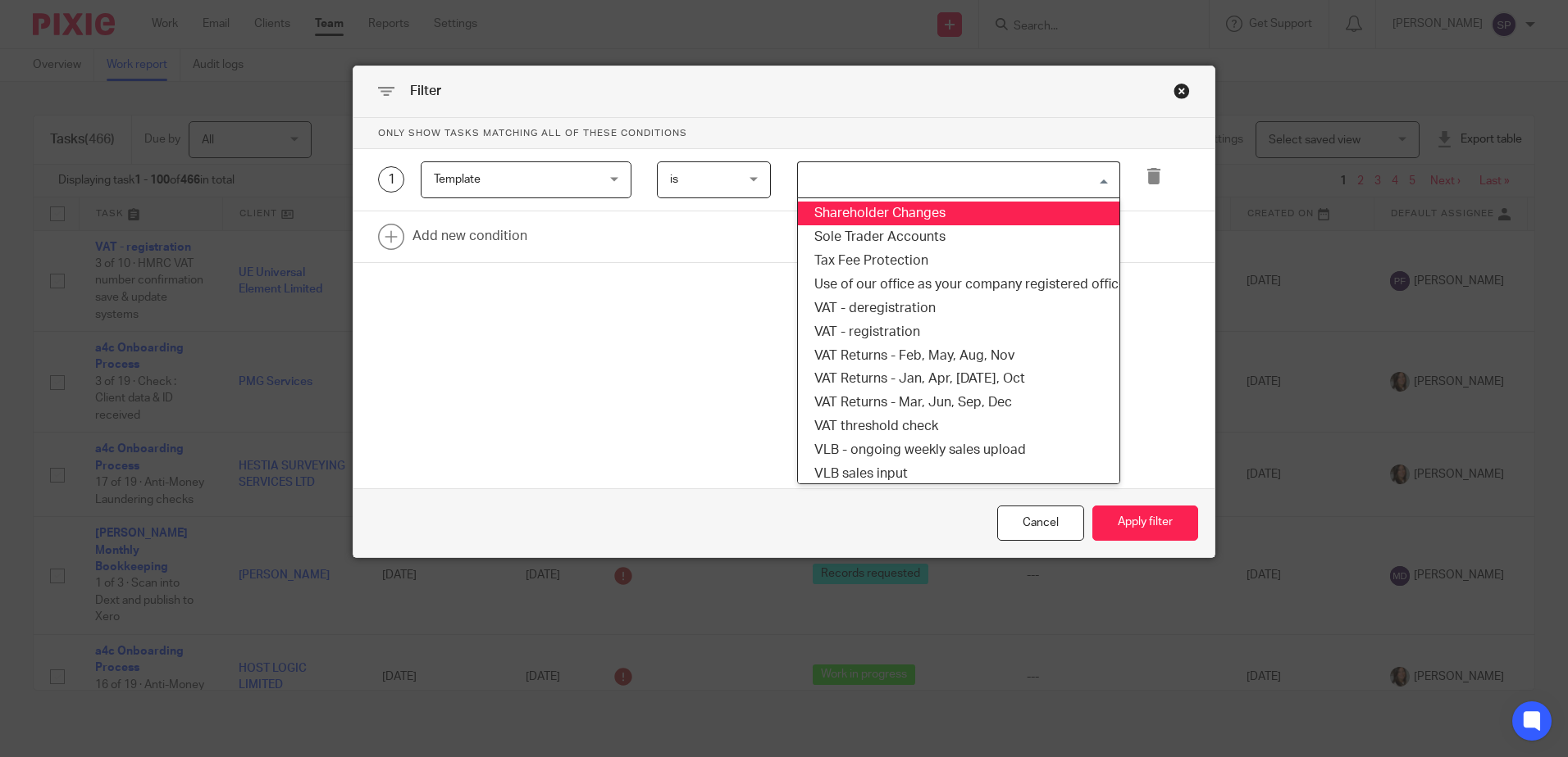
scroll to position [1312, 0]
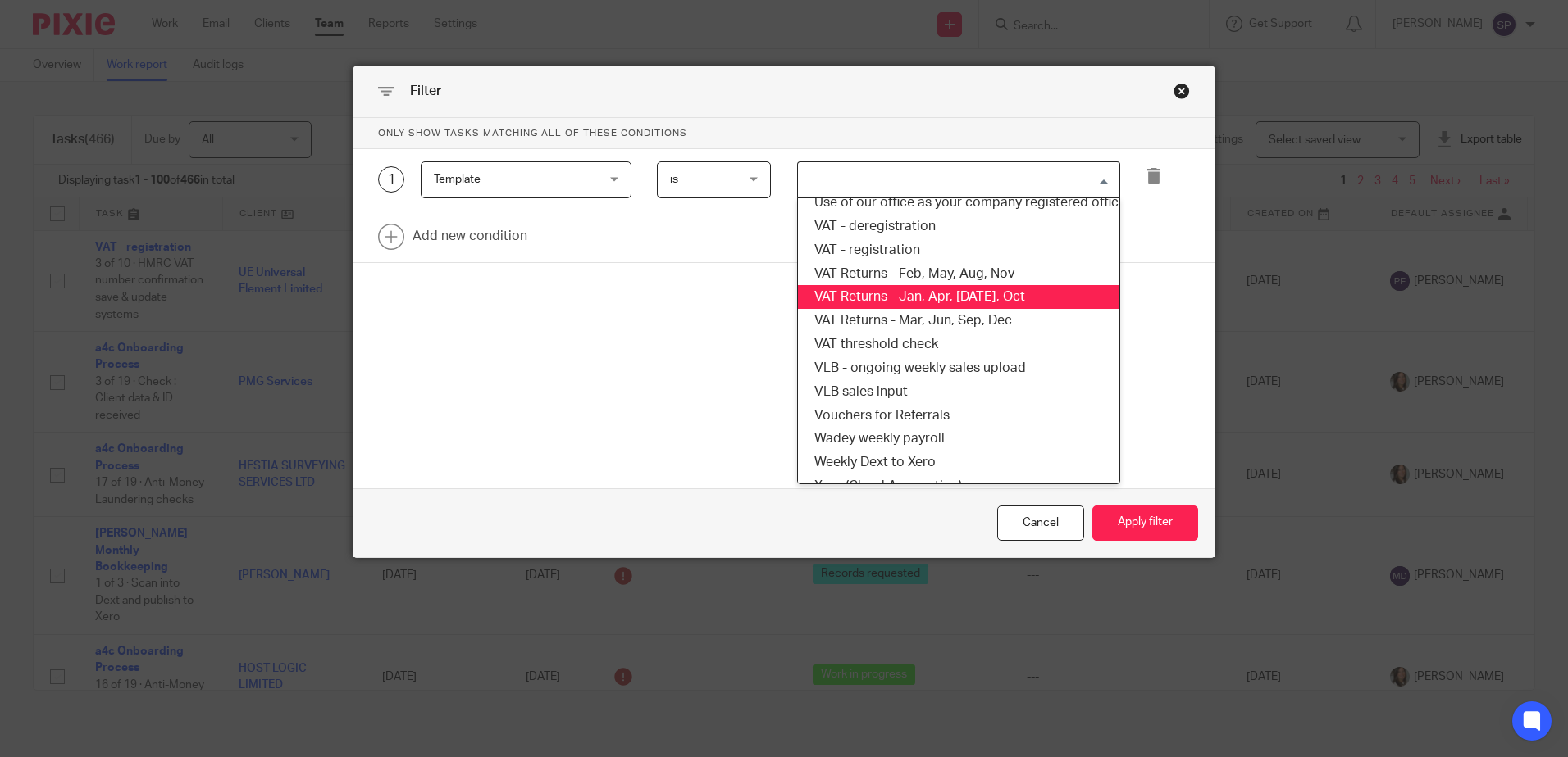
click at [918, 304] on li "VAT Returns - Jan, Apr, [DATE], Oct" at bounding box center [958, 297] width 321 height 24
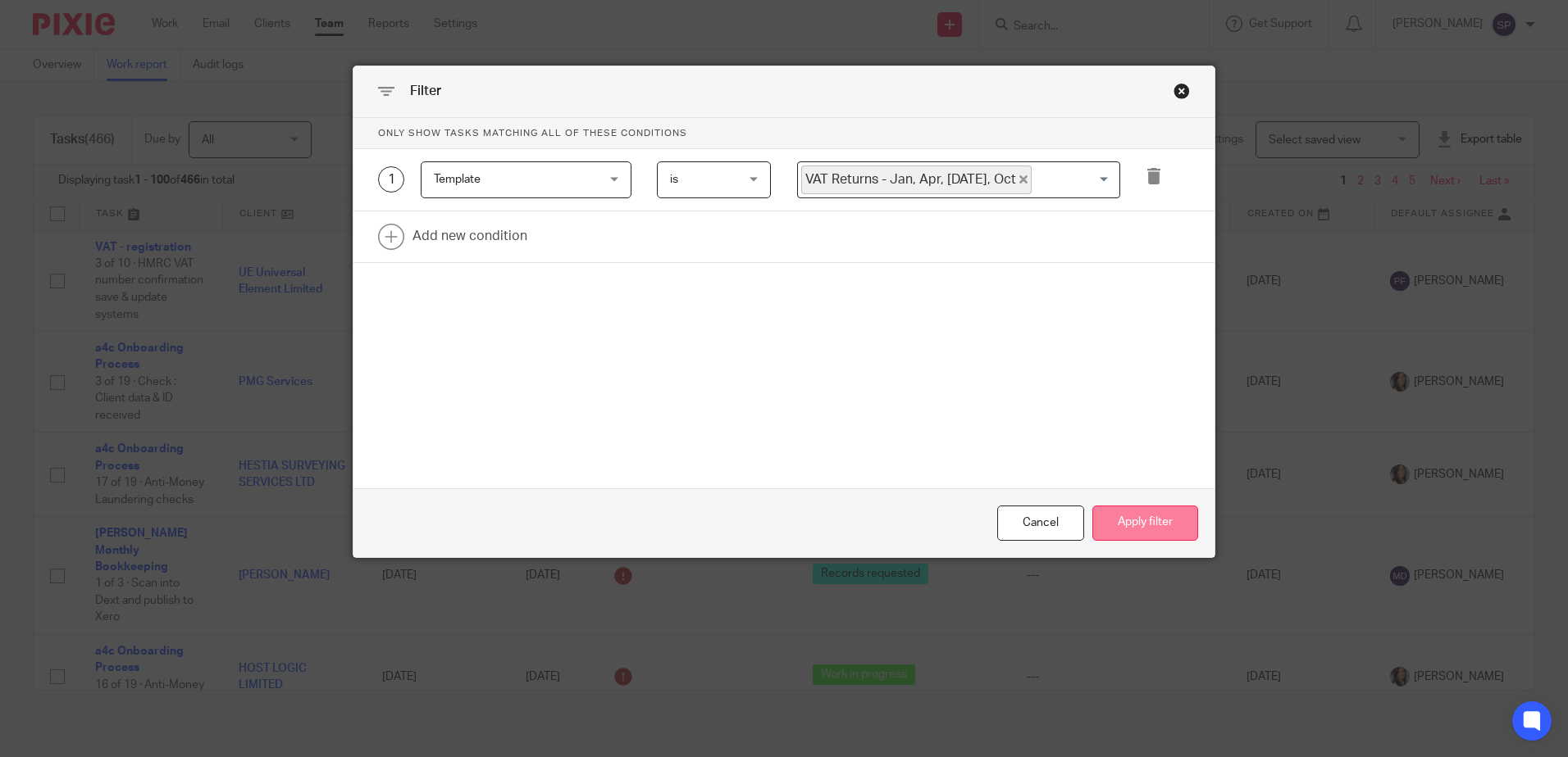
click at [1155, 527] on button "Apply filter" at bounding box center [1145, 523] width 105 height 35
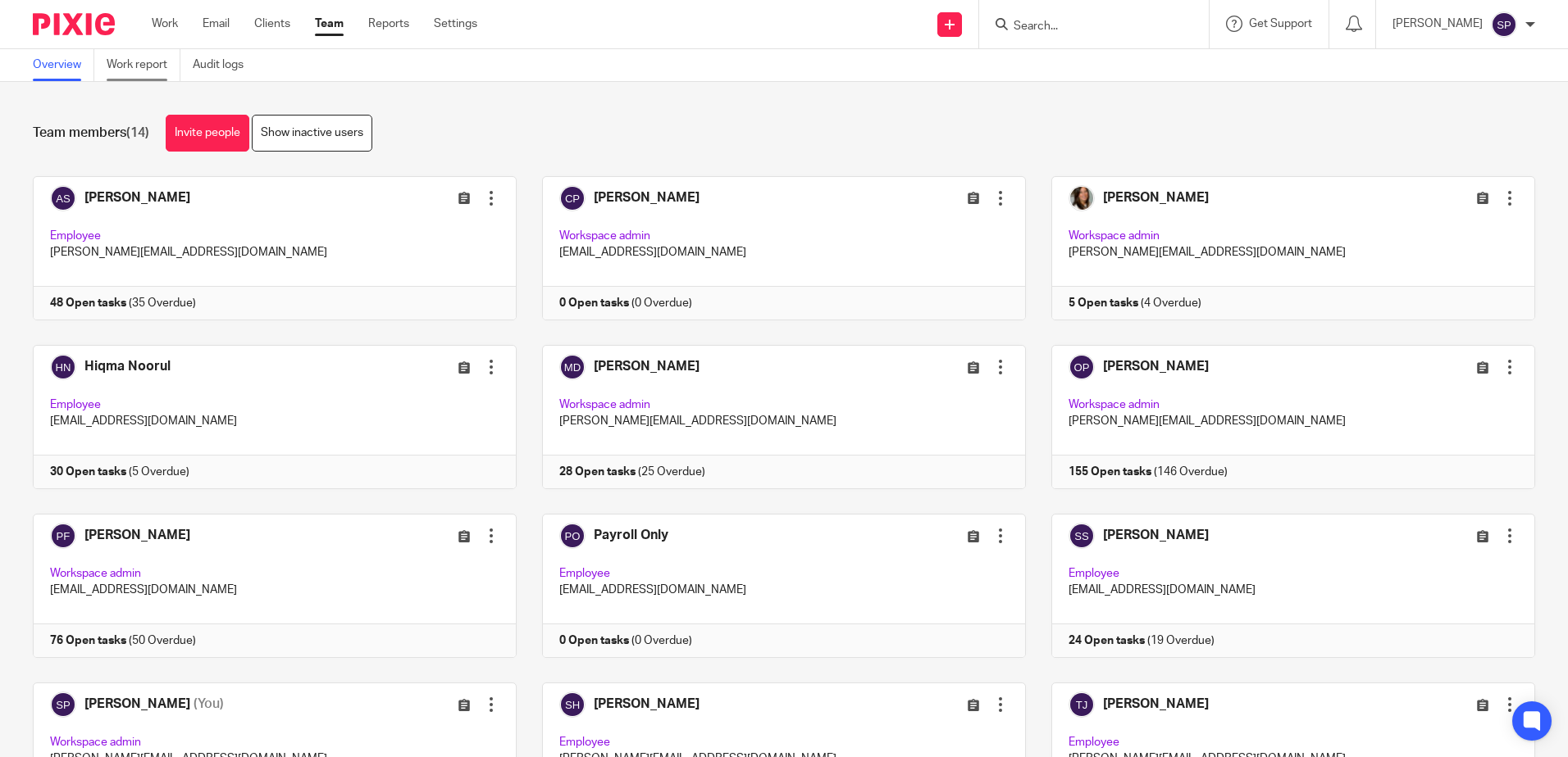
click at [147, 60] on link "Work report" at bounding box center [143, 64] width 74 height 32
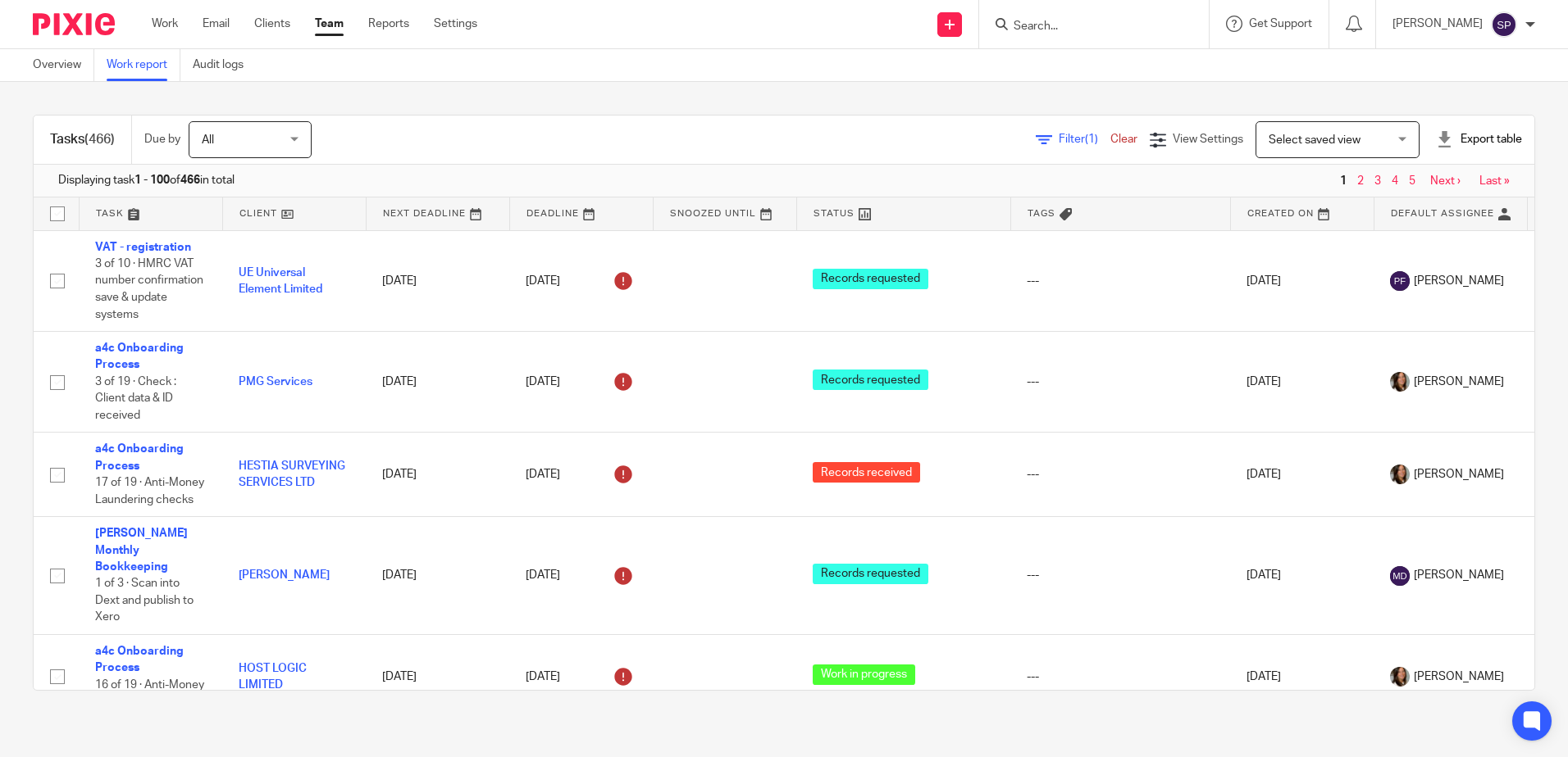
click at [1059, 141] on span "Filter (1)" at bounding box center [1085, 139] width 51 height 11
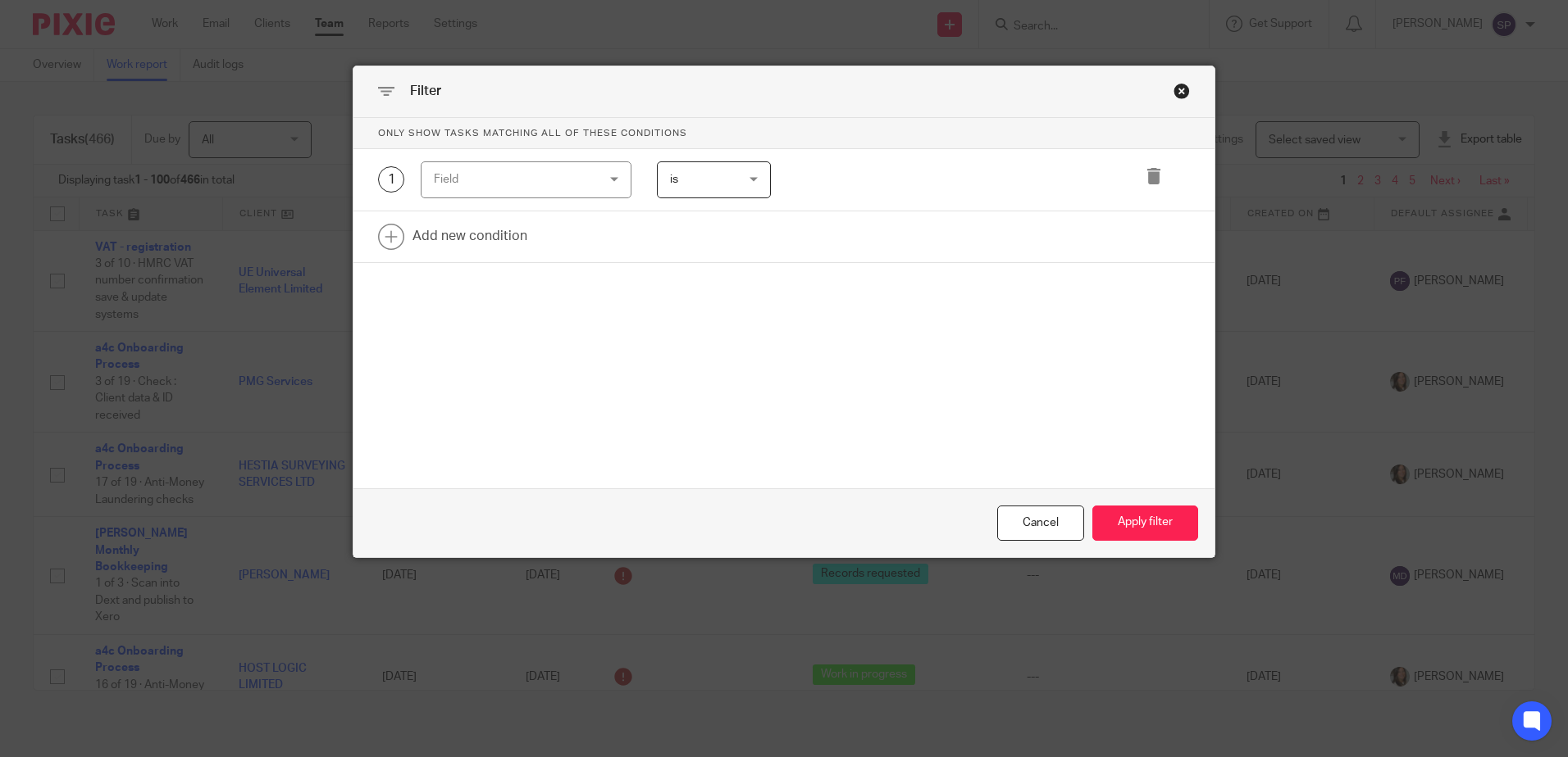
click at [611, 181] on div "Field" at bounding box center [526, 180] width 211 height 37
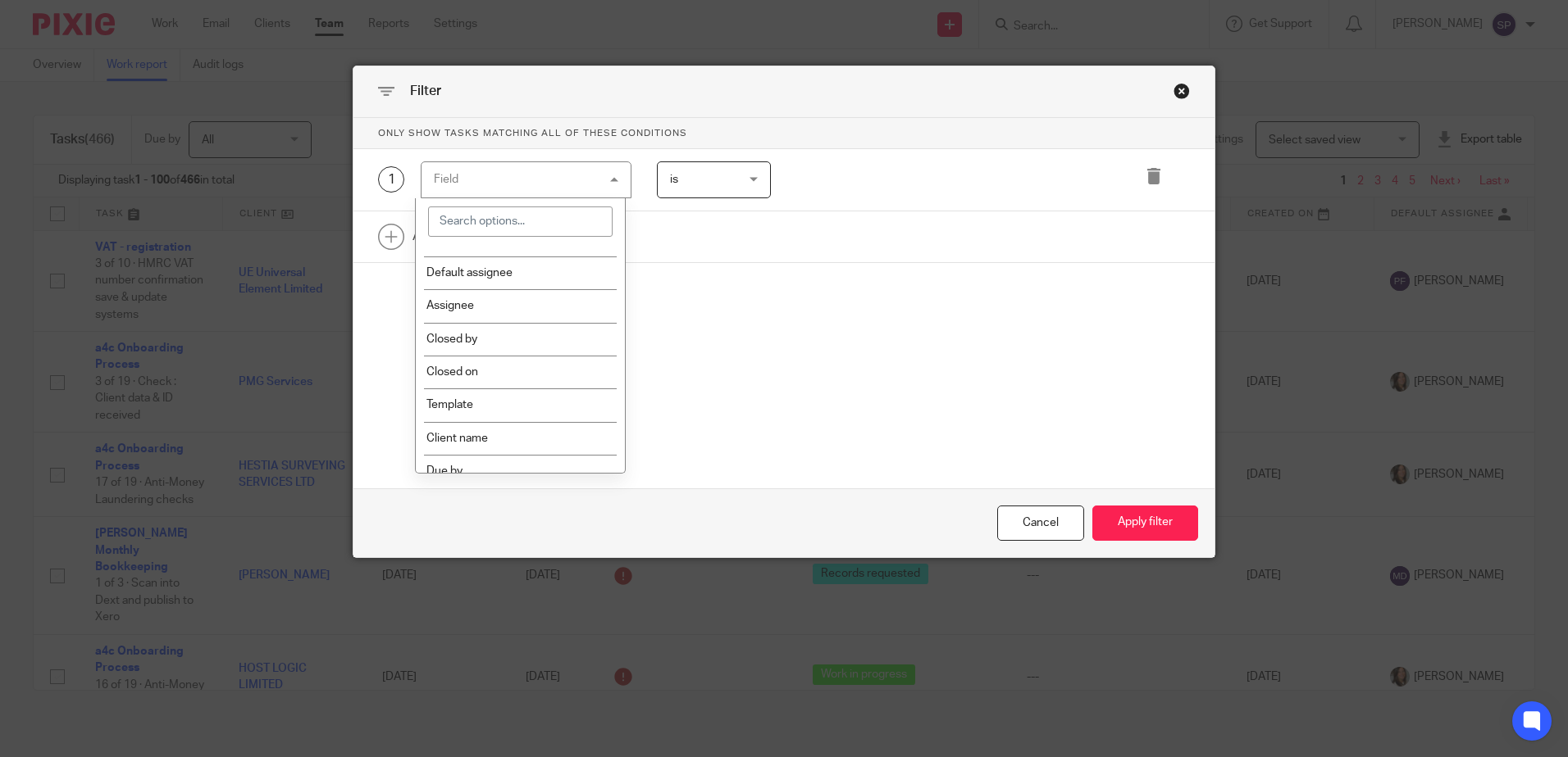
scroll to position [164, 0]
click at [550, 390] on li "Template" at bounding box center [520, 398] width 209 height 33
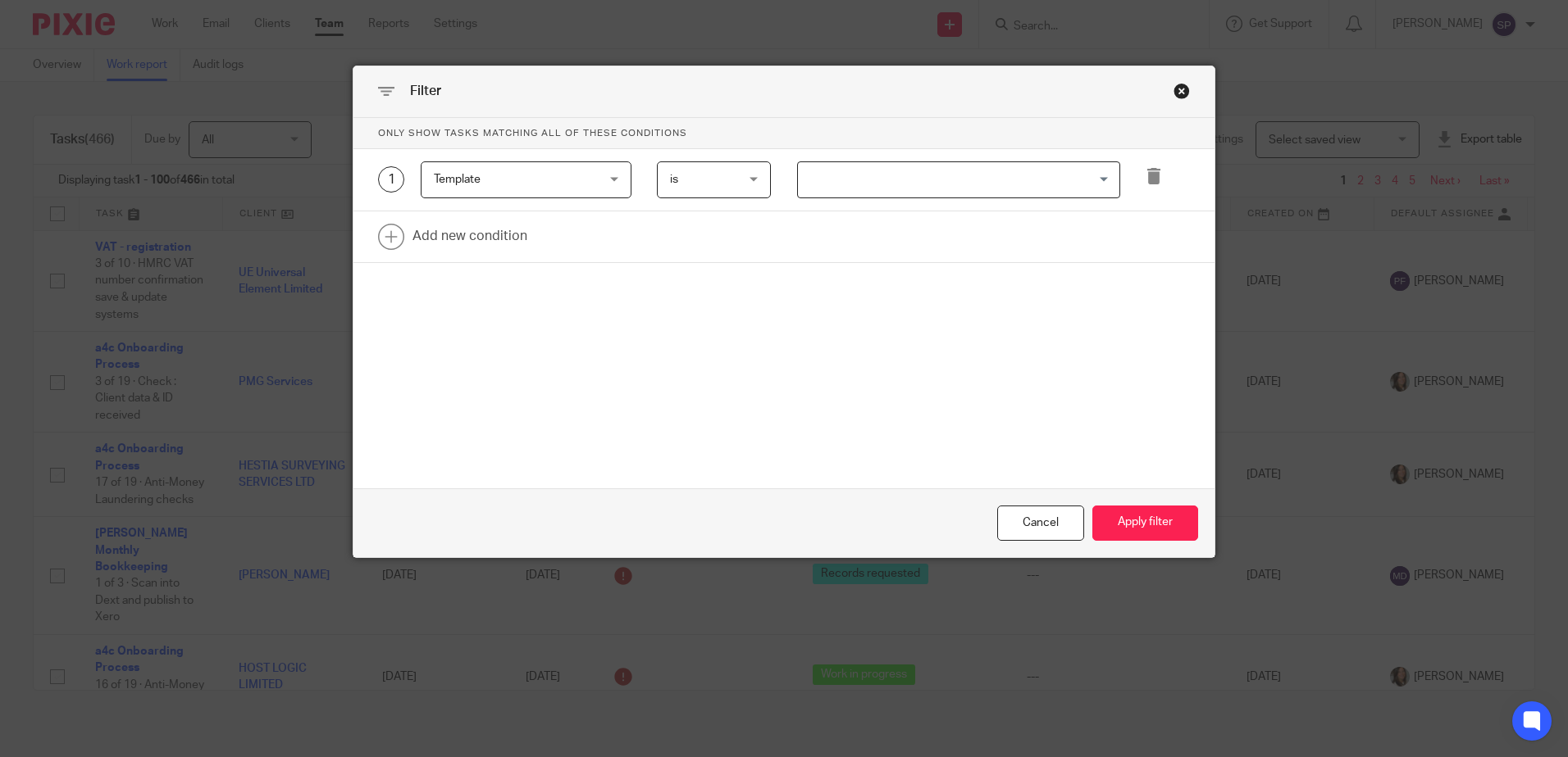
click at [816, 178] on input "Search for option" at bounding box center [955, 180] width 311 height 29
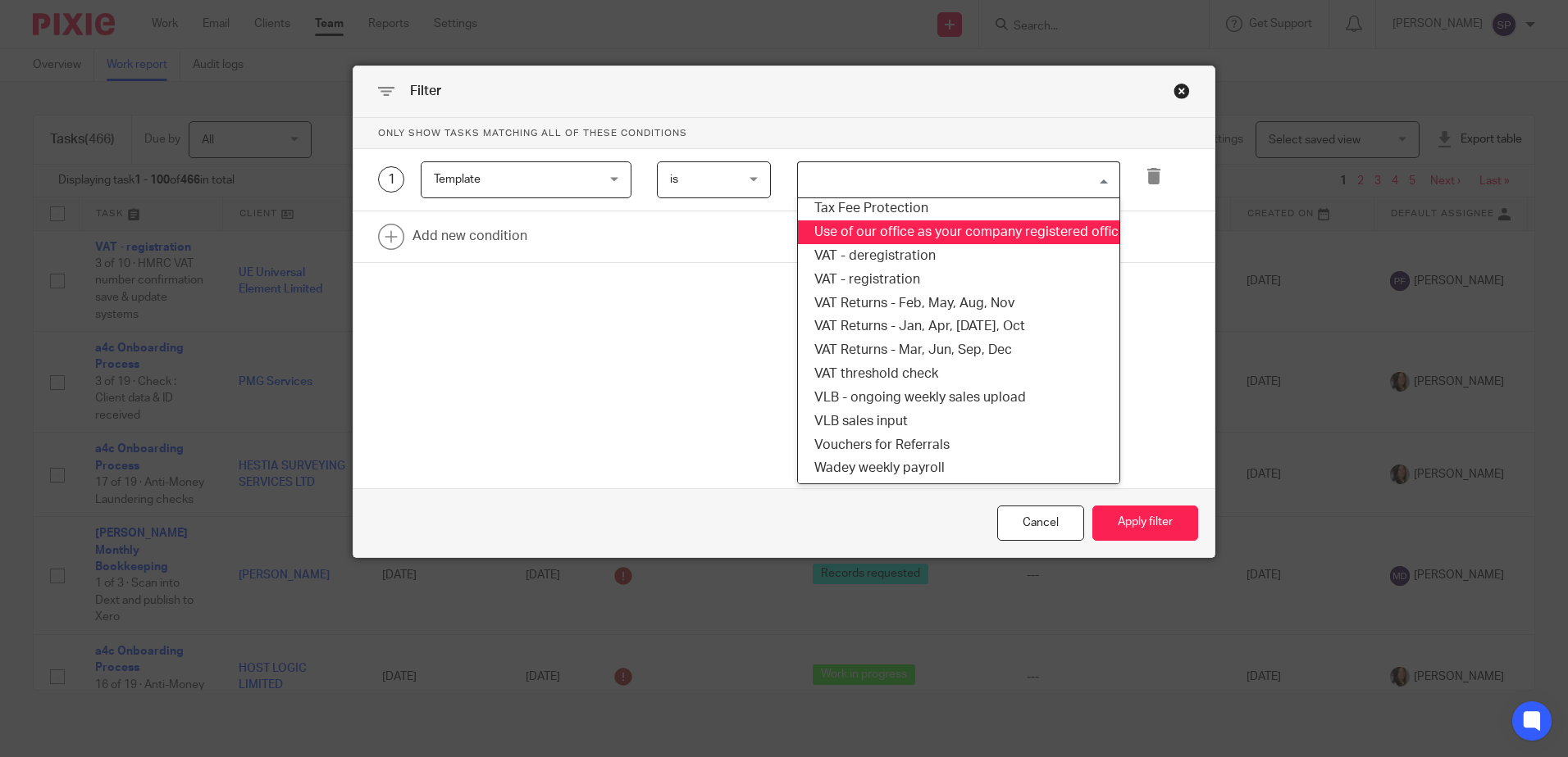
scroll to position [1312, 0]
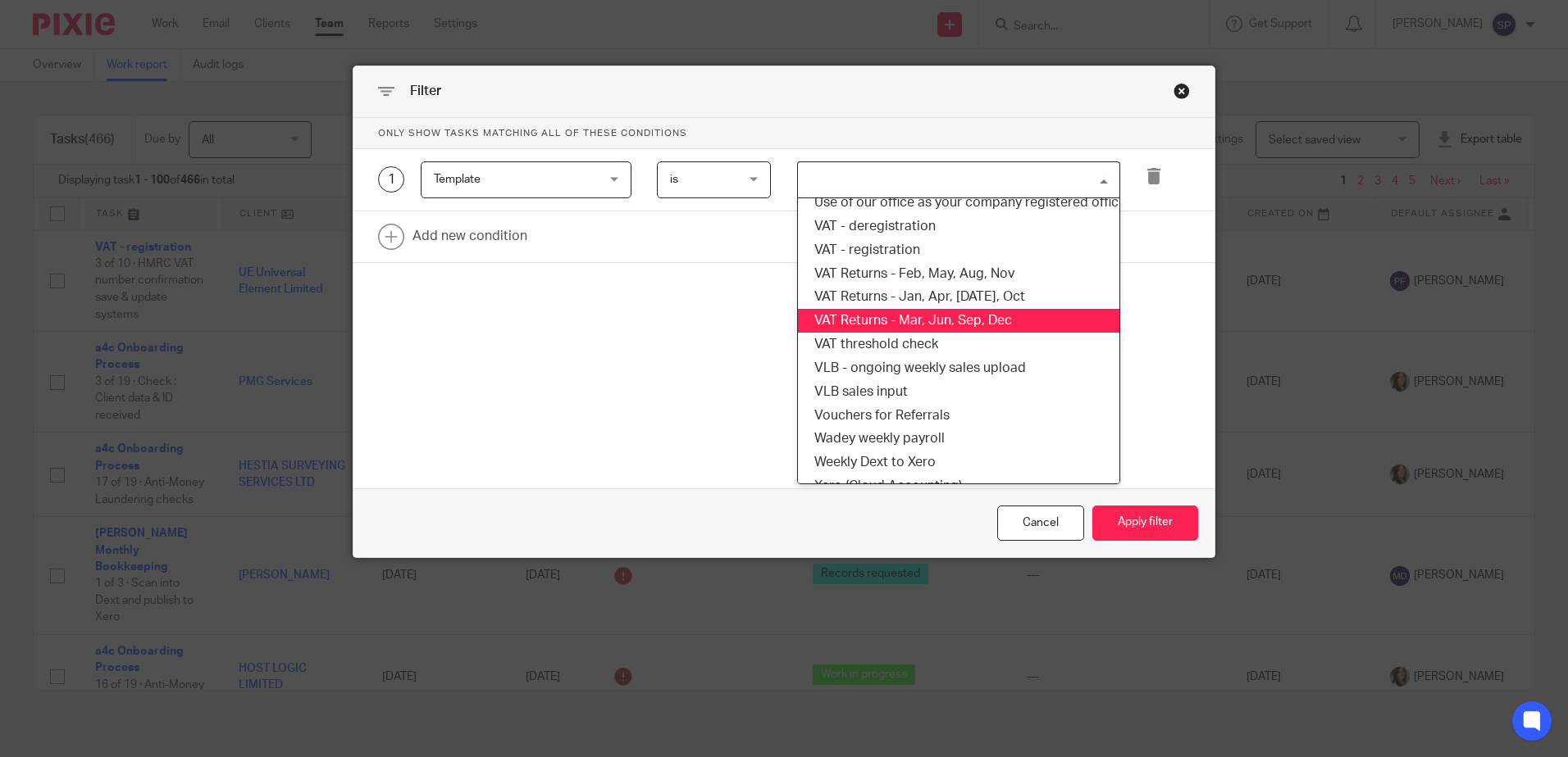
click at [893, 315] on li "VAT Returns - Mar, Jun, Sep, Dec" at bounding box center [958, 321] width 321 height 24
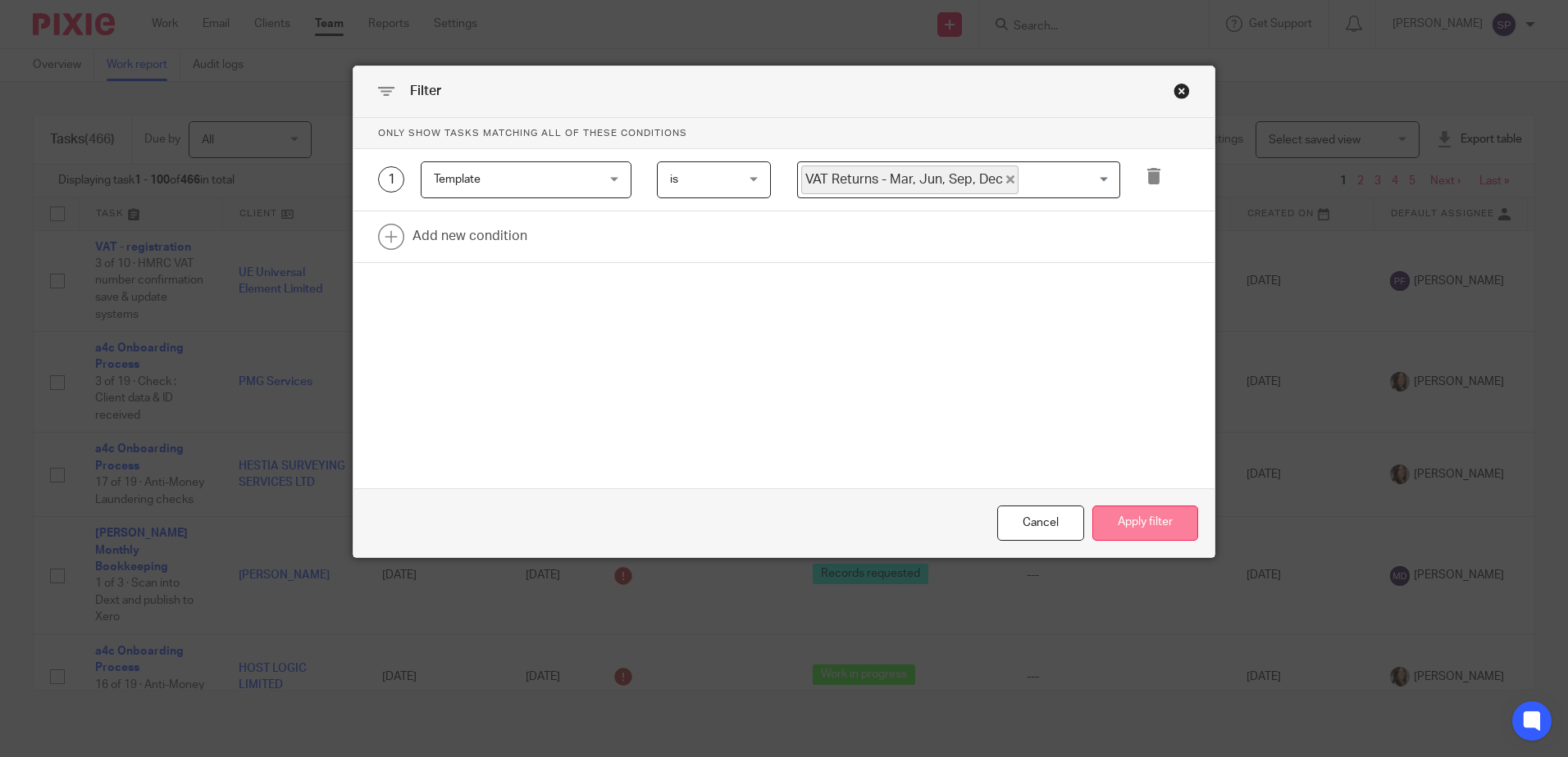
click at [1124, 537] on button "Apply filter" at bounding box center [1145, 523] width 105 height 35
